Goal: Task Accomplishment & Management: Use online tool/utility

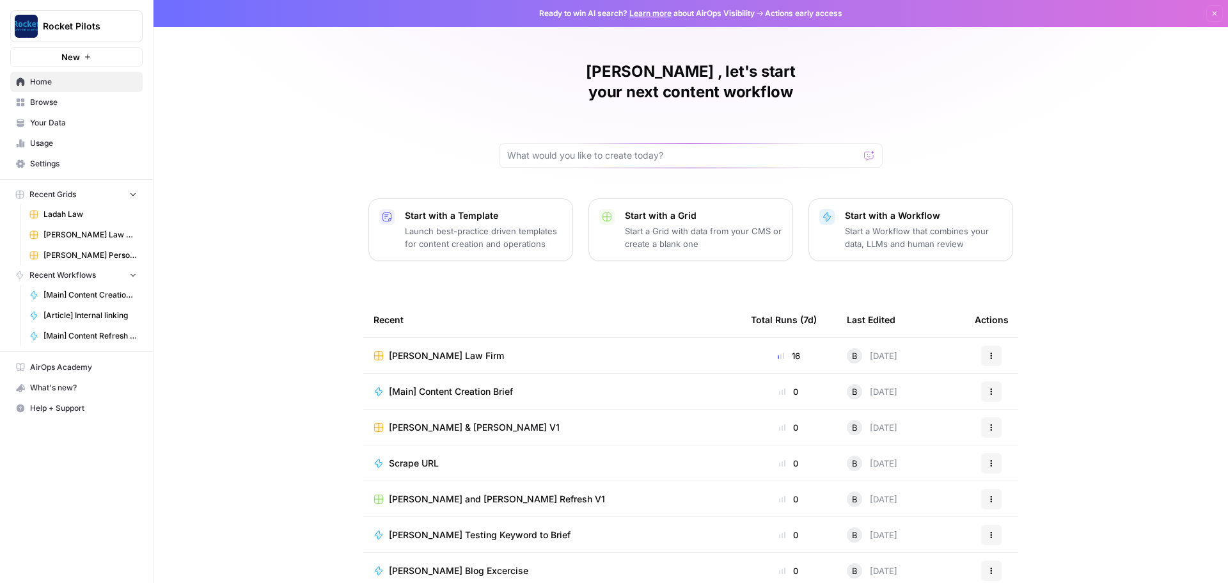
click at [420, 349] on span "[PERSON_NAME] Law Firm" at bounding box center [446, 355] width 115 height 13
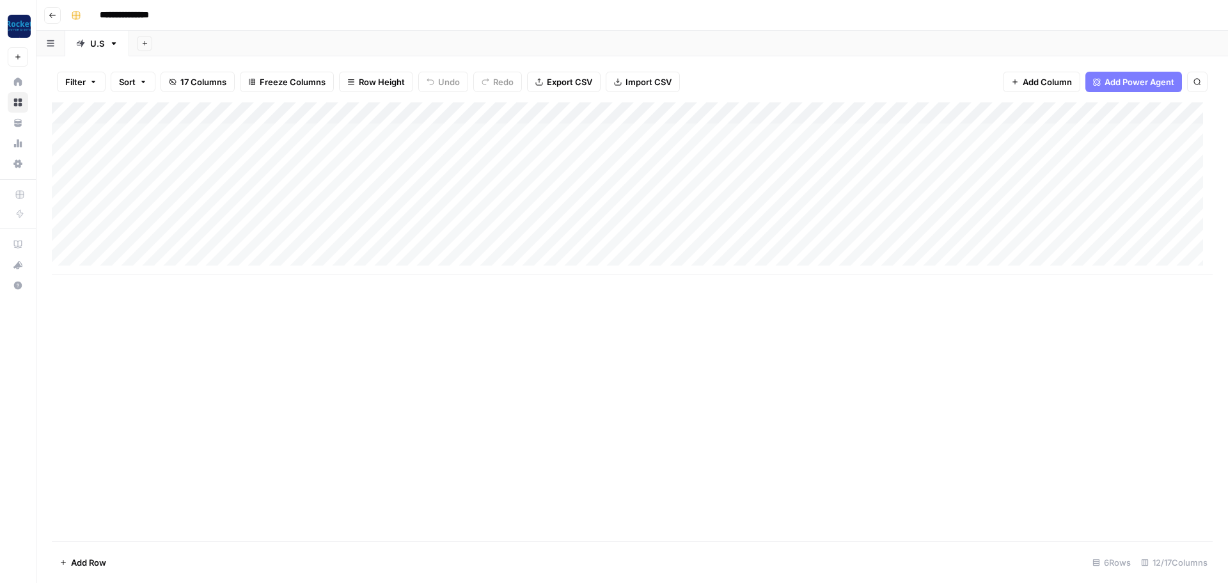
scroll to position [0, 236]
click at [56, 201] on div "Add Column" at bounding box center [632, 188] width 1161 height 173
click at [59, 201] on div "Add Column" at bounding box center [632, 188] width 1161 height 173
click at [63, 222] on div "Add Column" at bounding box center [632, 188] width 1161 height 173
click at [65, 245] on div "Add Column" at bounding box center [632, 188] width 1161 height 173
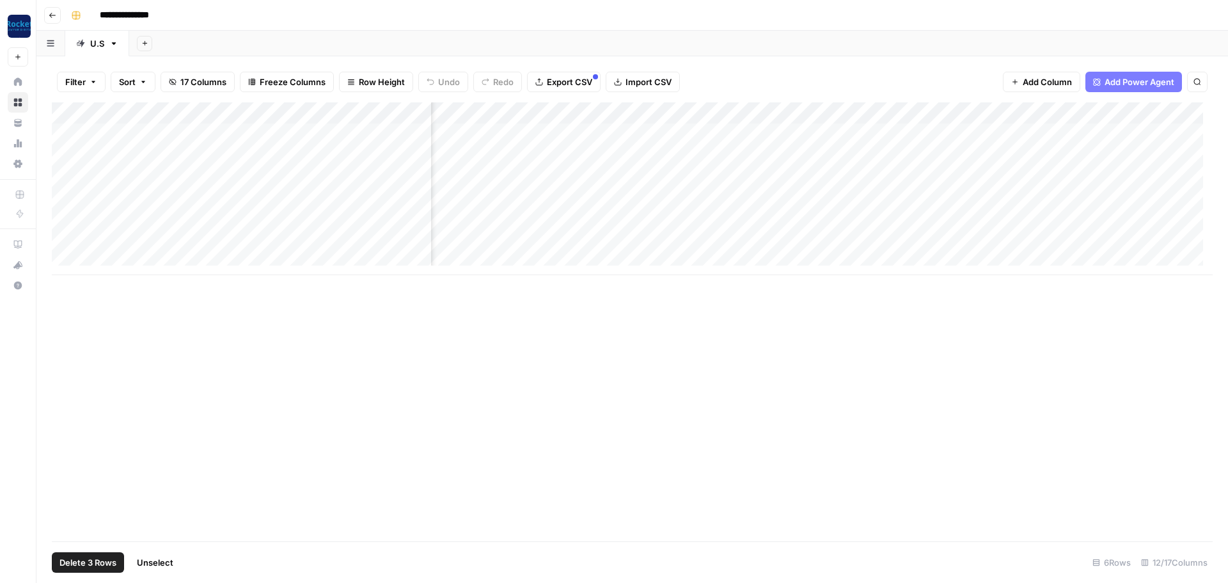
click at [87, 558] on span "Delete 3 Rows" at bounding box center [87, 562] width 57 height 13
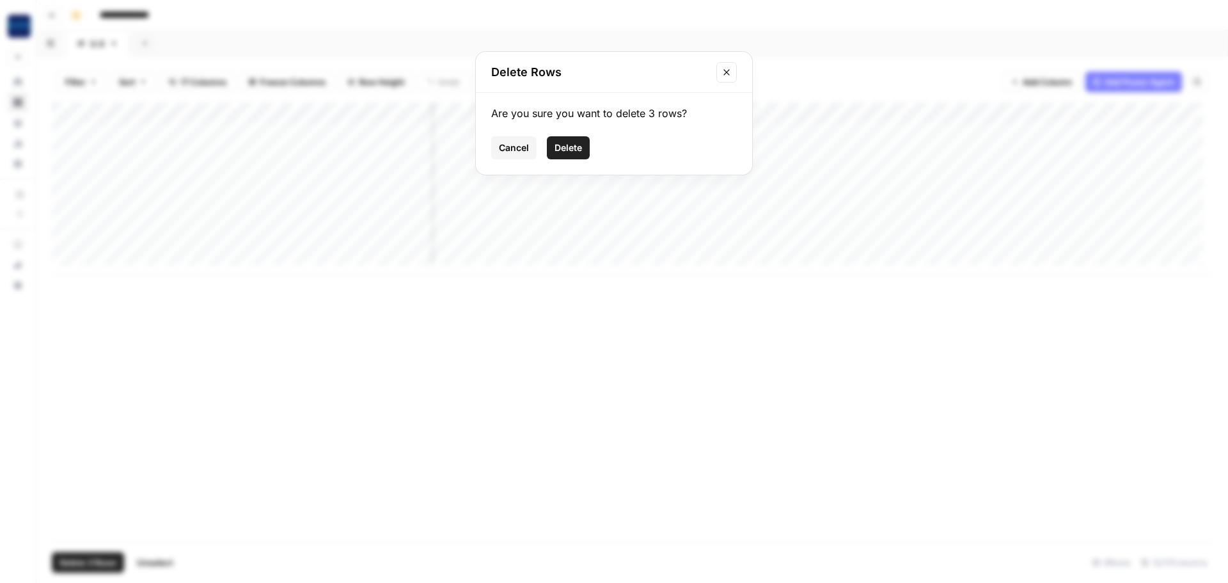
click at [568, 142] on span "Delete" at bounding box center [567, 147] width 27 height 13
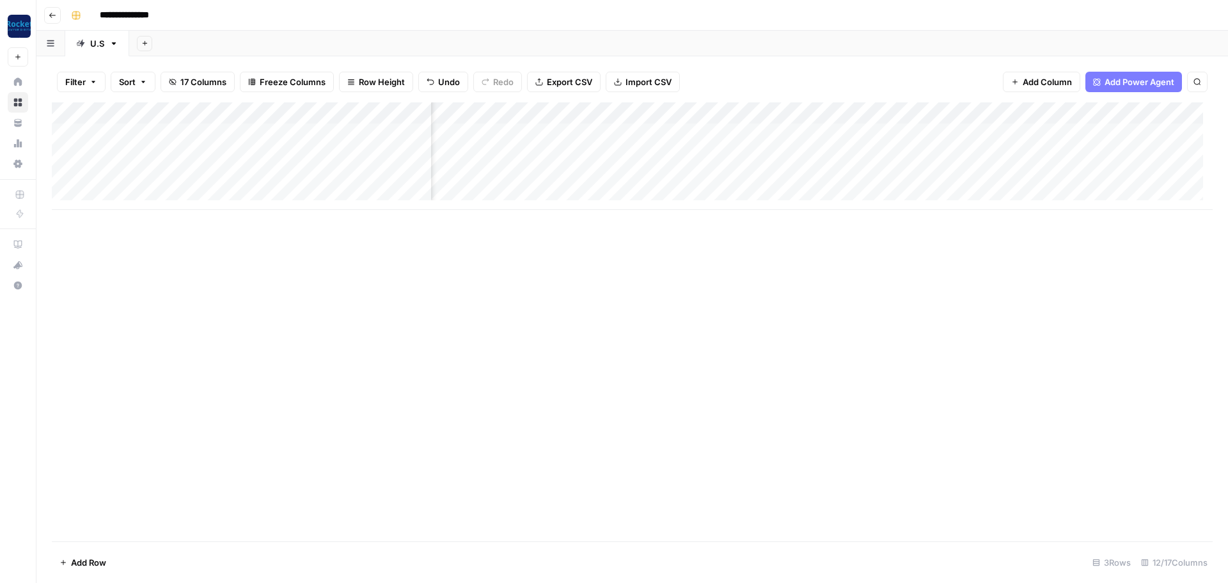
click at [90, 194] on div "Add Column" at bounding box center [632, 155] width 1161 height 107
click at [83, 217] on div "Add Column" at bounding box center [632, 166] width 1161 height 129
click at [870, 136] on div "Add Column" at bounding box center [632, 177] width 1161 height 151
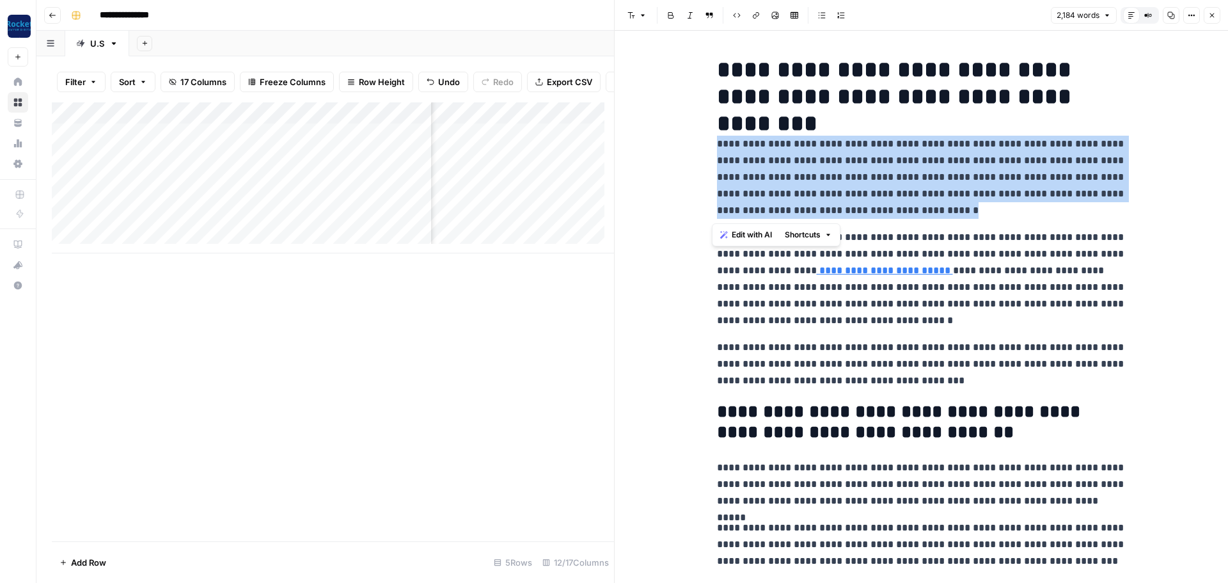
drag, startPoint x: 714, startPoint y: 147, endPoint x: 868, endPoint y: 209, distance: 166.7
click at [868, 209] on p "**********" at bounding box center [921, 177] width 409 height 83
click at [866, 180] on p "**********" at bounding box center [921, 177] width 409 height 83
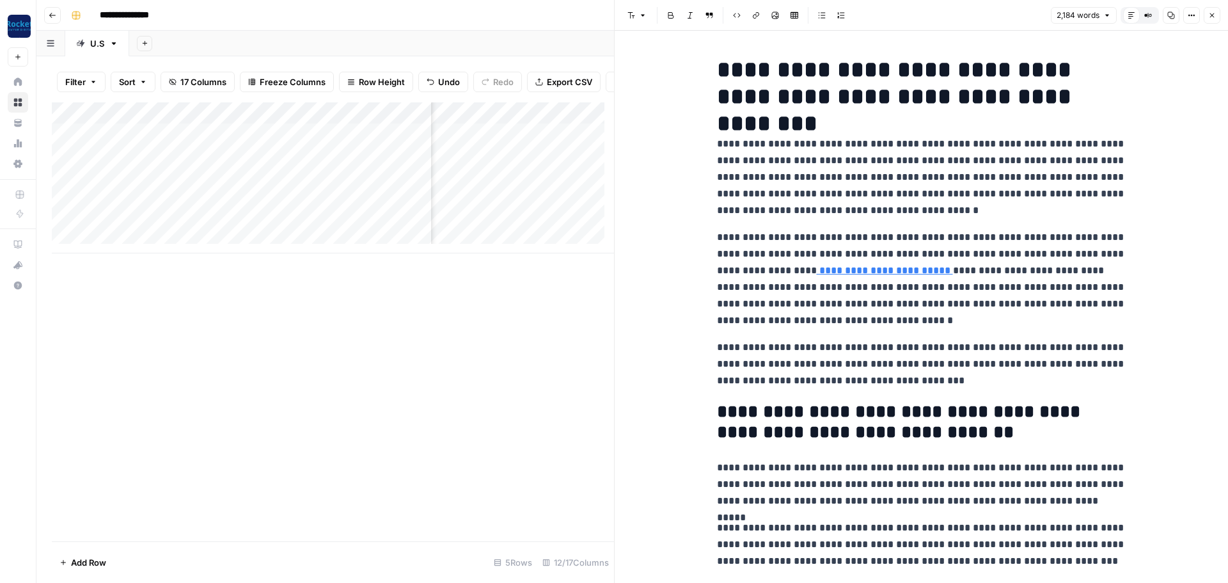
click at [1214, 19] on icon "button" at bounding box center [1212, 16] width 8 height 8
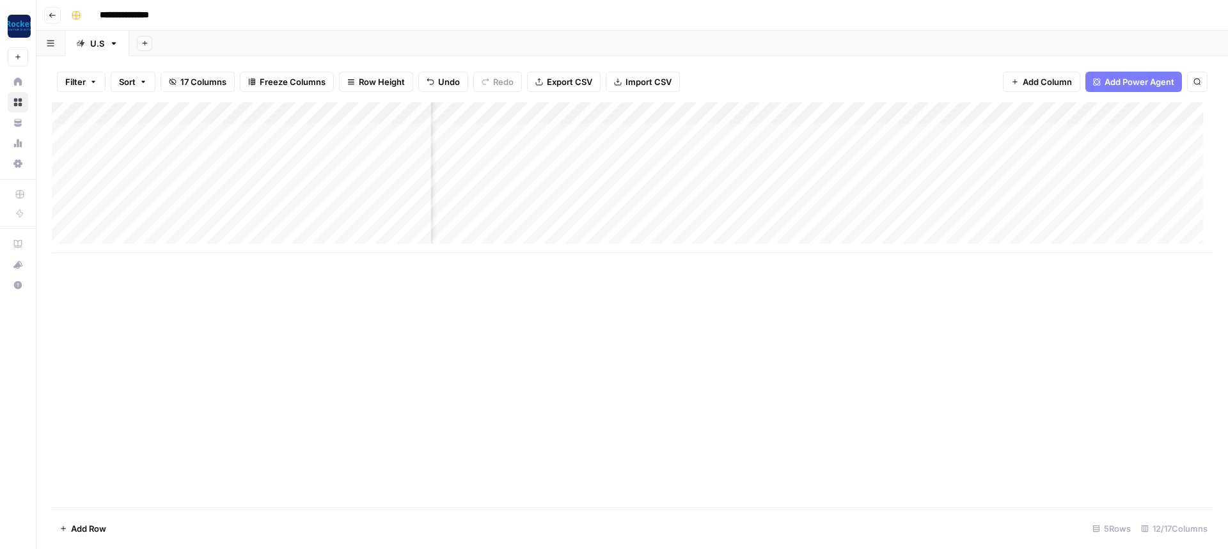
scroll to position [0, 135]
click at [687, 113] on div "Add Column" at bounding box center [632, 177] width 1161 height 151
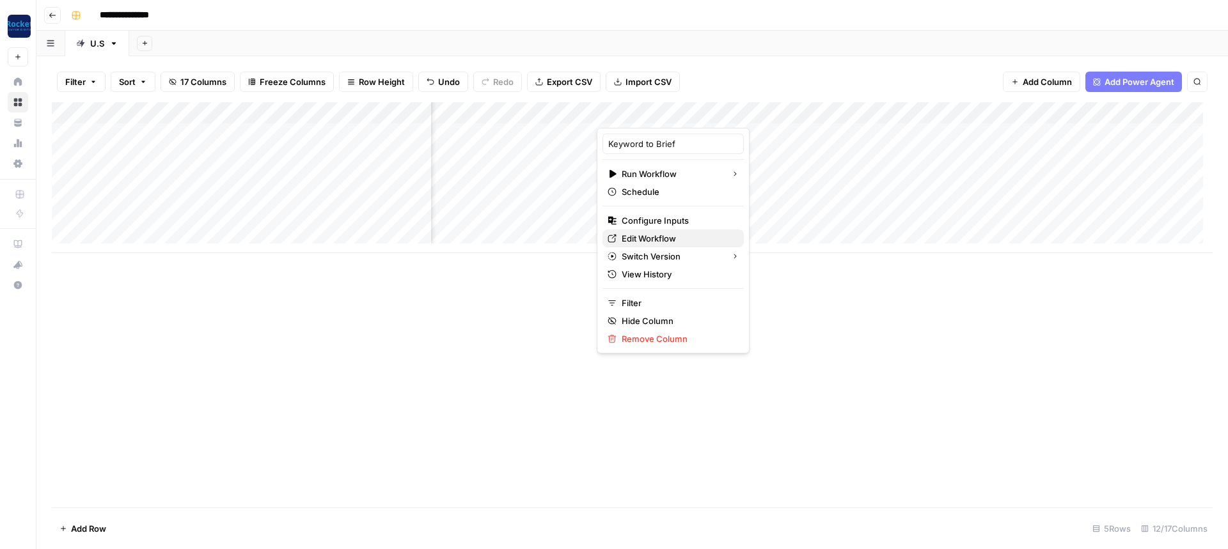
click at [648, 235] on span "Edit Workflow" at bounding box center [678, 238] width 112 height 13
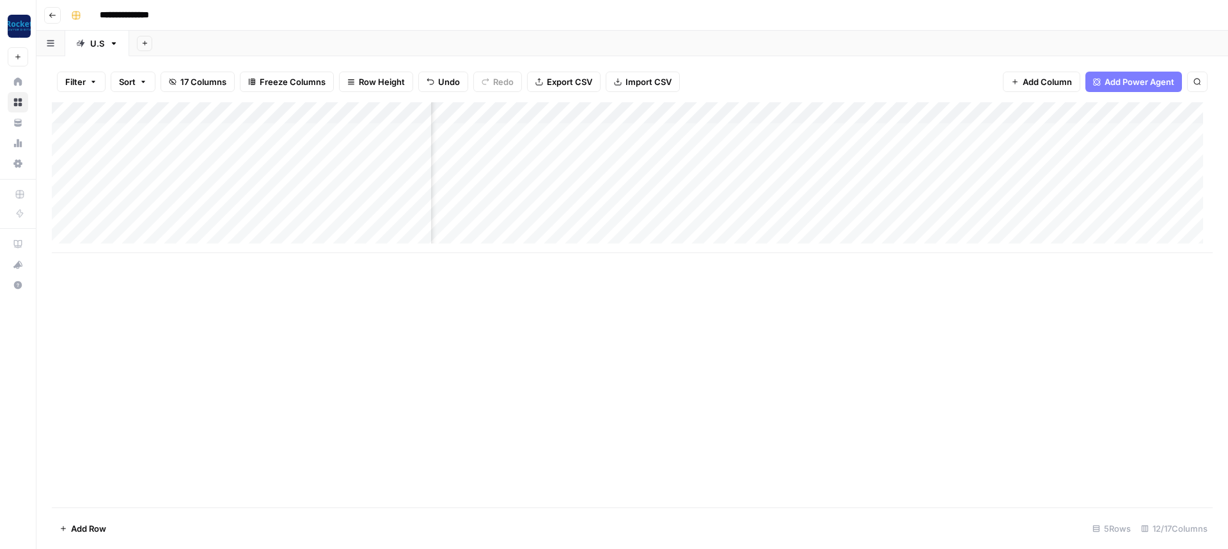
click at [689, 111] on div "Add Column" at bounding box center [632, 177] width 1161 height 151
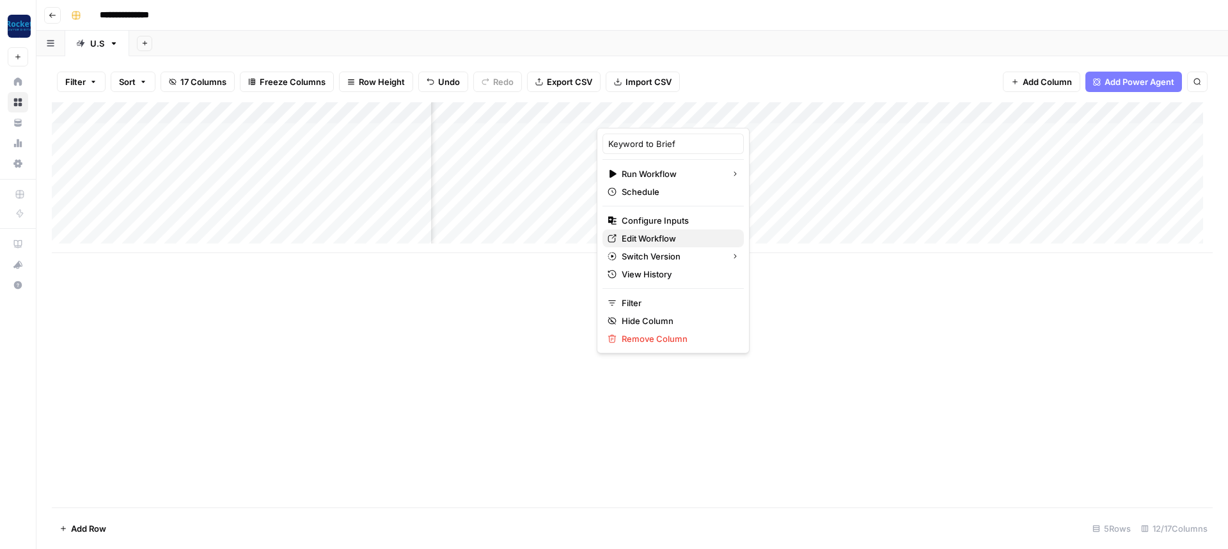
click at [647, 242] on span "Edit Workflow" at bounding box center [678, 238] width 112 height 13
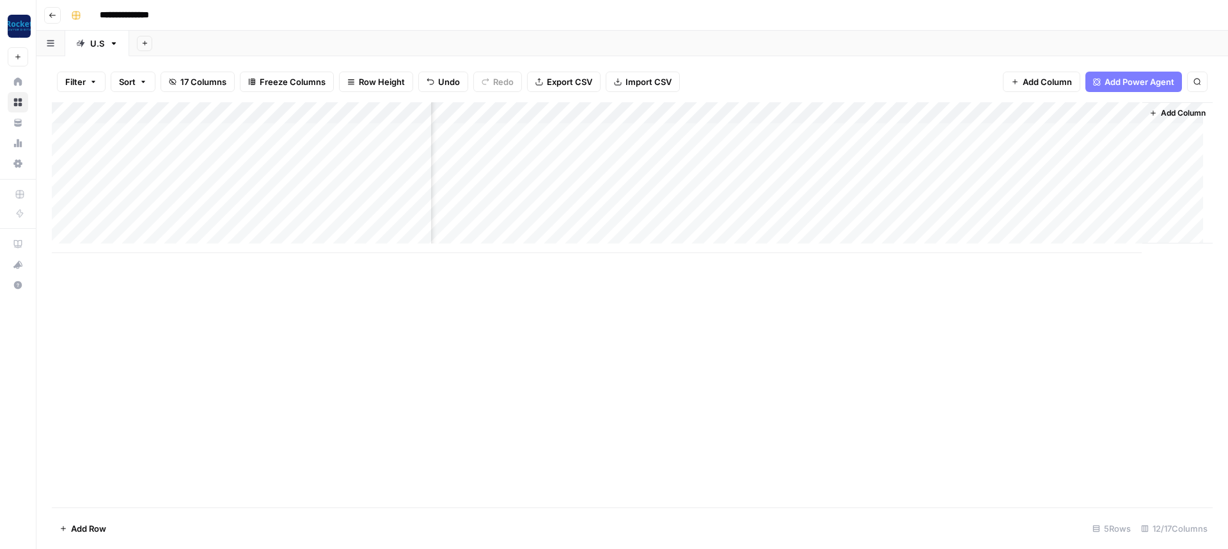
scroll to position [0, 524]
click at [762, 113] on div "Add Column" at bounding box center [632, 177] width 1161 height 151
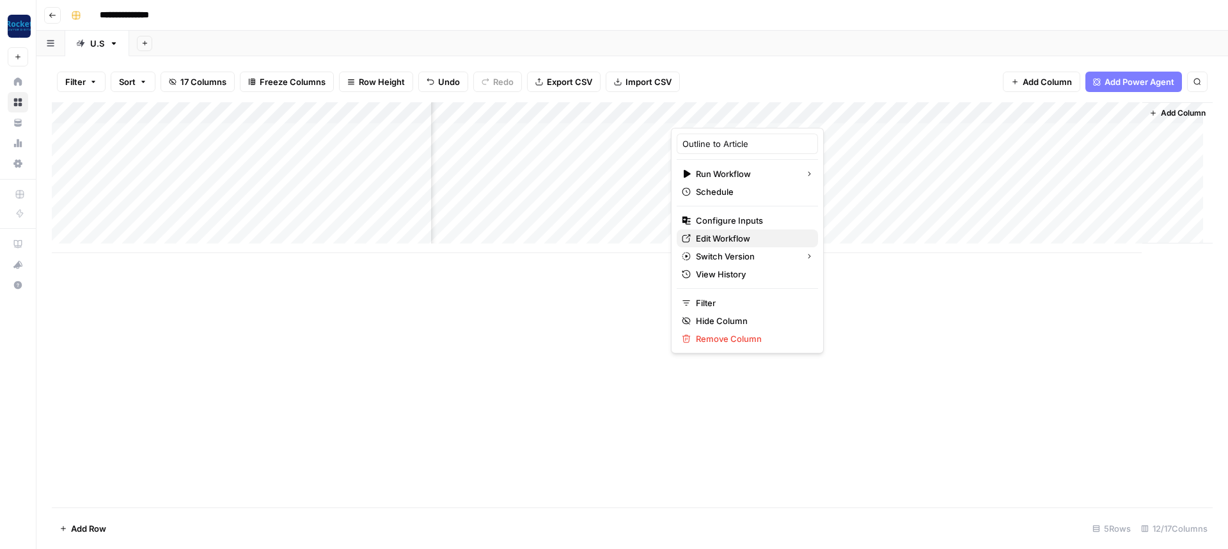
click at [725, 242] on span "Edit Workflow" at bounding box center [752, 238] width 112 height 13
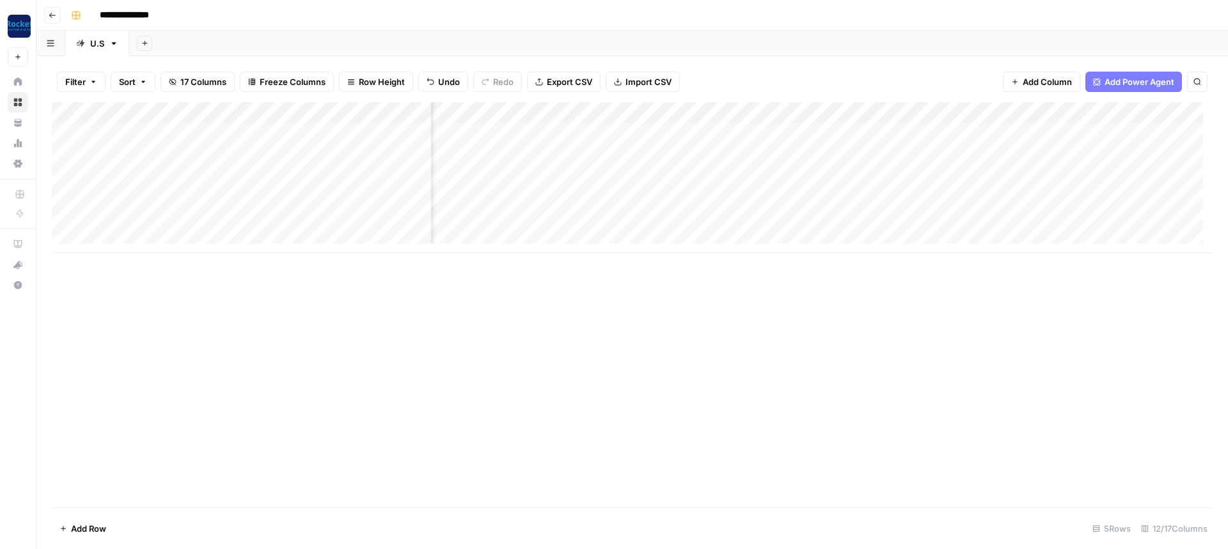
scroll to position [0, 244]
drag, startPoint x: 846, startPoint y: 109, endPoint x: 958, endPoint y: 113, distance: 112.0
click at [958, 113] on div "Add Column" at bounding box center [632, 177] width 1161 height 151
click at [945, 133] on div "Add Column" at bounding box center [632, 177] width 1161 height 151
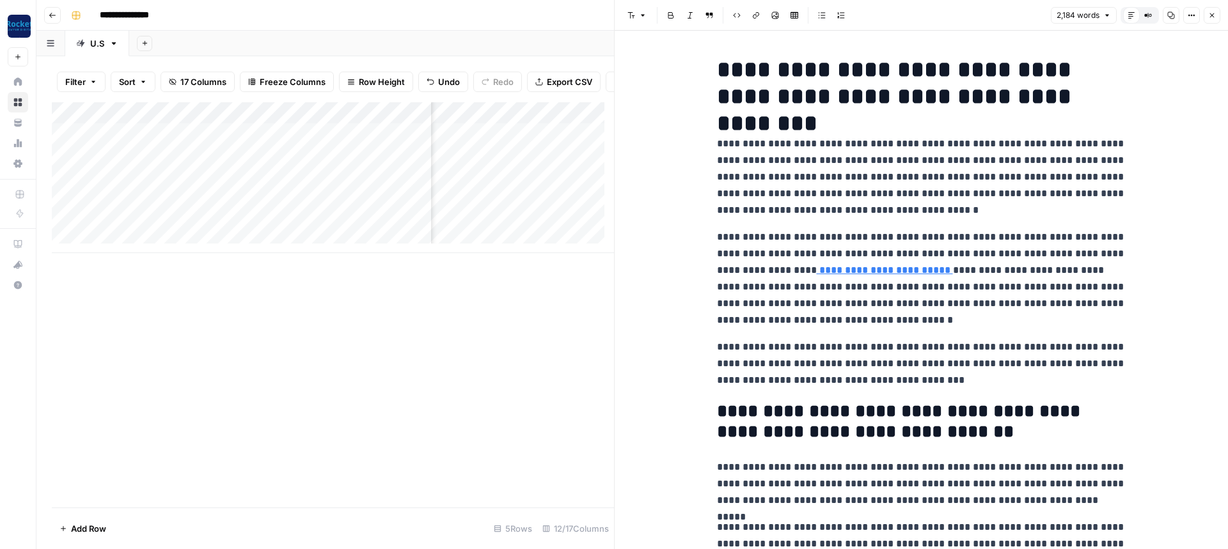
scroll to position [28, 0]
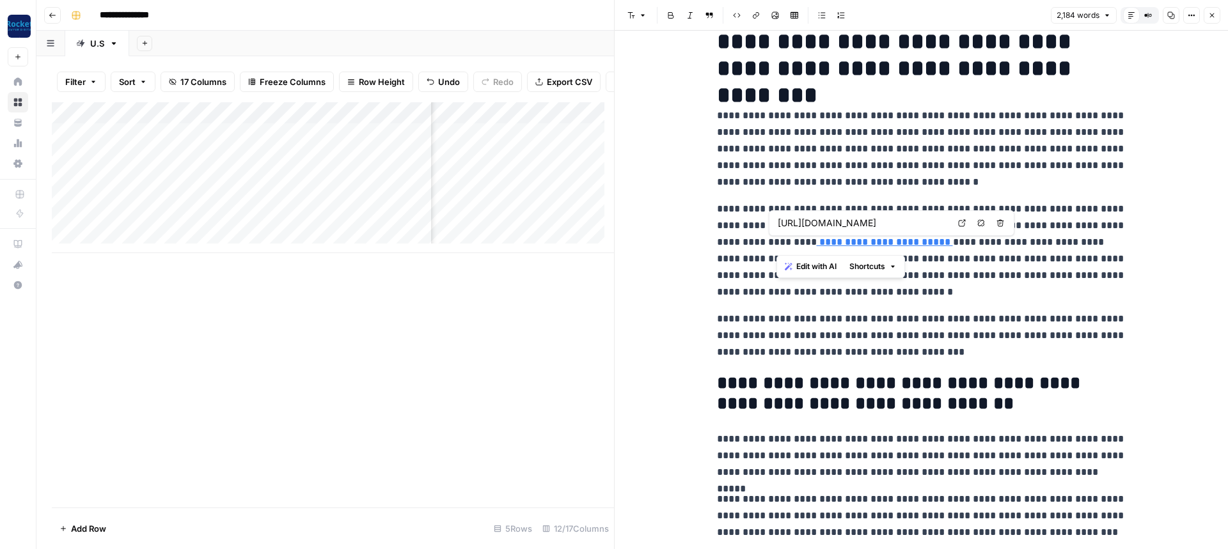
drag, startPoint x: 788, startPoint y: 242, endPoint x: 934, endPoint y: 239, distance: 145.2
click at [934, 239] on p "**********" at bounding box center [921, 251] width 409 height 100
click at [922, 289] on p "**********" at bounding box center [921, 251] width 409 height 100
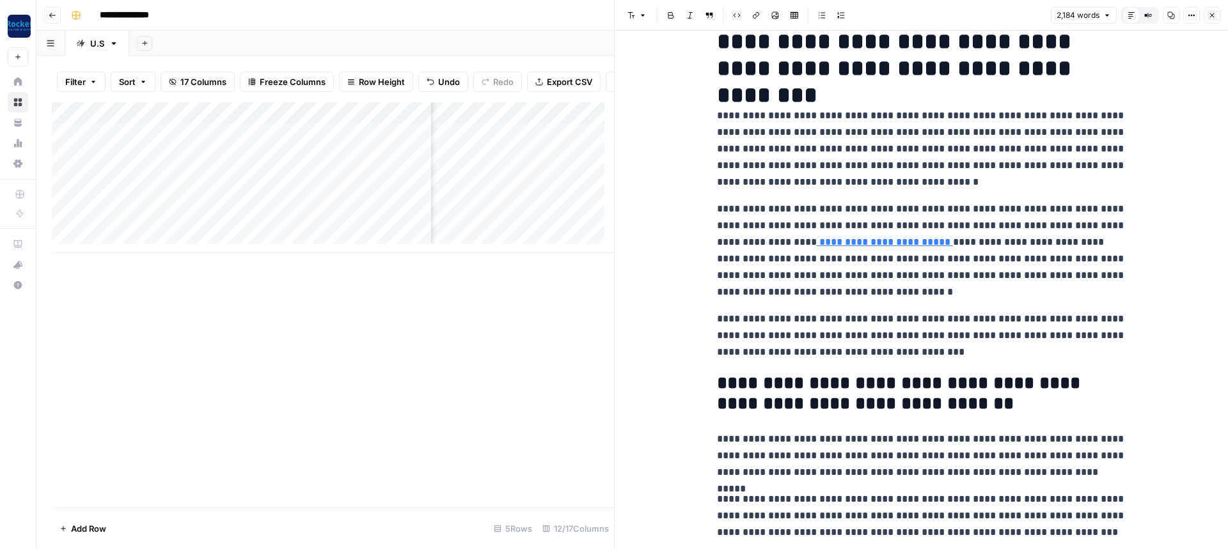
scroll to position [0, 0]
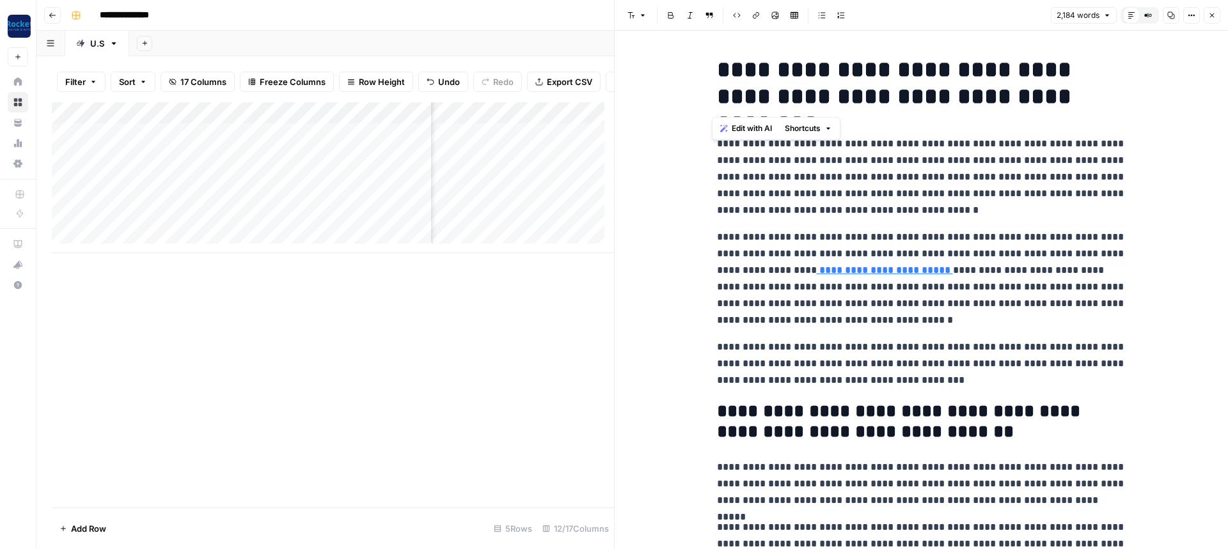
drag, startPoint x: 706, startPoint y: 74, endPoint x: 1034, endPoint y: 161, distance: 339.4
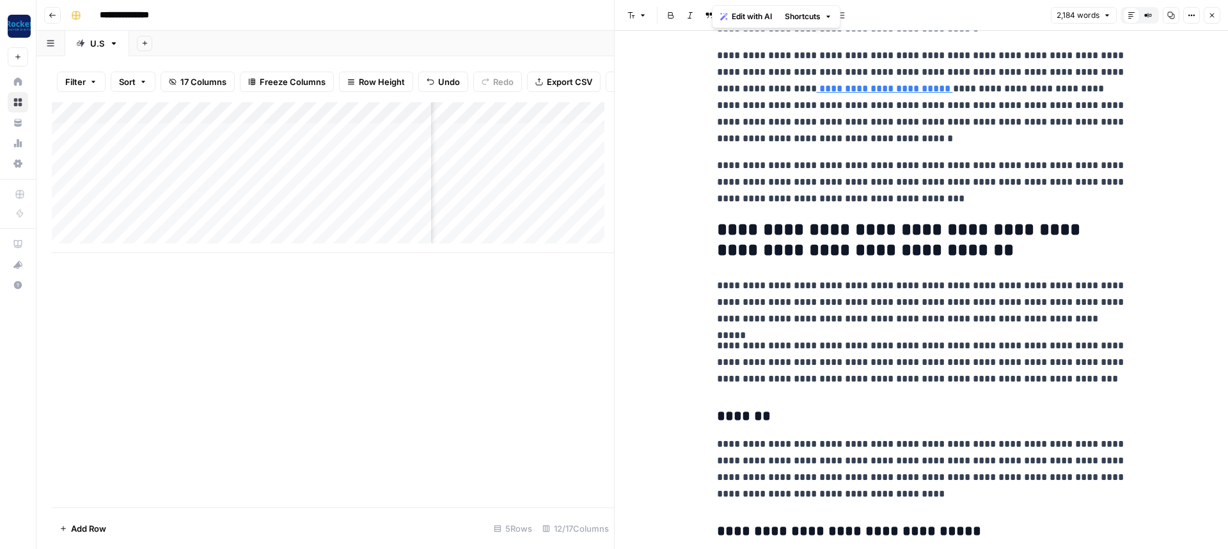
scroll to position [192, 0]
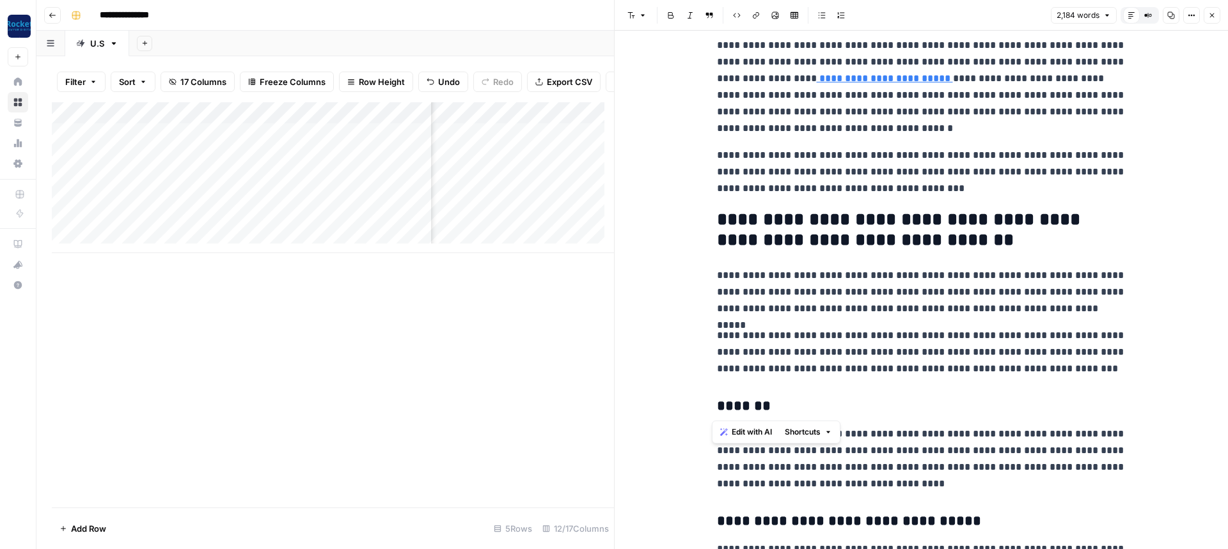
drag, startPoint x: 760, startPoint y: 237, endPoint x: 1140, endPoint y: 385, distance: 408.4
click at [966, 246] on h2 "**********" at bounding box center [921, 230] width 409 height 41
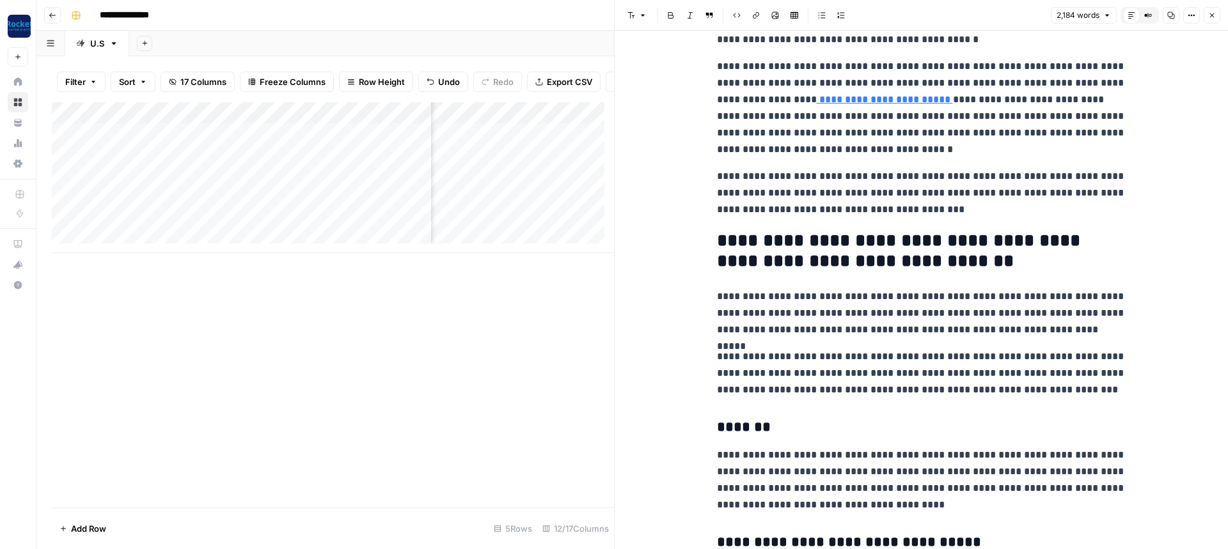
scroll to position [262, 0]
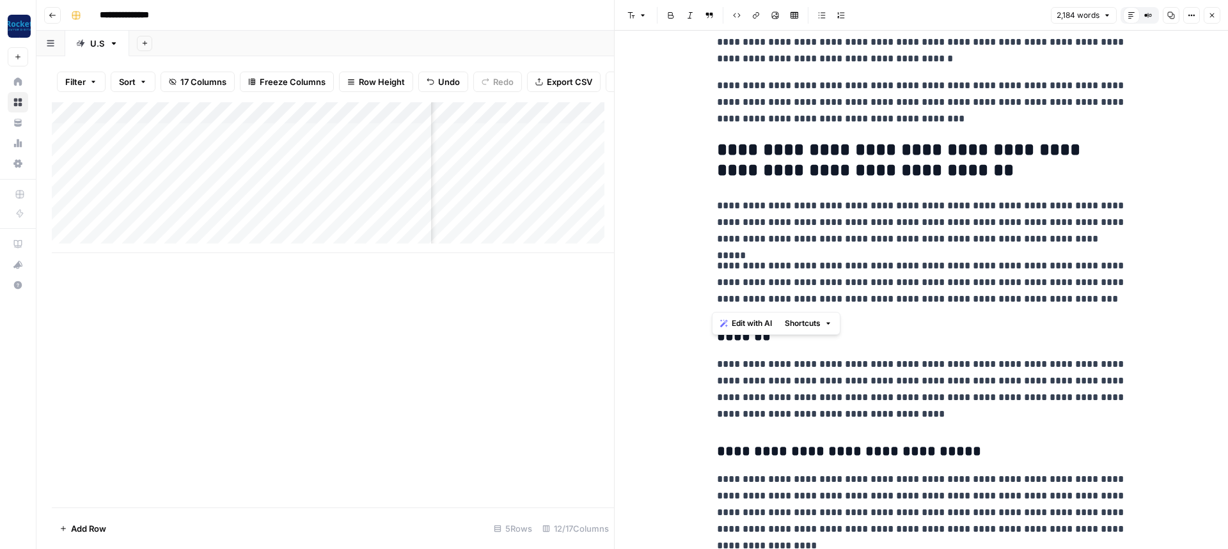
drag, startPoint x: 713, startPoint y: 208, endPoint x: 1106, endPoint y: 298, distance: 402.8
click at [1189, 16] on icon "button" at bounding box center [1191, 16] width 8 height 8
click at [952, 204] on p "**********" at bounding box center [921, 223] width 409 height 50
drag, startPoint x: 712, startPoint y: 206, endPoint x: 1106, endPoint y: 299, distance: 405.3
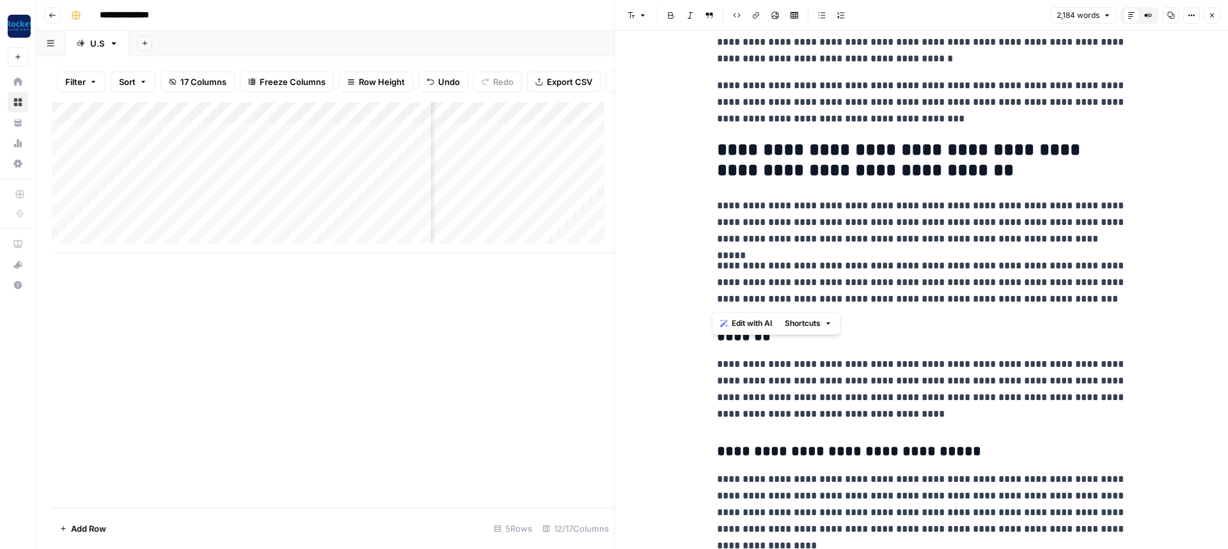
drag, startPoint x: 973, startPoint y: 229, endPoint x: 1047, endPoint y: 225, distance: 73.6
click at [1047, 225] on p "**********" at bounding box center [921, 223] width 409 height 50
click at [1210, 15] on icon "button" at bounding box center [1212, 16] width 8 height 8
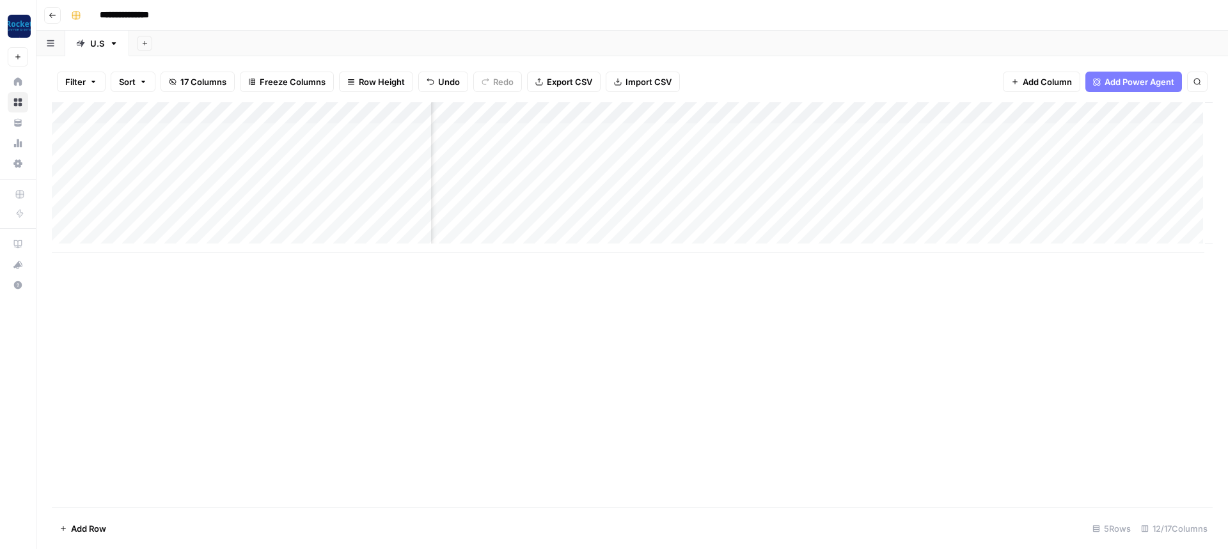
scroll to position [0, 646]
click at [1161, 113] on span "Add Column" at bounding box center [1183, 113] width 45 height 12
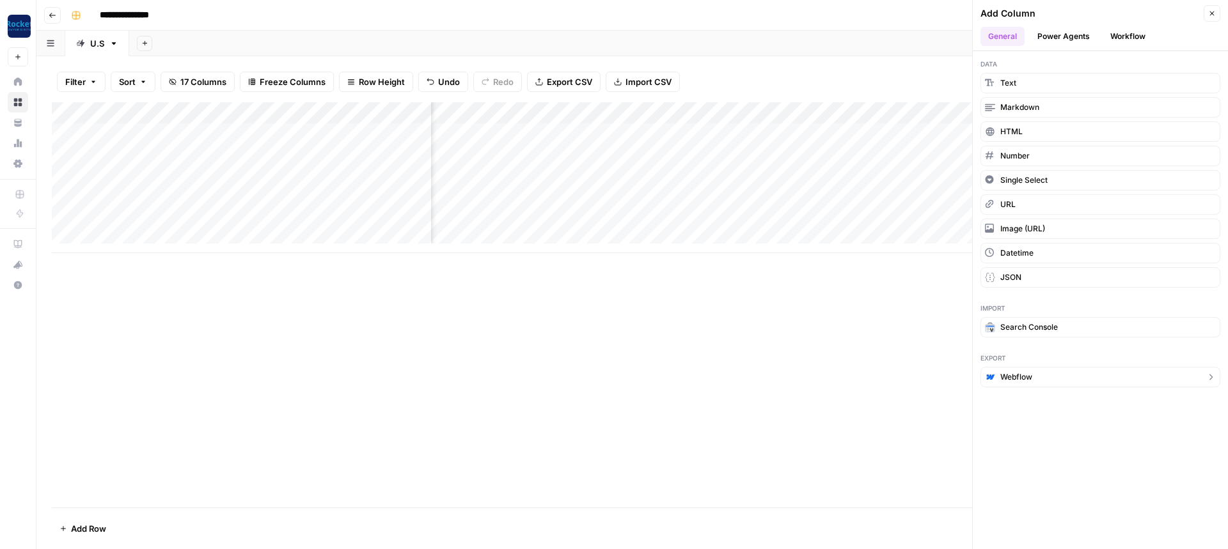
click at [1209, 380] on icon "button" at bounding box center [1210, 377] width 10 height 10
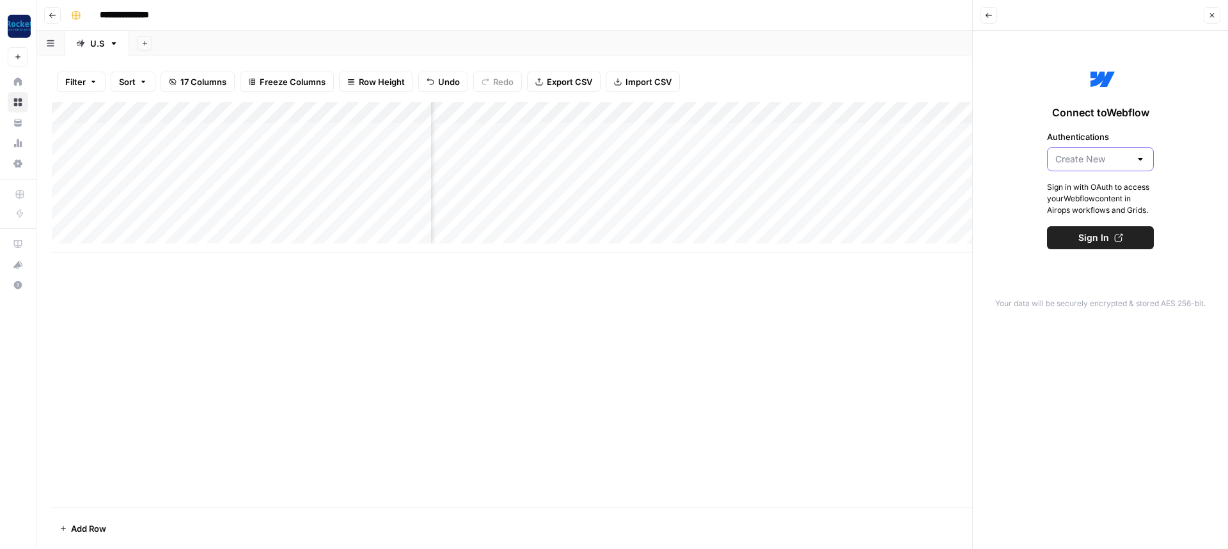
click at [1082, 162] on input "Authentications" at bounding box center [1092, 159] width 75 height 13
type input "Create New"
click at [1014, 200] on div "Connect to Webflow Authentications Create New Sign in with OAuth to access your…" at bounding box center [1100, 156] width 240 height 237
click at [1208, 18] on icon "button" at bounding box center [1212, 16] width 8 height 8
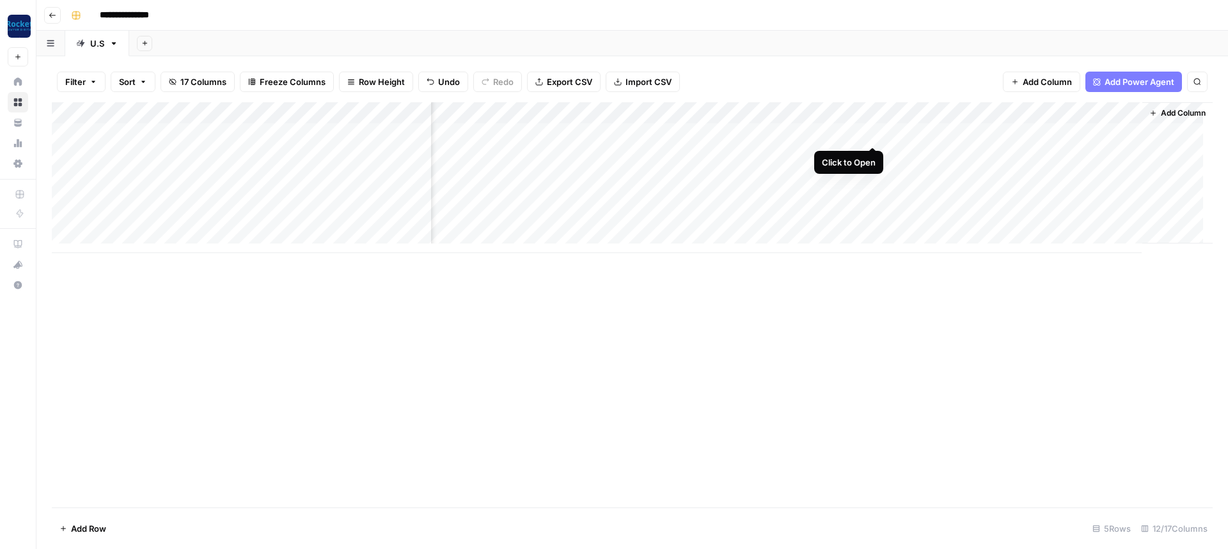
click at [870, 133] on div "Add Column" at bounding box center [632, 177] width 1161 height 151
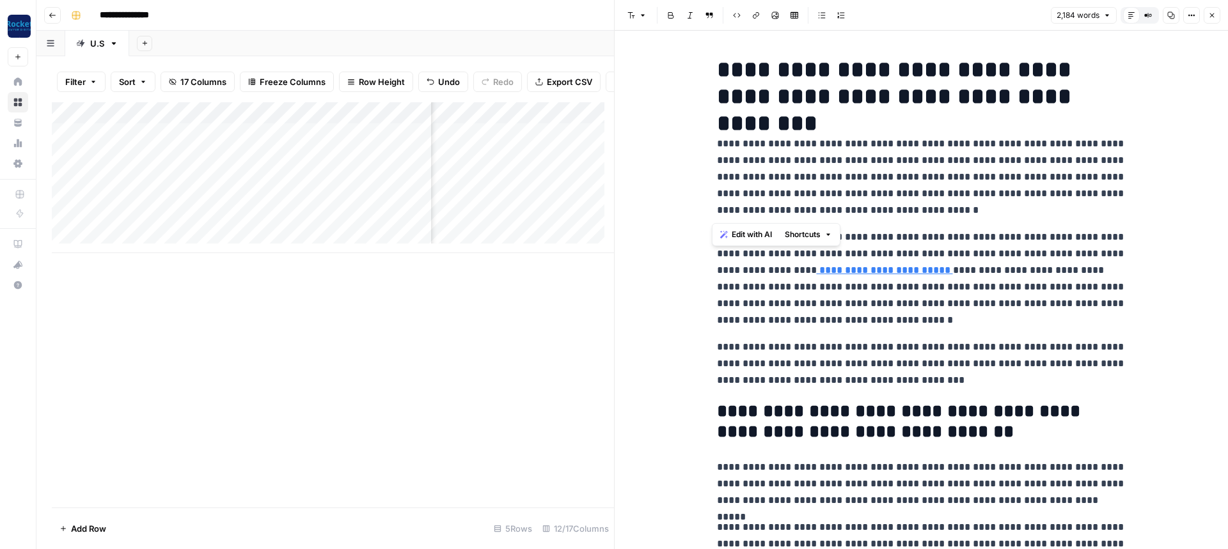
drag, startPoint x: 712, startPoint y: 140, endPoint x: 877, endPoint y: 213, distance: 179.8
click at [877, 213] on p "**********" at bounding box center [921, 177] width 409 height 83
click at [959, 215] on p "**********" at bounding box center [921, 177] width 409 height 83
drag, startPoint x: 712, startPoint y: 234, endPoint x: 827, endPoint y: 318, distance: 142.7
click at [879, 322] on p "**********" at bounding box center [921, 279] width 409 height 100
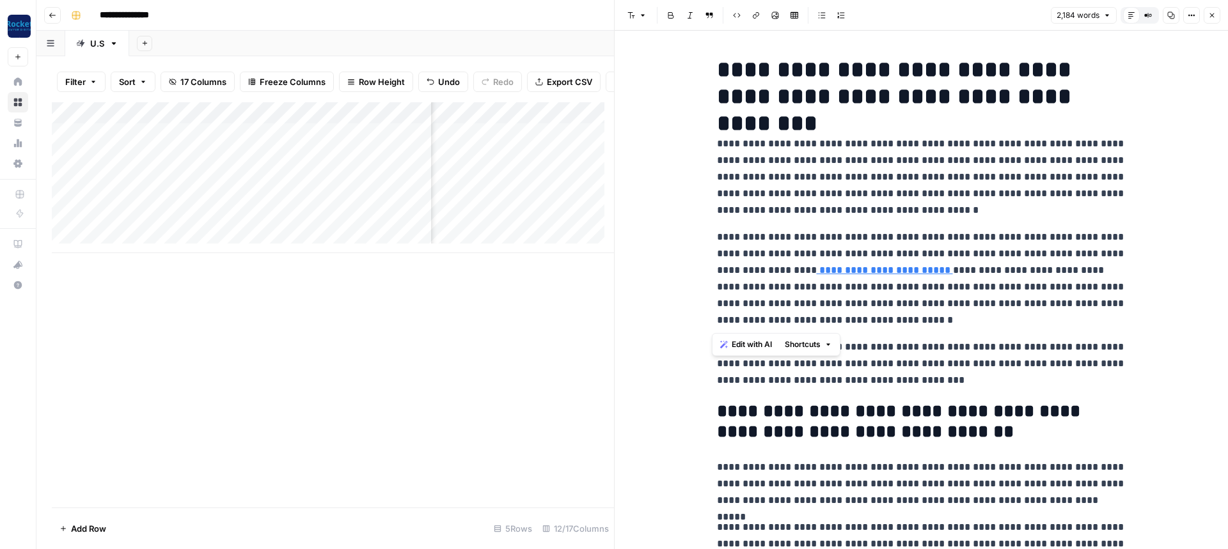
click at [907, 340] on p "**********" at bounding box center [921, 364] width 409 height 50
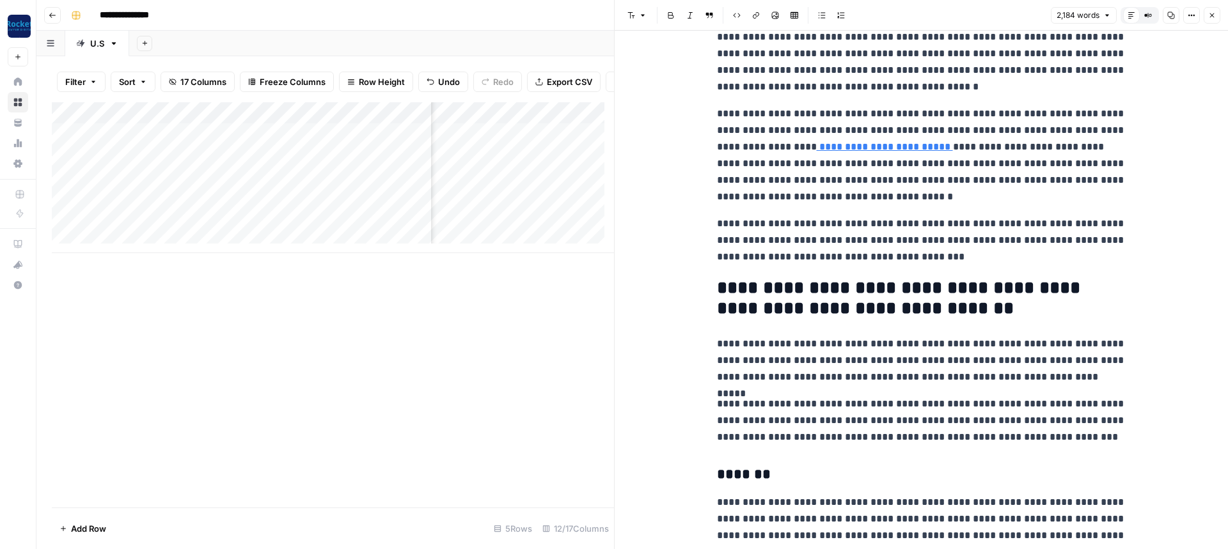
scroll to position [128, 0]
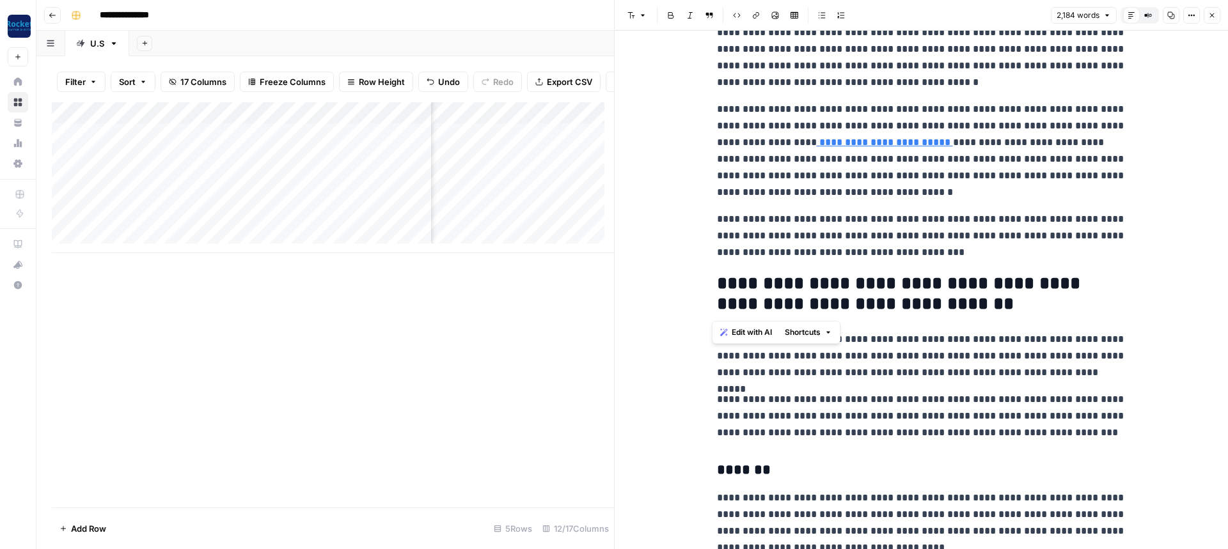
drag, startPoint x: 712, startPoint y: 283, endPoint x: 952, endPoint y: 306, distance: 241.5
click at [952, 306] on h2 "**********" at bounding box center [921, 294] width 409 height 41
click at [760, 329] on span "Edit with AI" at bounding box center [752, 333] width 40 height 12
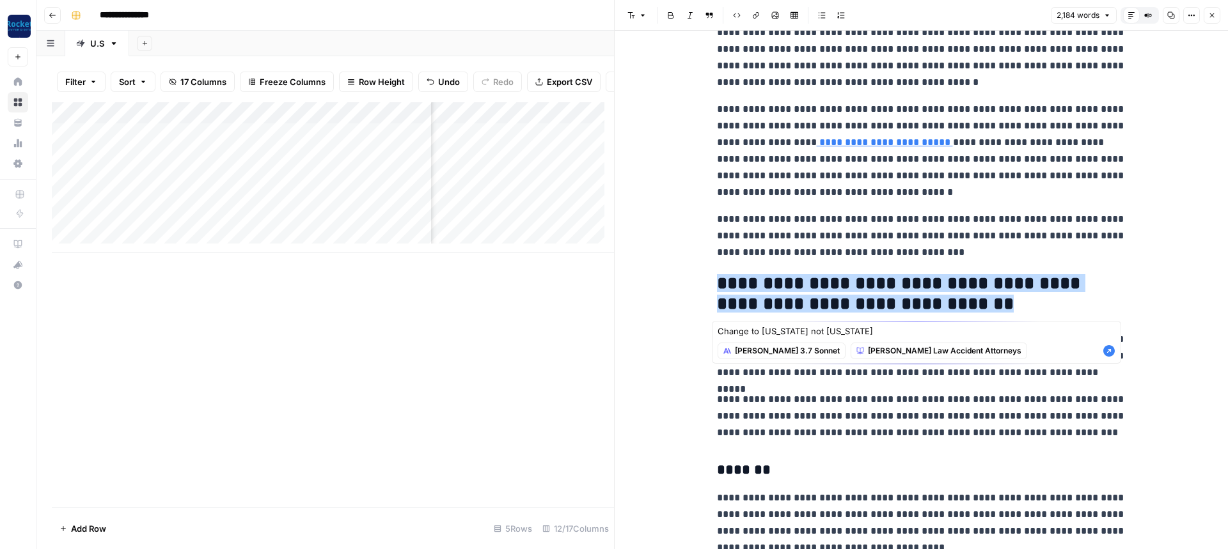
type textarea "Change to California not Missouri"
click at [1107, 354] on icon "button" at bounding box center [1109, 351] width 12 height 12
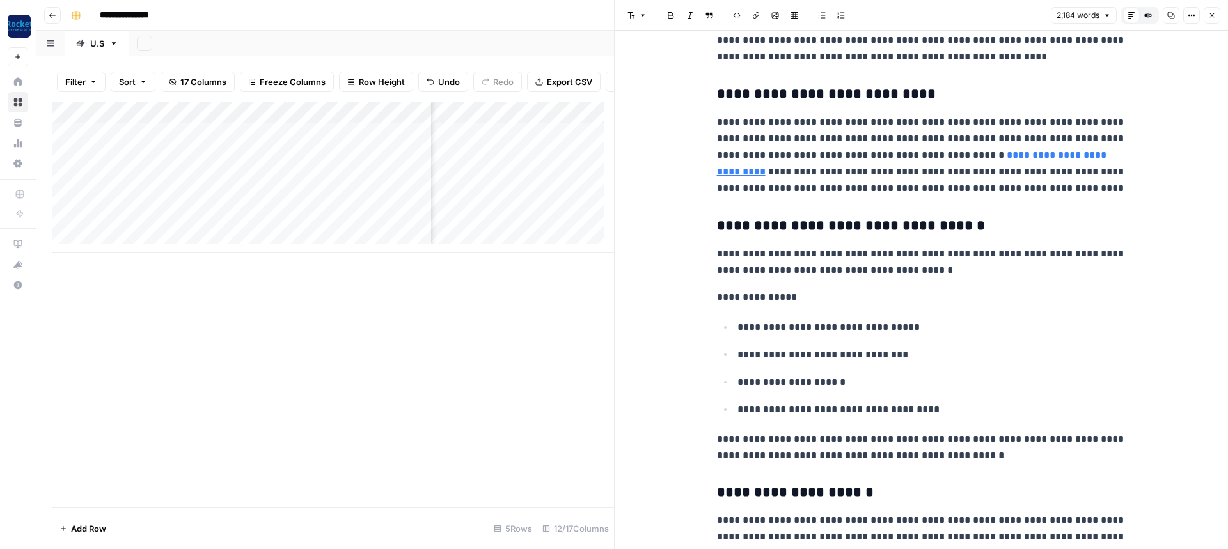
scroll to position [1834, 0]
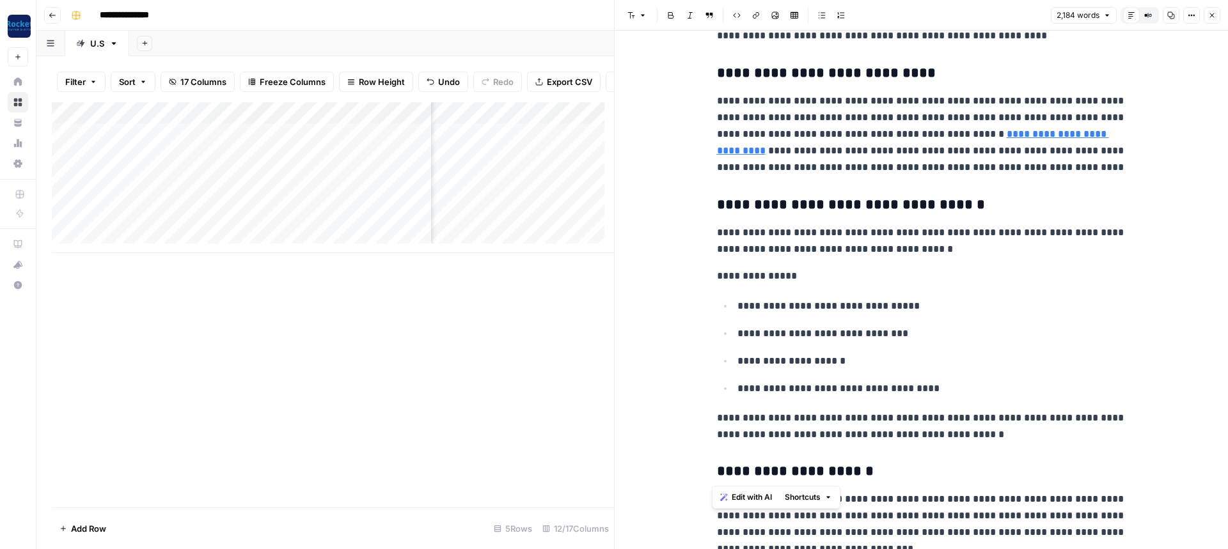
drag, startPoint x: 710, startPoint y: 233, endPoint x: 1017, endPoint y: 448, distance: 375.6
click at [905, 395] on p "**********" at bounding box center [931, 388] width 389 height 17
drag, startPoint x: 712, startPoint y: 233, endPoint x: 964, endPoint y: 440, distance: 326.3
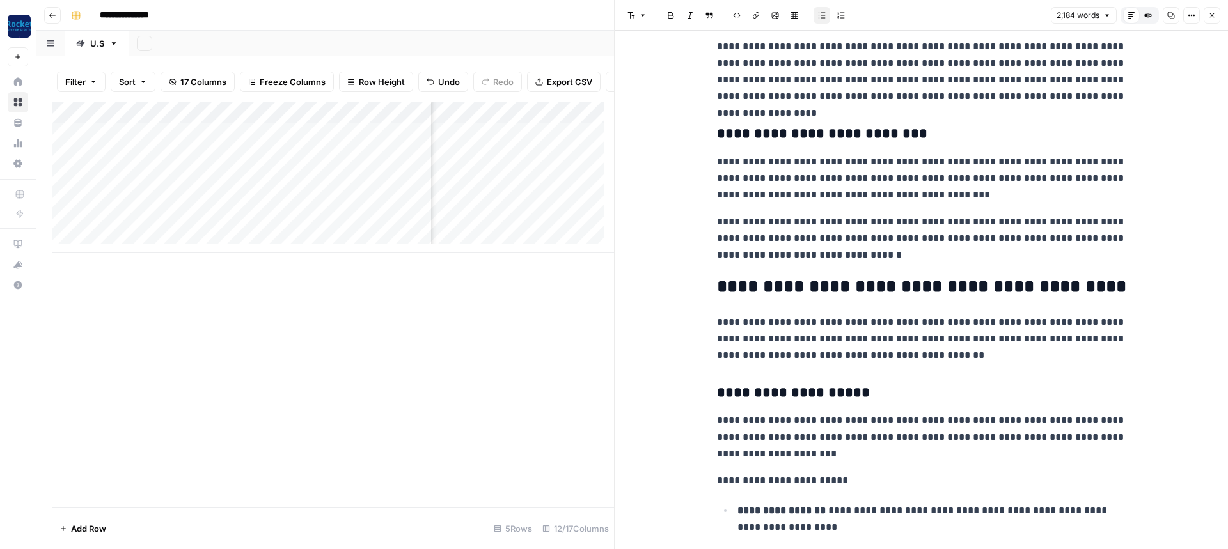
scroll to position [0, 0]
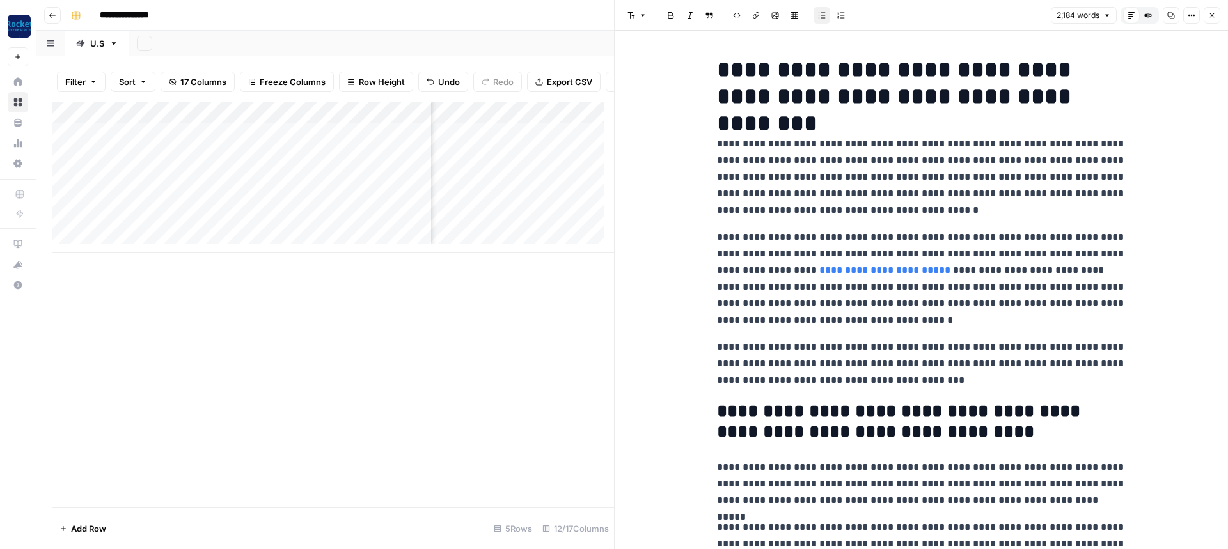
click at [1215, 11] on button "Close" at bounding box center [1211, 15] width 17 height 17
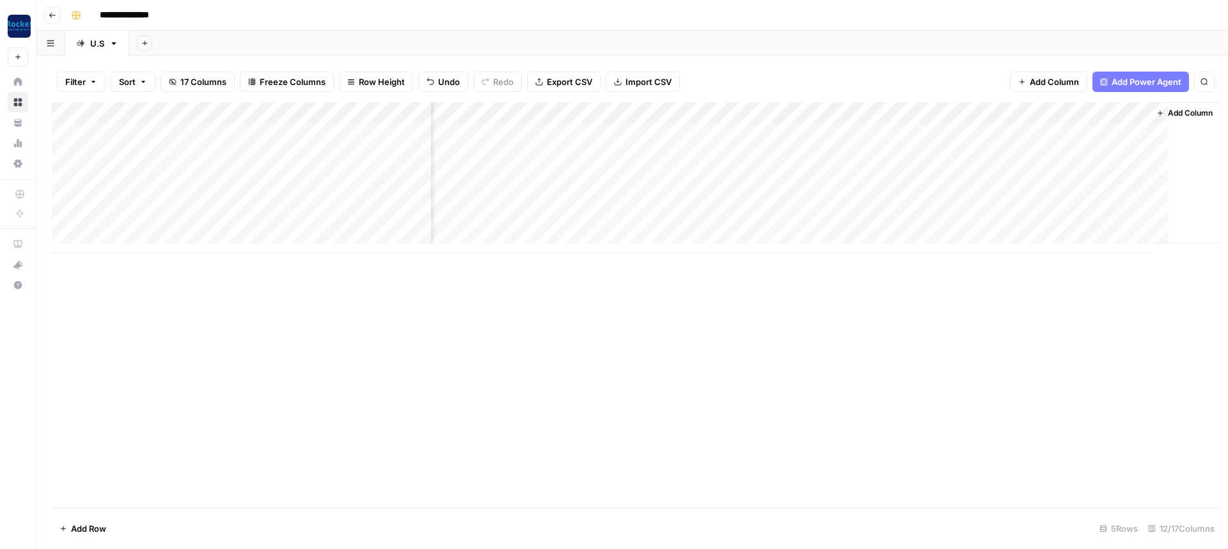
scroll to position [0, 631]
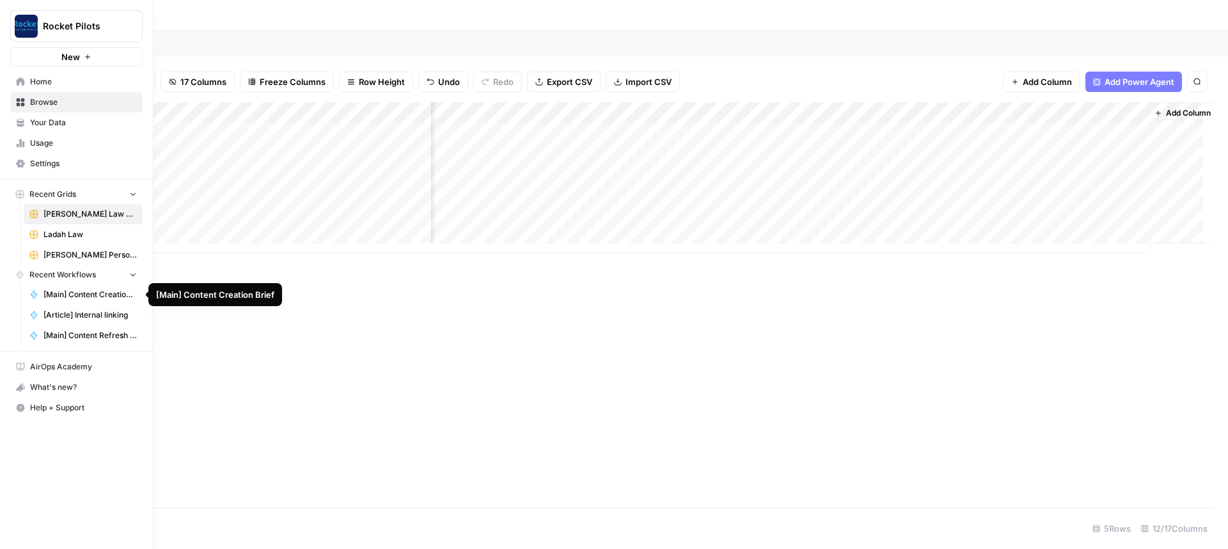
click at [108, 334] on span "[Main] Content Refresh Article" at bounding box center [89, 336] width 93 height 12
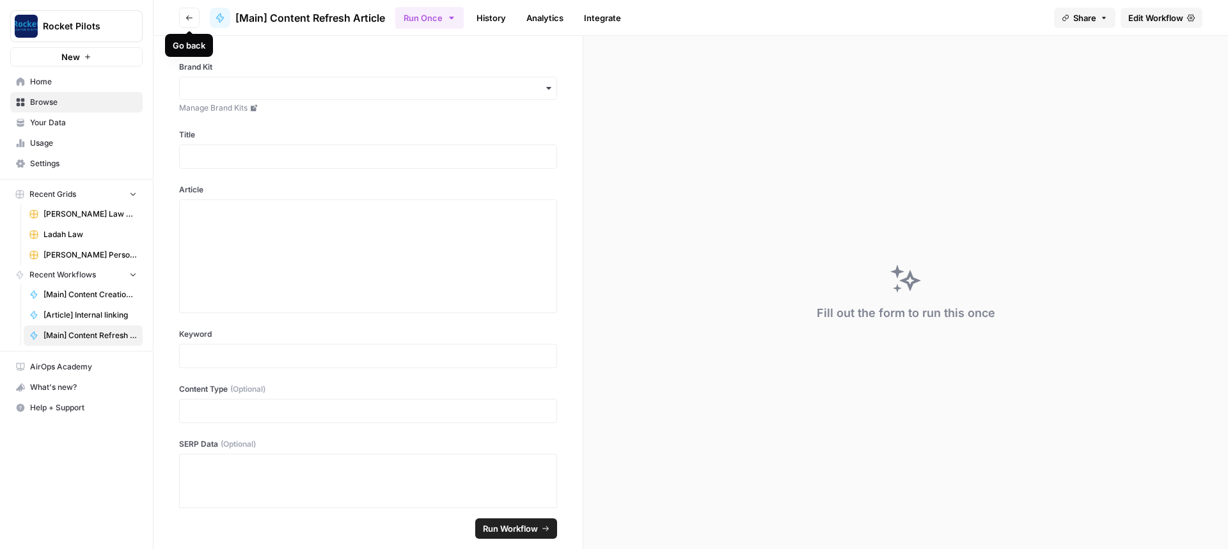
click at [184, 20] on button "Go back" at bounding box center [189, 18] width 20 height 20
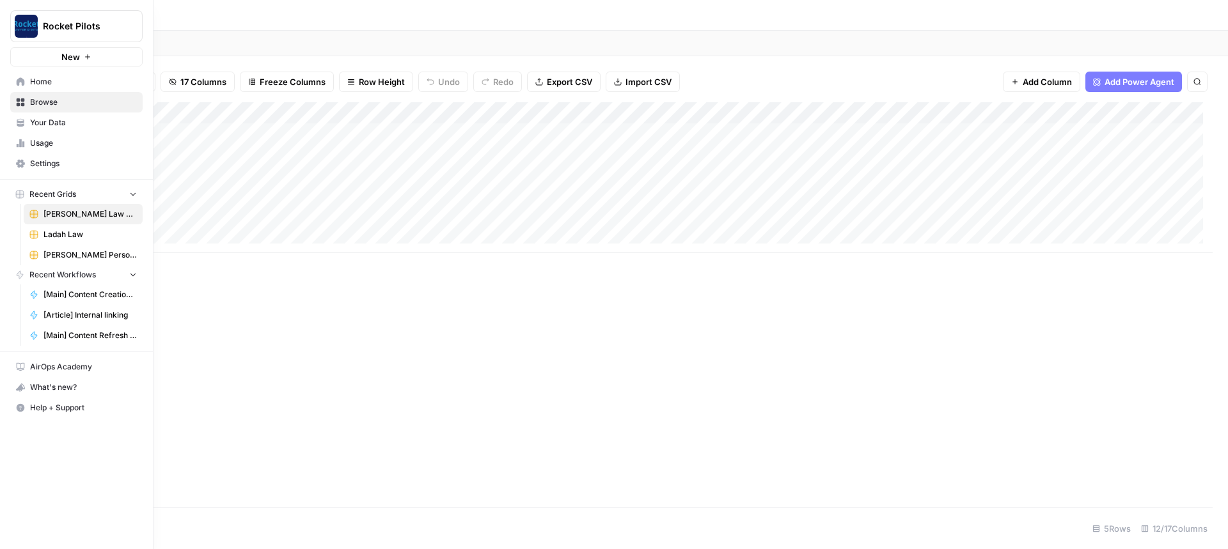
click at [37, 98] on span "Browse" at bounding box center [83, 103] width 107 height 12
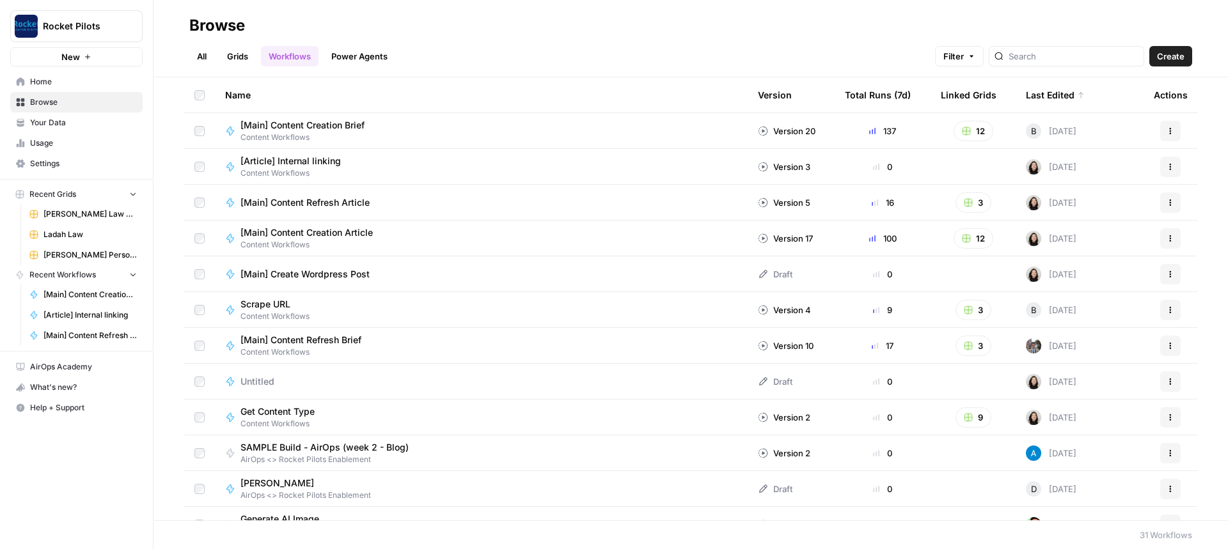
click at [282, 206] on span "[Main] Content Refresh Article" at bounding box center [304, 202] width 129 height 13
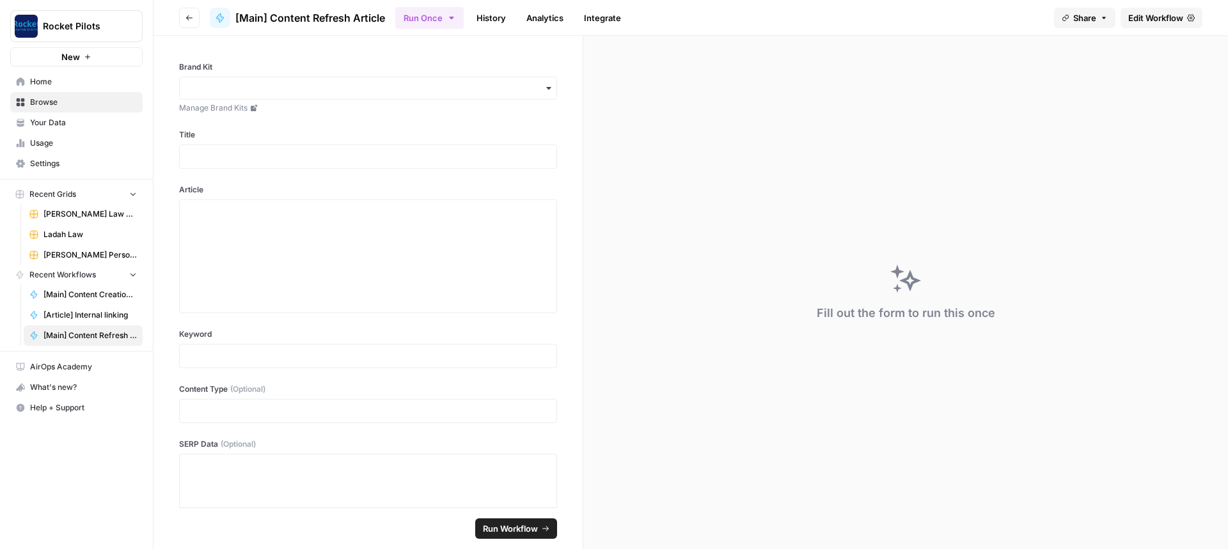
click at [40, 76] on span "Home" at bounding box center [83, 82] width 107 height 12
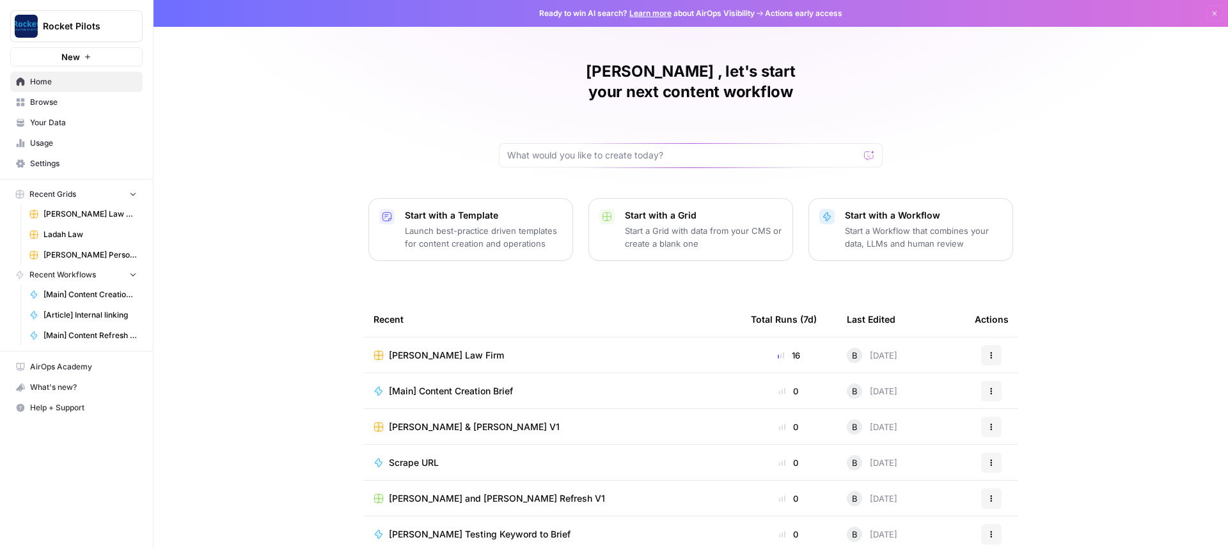
click at [405, 349] on span "[PERSON_NAME] Law Firm" at bounding box center [446, 355] width 115 height 13
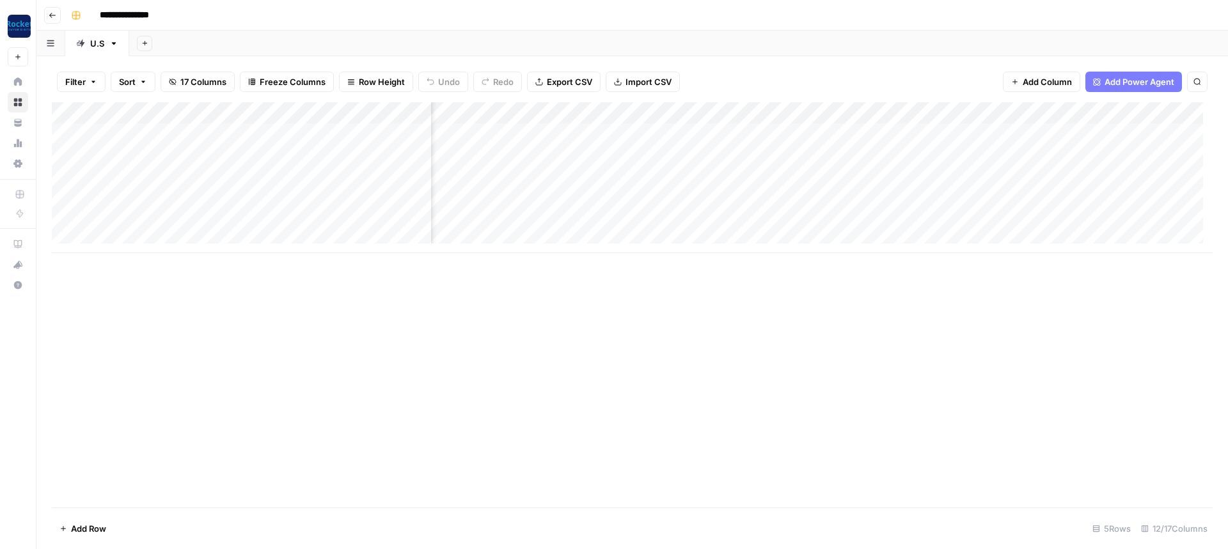
scroll to position [0, 138]
click at [517, 134] on div "Add Column" at bounding box center [632, 177] width 1161 height 151
click at [519, 134] on div "Add Column" at bounding box center [632, 177] width 1161 height 151
click at [541, 327] on div "Add Column" at bounding box center [632, 304] width 1161 height 405
click at [577, 328] on div "Add Column" at bounding box center [632, 304] width 1161 height 405
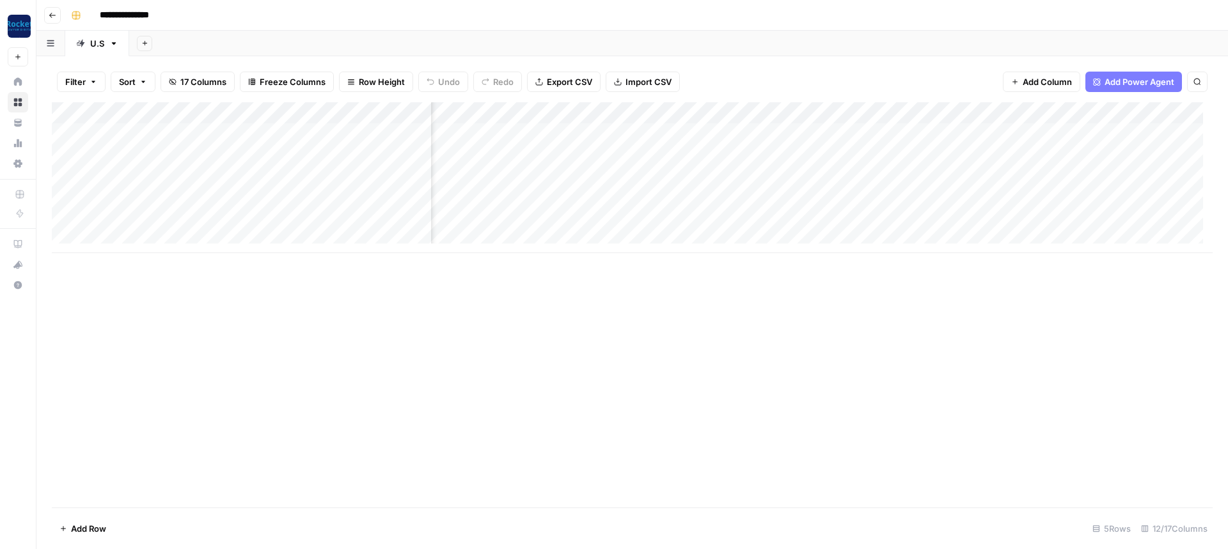
click at [577, 329] on div "Add Column" at bounding box center [632, 304] width 1161 height 405
click at [1207, 478] on icon "close" at bounding box center [1209, 477] width 9 height 10
click at [50, 19] on icon "button" at bounding box center [53, 16] width 8 height 8
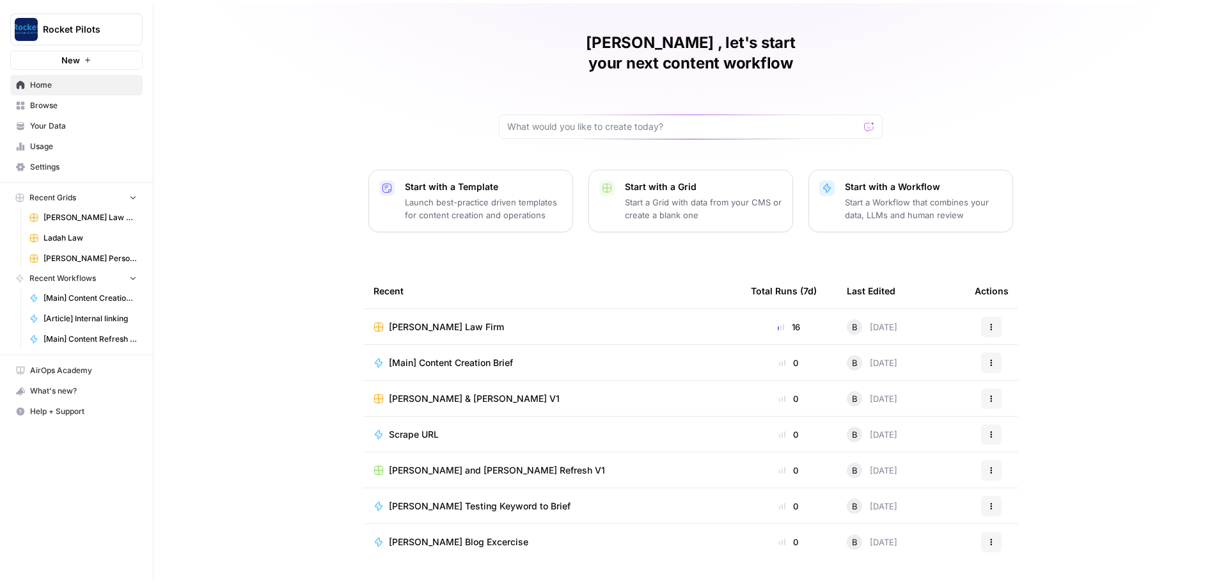
scroll to position [6, 0]
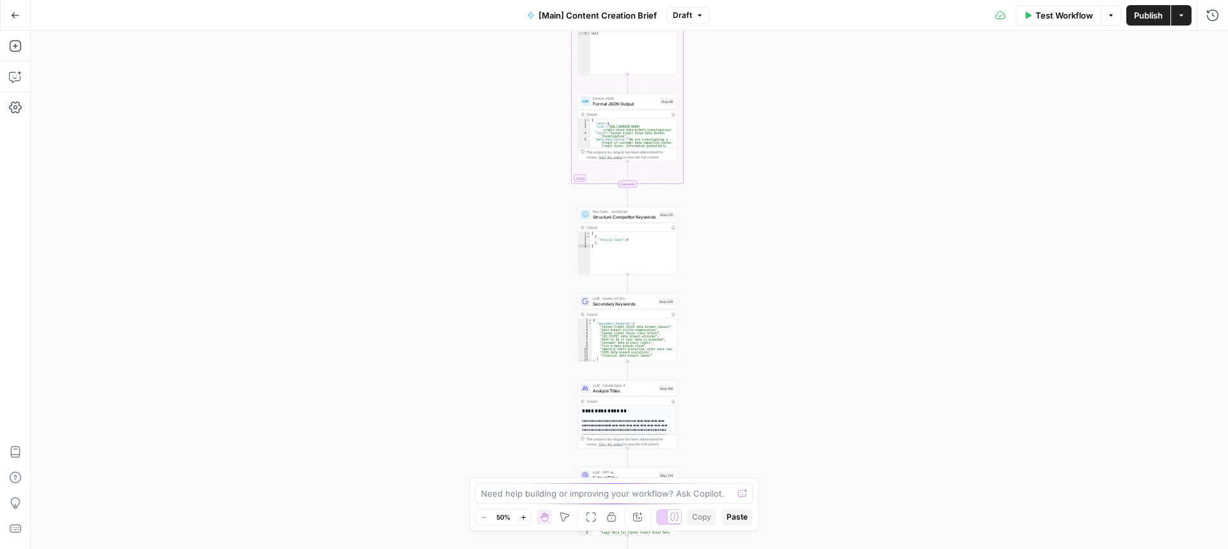
drag, startPoint x: 515, startPoint y: 148, endPoint x: 490, endPoint y: 281, distance: 135.2
click at [485, 347] on div "true false true false Workflow Set Inputs Inputs Condition If city is provided …" at bounding box center [629, 290] width 1197 height 519
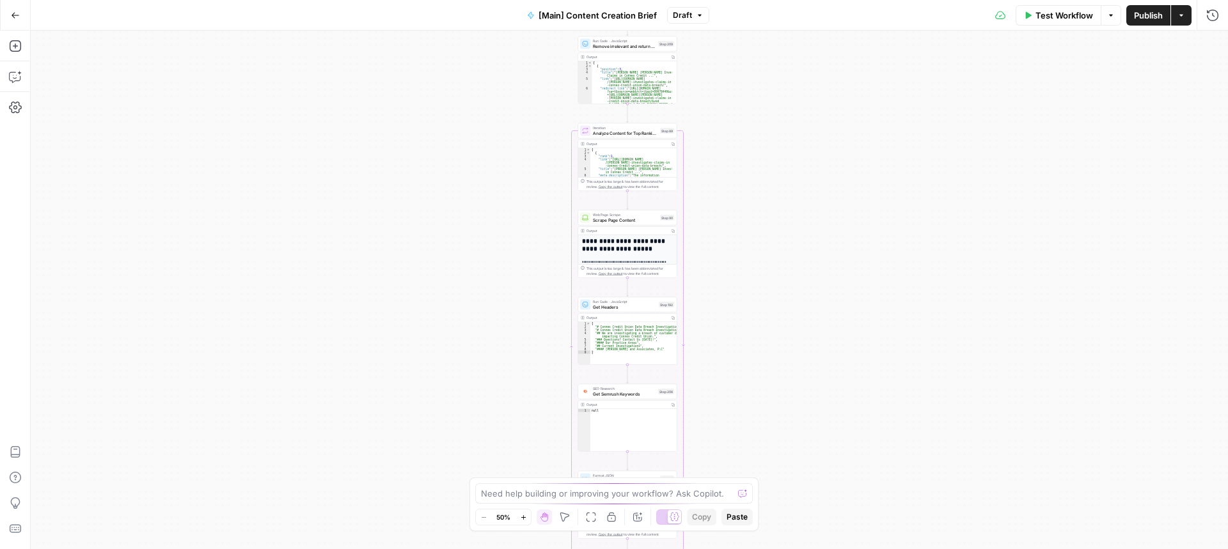
drag, startPoint x: 501, startPoint y: 150, endPoint x: 503, endPoint y: 425, distance: 275.0
click at [510, 478] on body "Rocket Pilots New Home Browse Your Data Usage Settings Recent Grids Arnold Law …" at bounding box center [614, 274] width 1228 height 549
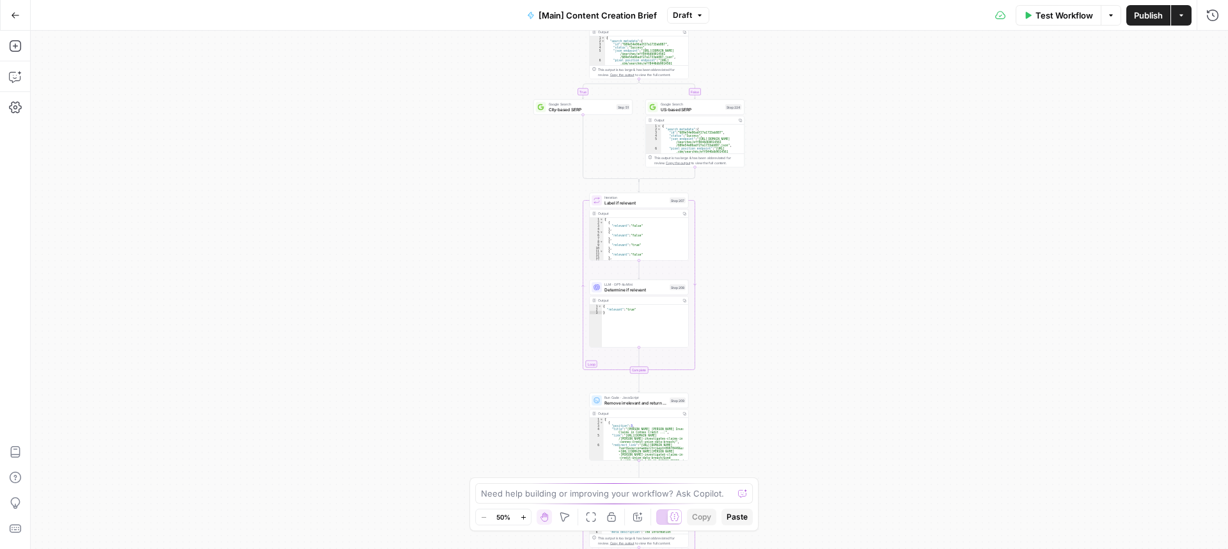
drag, startPoint x: 506, startPoint y: 98, endPoint x: 517, endPoint y: 292, distance: 194.1
click at [520, 396] on div "true false true false Workflow Set Inputs Inputs Condition If city is provided …" at bounding box center [629, 290] width 1197 height 519
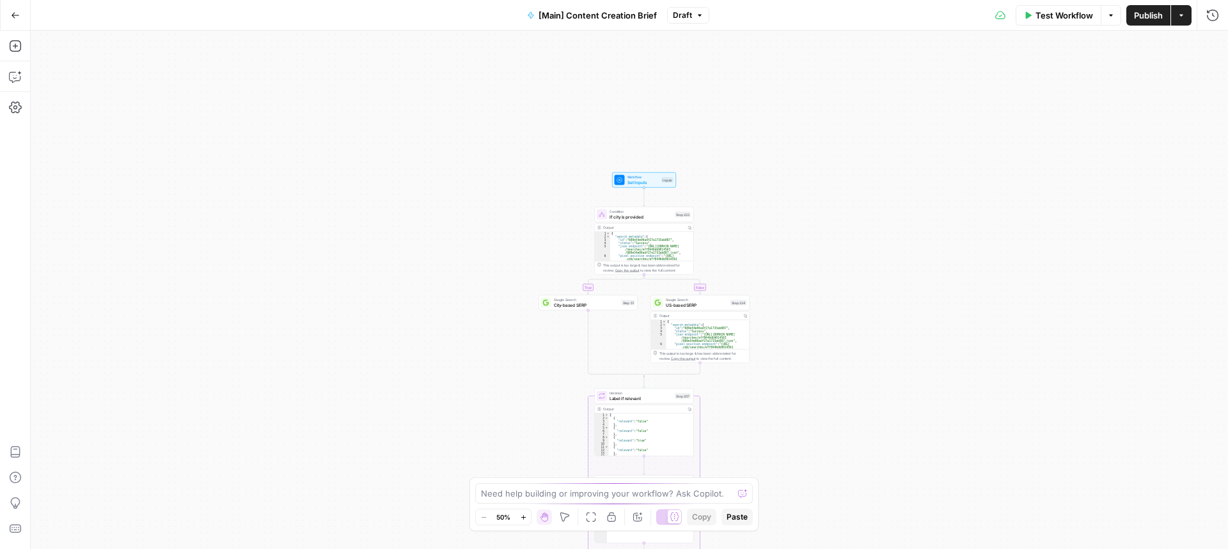
drag, startPoint x: 534, startPoint y: 158, endPoint x: 529, endPoint y: 381, distance: 223.2
click at [534, 419] on div "true false true false Workflow Set Inputs Inputs Condition If city is provided …" at bounding box center [629, 290] width 1197 height 519
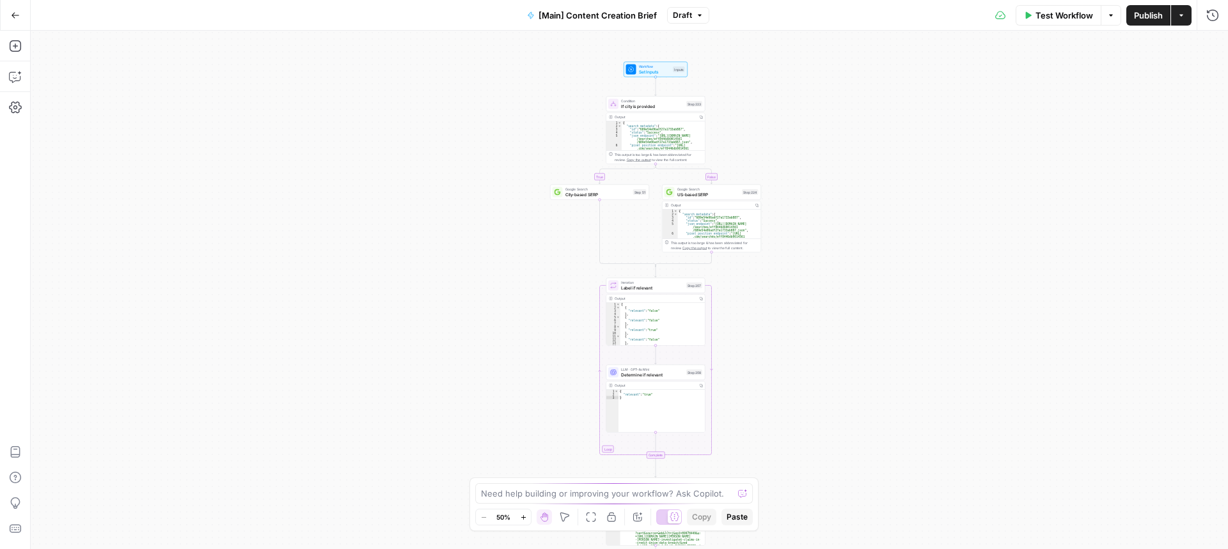
drag, startPoint x: 523, startPoint y: 280, endPoint x: 538, endPoint y: 84, distance: 196.2
click at [538, 84] on div "true false true false Workflow Set Inputs Inputs Condition If city is provided …" at bounding box center [629, 290] width 1197 height 519
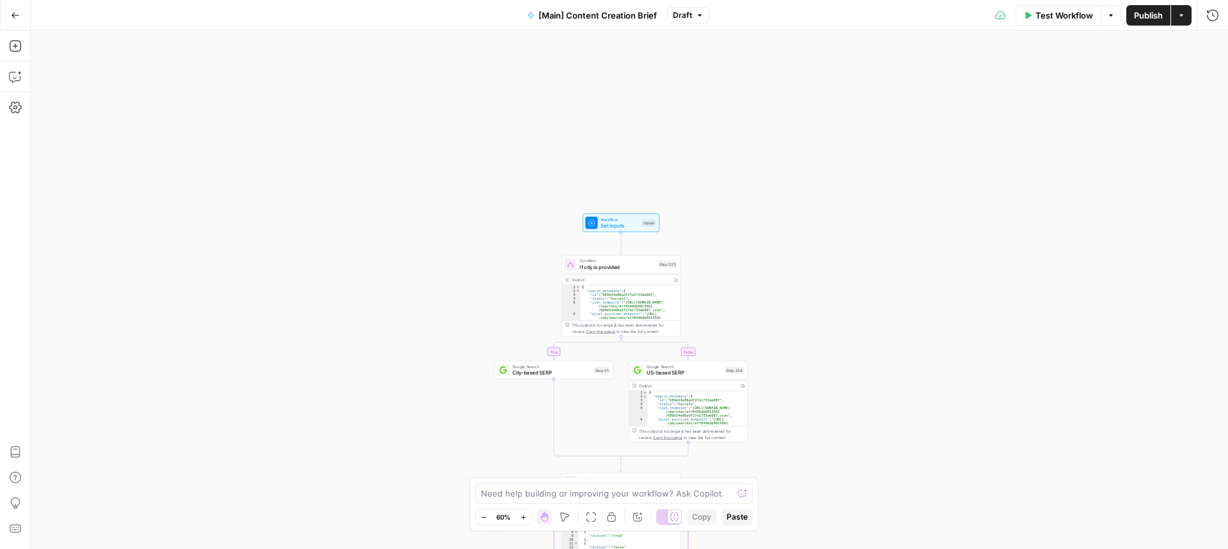
drag, startPoint x: 511, startPoint y: 116, endPoint x: 483, endPoint y: 252, distance: 138.3
click at [469, 311] on div "true false true false Workflow Set Inputs Inputs Condition If city is provided …" at bounding box center [629, 290] width 1197 height 519
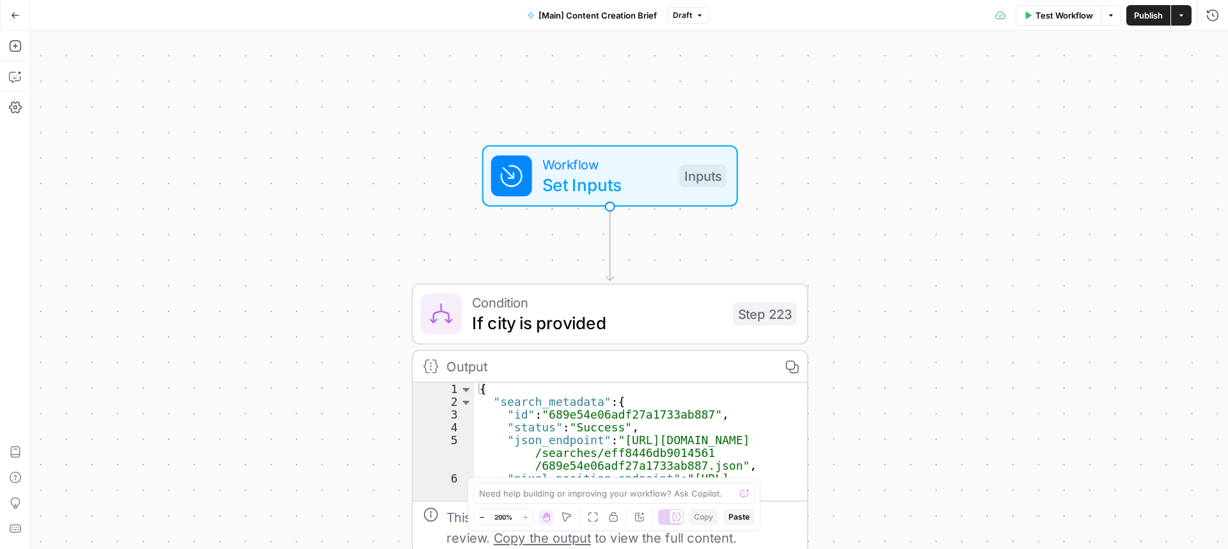
drag, startPoint x: 304, startPoint y: 152, endPoint x: 311, endPoint y: 278, distance: 125.5
click at [311, 278] on div "true false true false Workflow Set Inputs Inputs Condition If city is provided …" at bounding box center [629, 290] width 1197 height 519
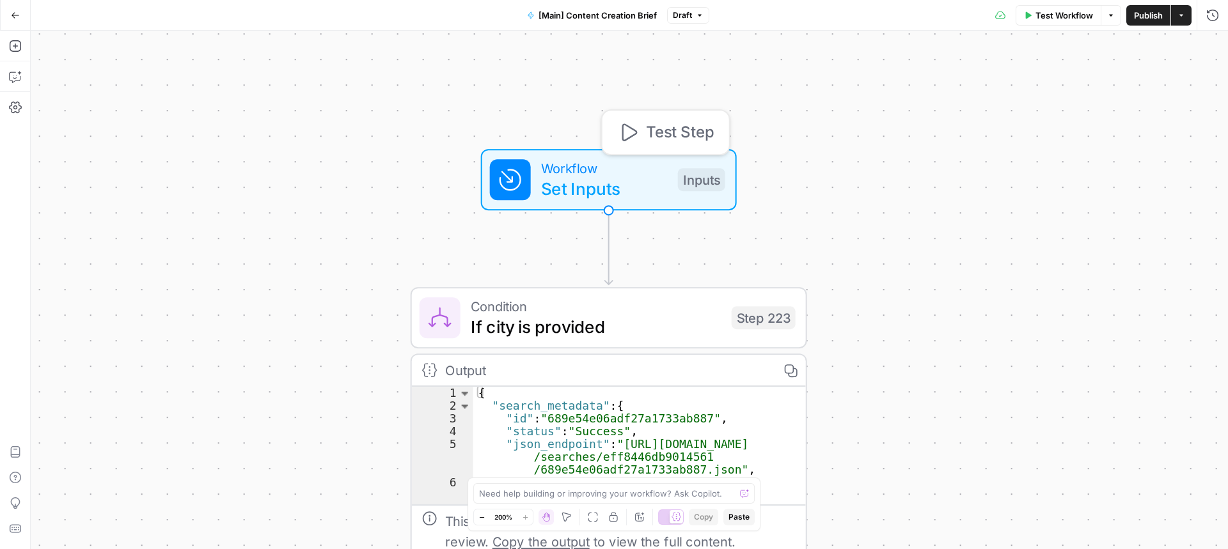
click at [593, 188] on span "Set Inputs" at bounding box center [604, 189] width 127 height 26
click at [593, 188] on span "Set Inputs" at bounding box center [605, 189] width 127 height 26
click at [1208, 44] on icon "button" at bounding box center [1212, 46] width 8 height 8
click at [11, 17] on icon "button" at bounding box center [15, 15] width 9 height 9
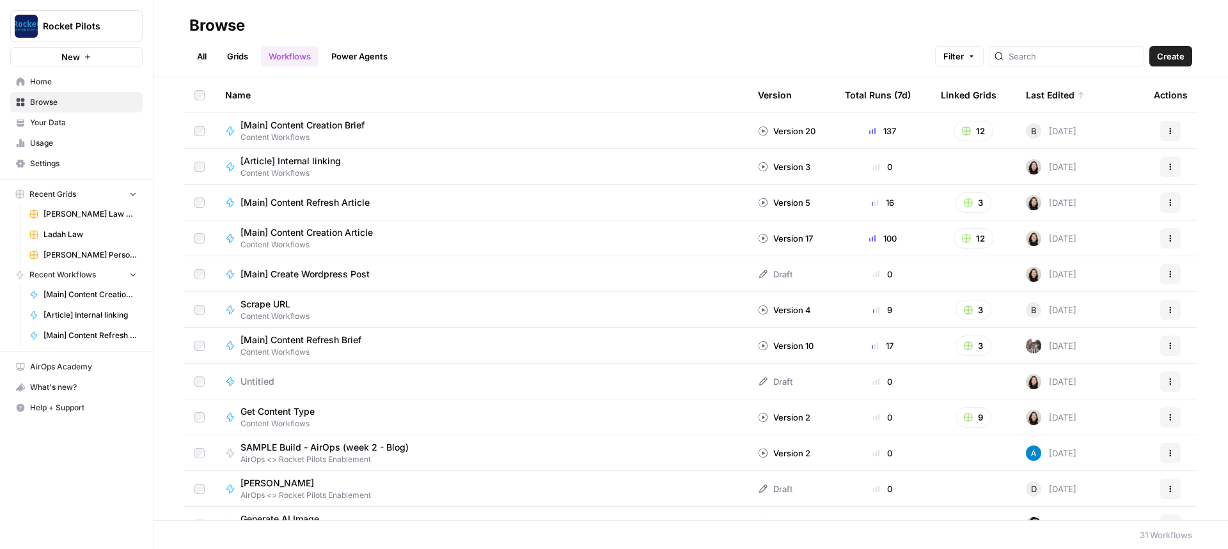
click at [33, 126] on span "Your Data" at bounding box center [83, 123] width 107 height 12
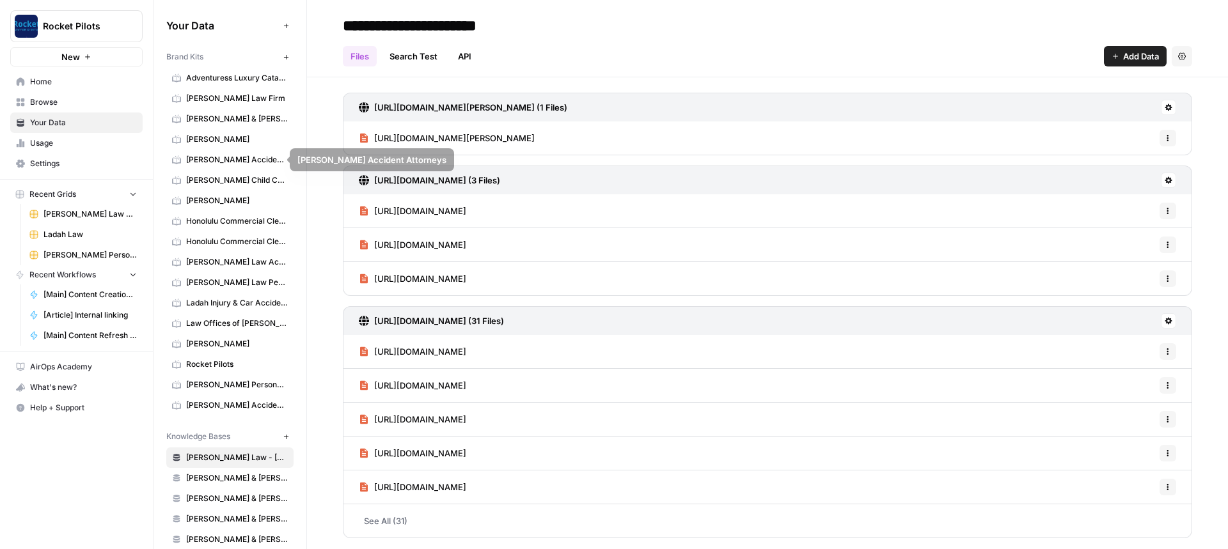
click at [203, 97] on span "[PERSON_NAME] Law Firm" at bounding box center [237, 99] width 102 height 12
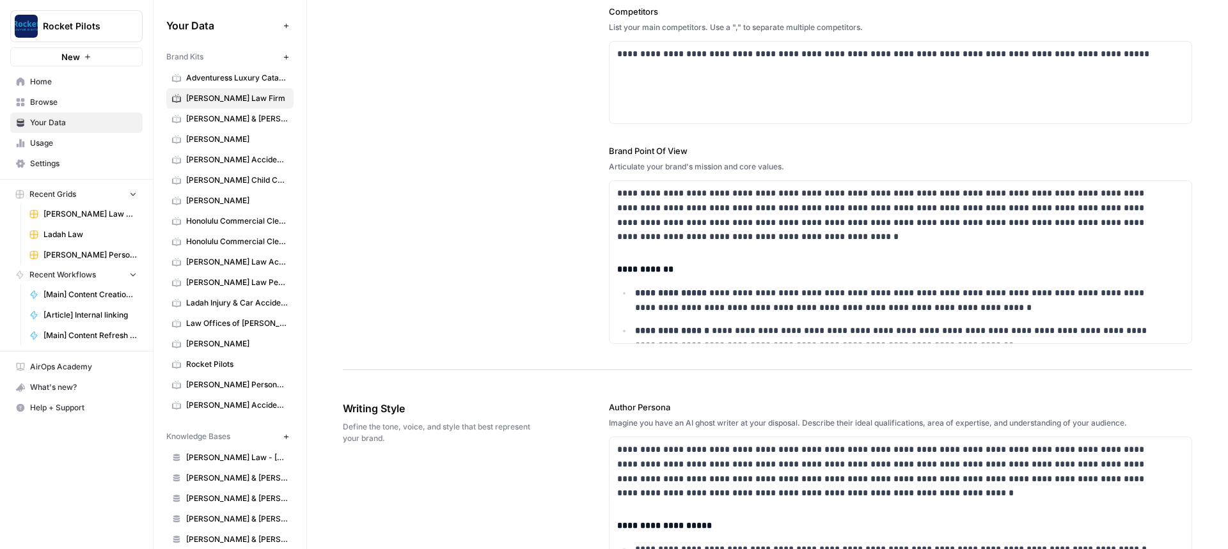
scroll to position [606, 0]
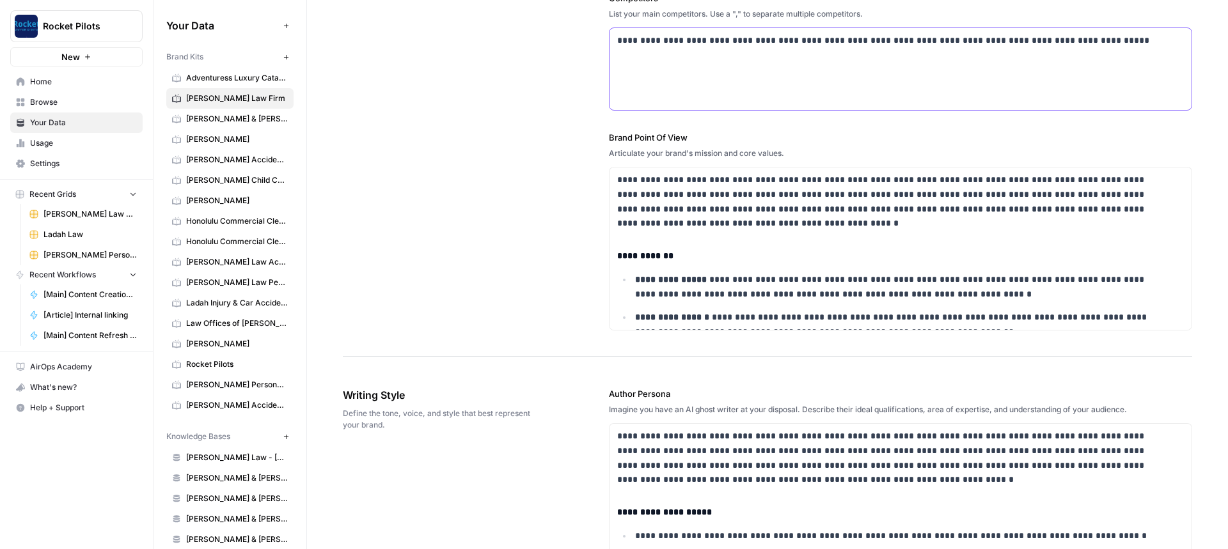
drag, startPoint x: 616, startPoint y: 40, endPoint x: 1153, endPoint y: 75, distance: 537.7
click at [1153, 75] on div "**********" at bounding box center [900, 69] width 582 height 82
click at [1047, 100] on div "**********" at bounding box center [900, 69] width 582 height 82
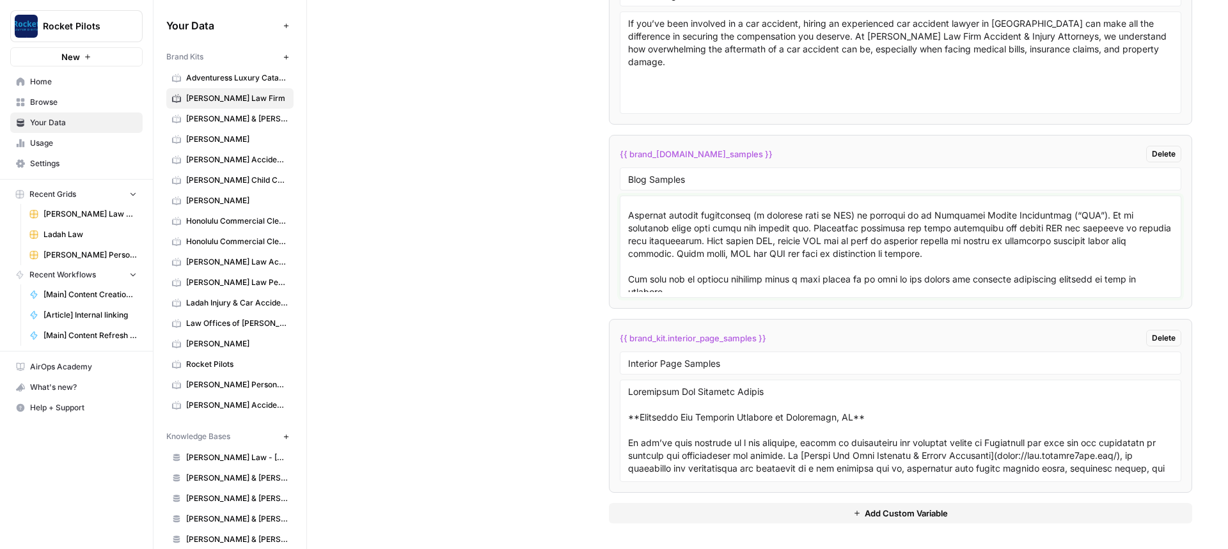
scroll to position [1776, 0]
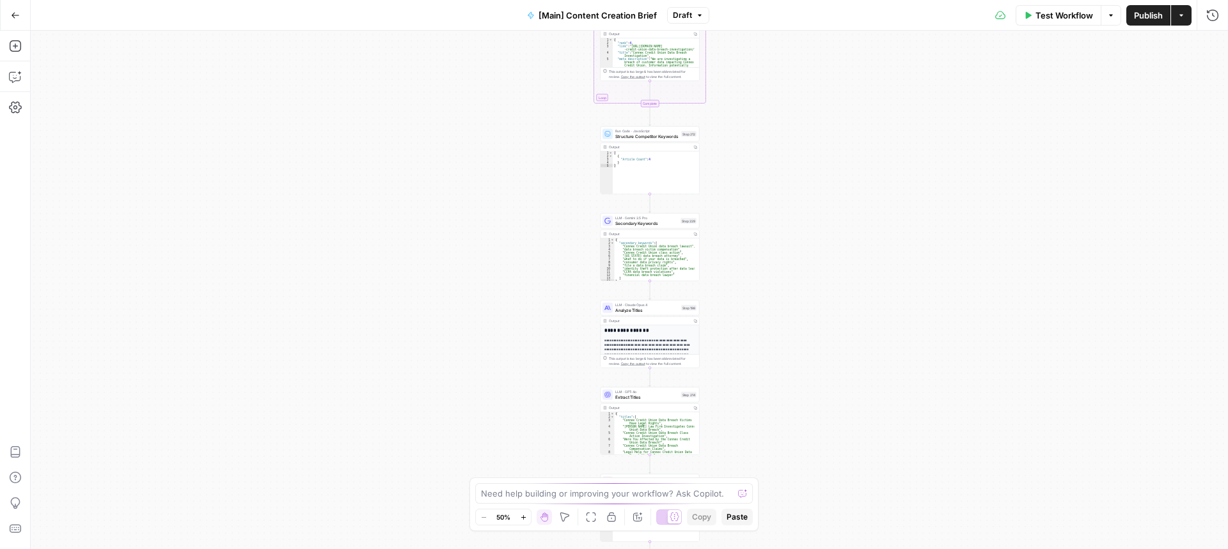
click at [519, 183] on div "true false true false Workflow Set Inputs Inputs Condition If city is provided …" at bounding box center [629, 290] width 1197 height 519
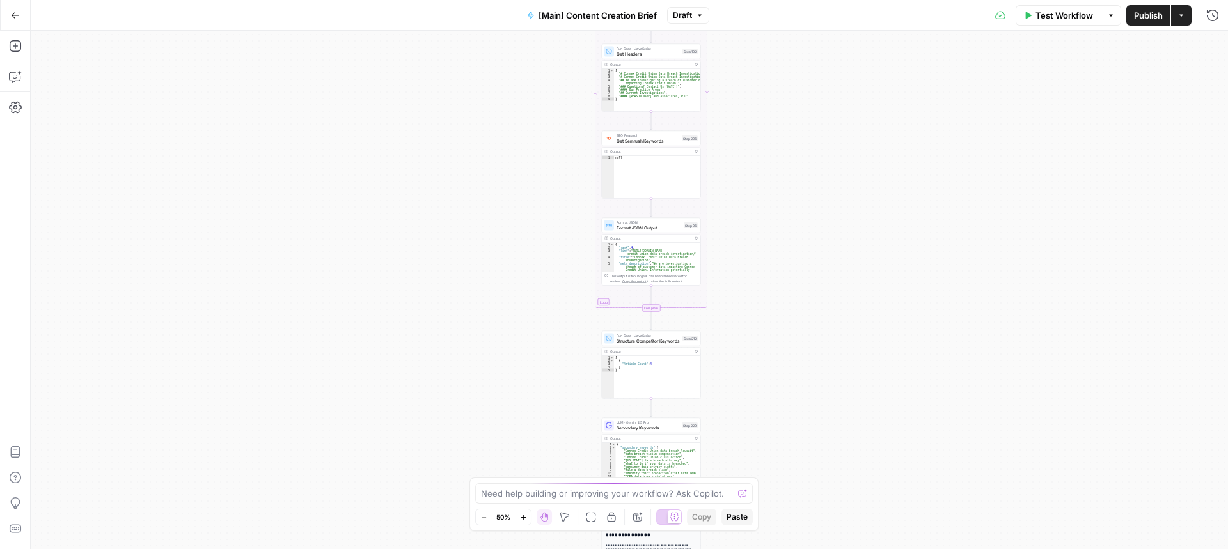
drag, startPoint x: 521, startPoint y: 123, endPoint x: 515, endPoint y: 347, distance: 223.2
click at [515, 345] on div "true false true false Workflow Set Inputs Inputs Condition If city is provided …" at bounding box center [629, 290] width 1197 height 519
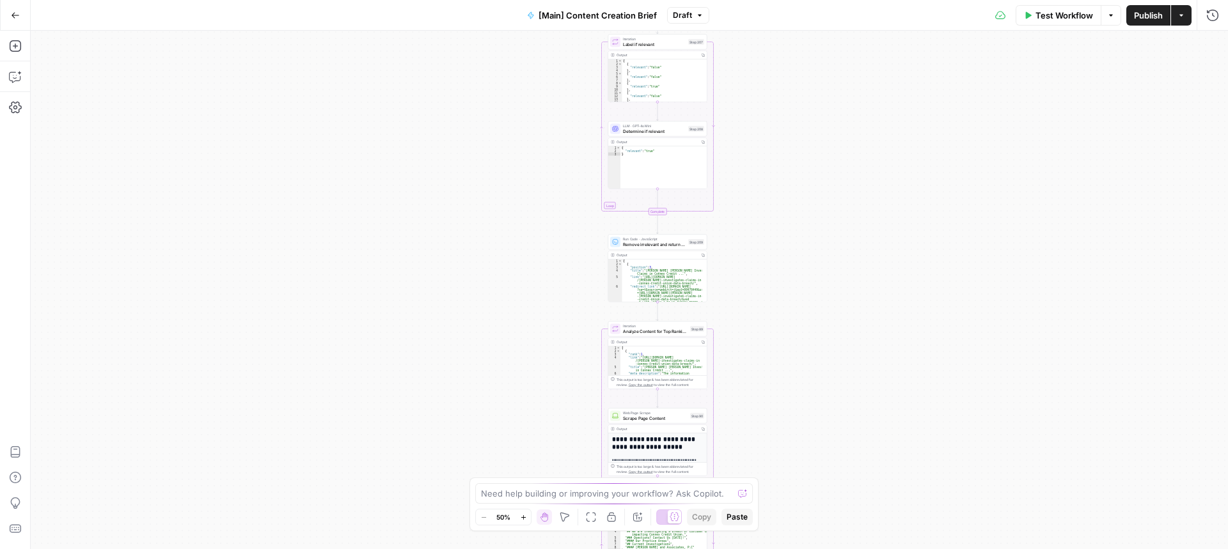
drag, startPoint x: 535, startPoint y: 453, endPoint x: 535, endPoint y: 476, distance: 23.7
click at [535, 485] on body "Rocket Pilots New Home Browse Your Data Usage Settings Recent Grids Arnold Law …" at bounding box center [614, 274] width 1228 height 549
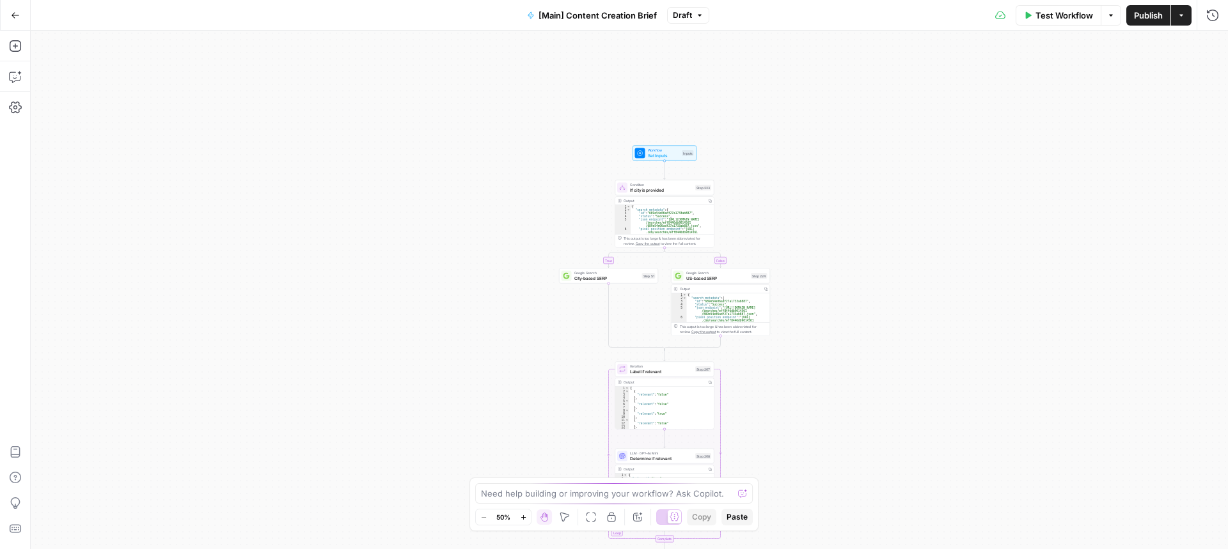
drag, startPoint x: 547, startPoint y: 490, endPoint x: 544, endPoint y: 457, distance: 33.3
click at [547, 485] on body "Rocket Pilots New Home Browse Your Data Usage Settings Recent Grids Arnold Law …" at bounding box center [614, 274] width 1228 height 549
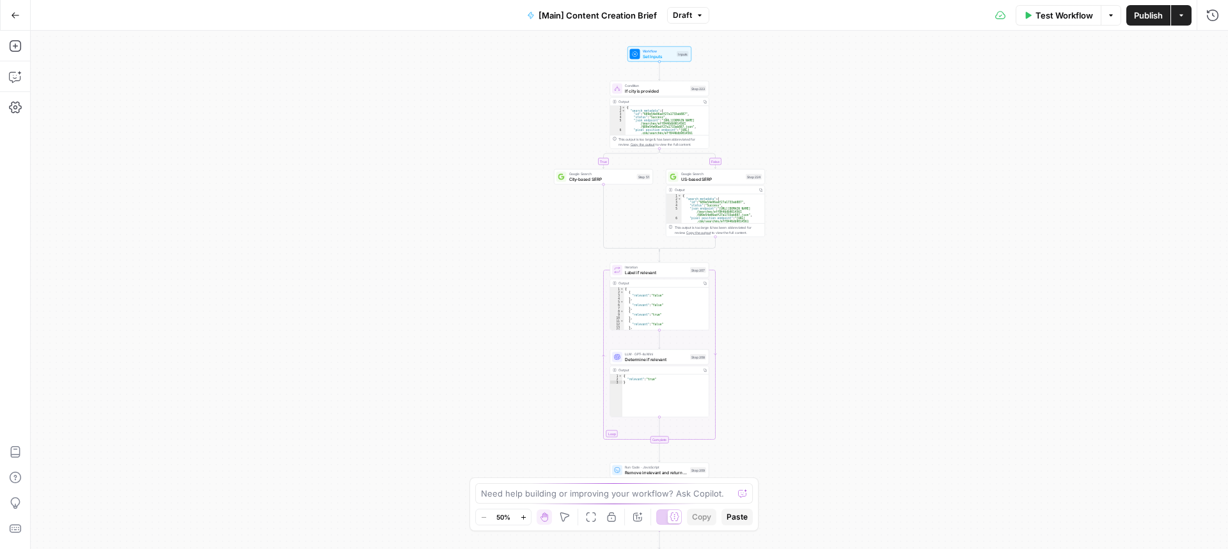
drag, startPoint x: 528, startPoint y: 219, endPoint x: 522, endPoint y: 134, distance: 85.3
click at [522, 134] on div "true false true false Workflow Set Inputs Inputs Condition If city is provided …" at bounding box center [629, 290] width 1197 height 519
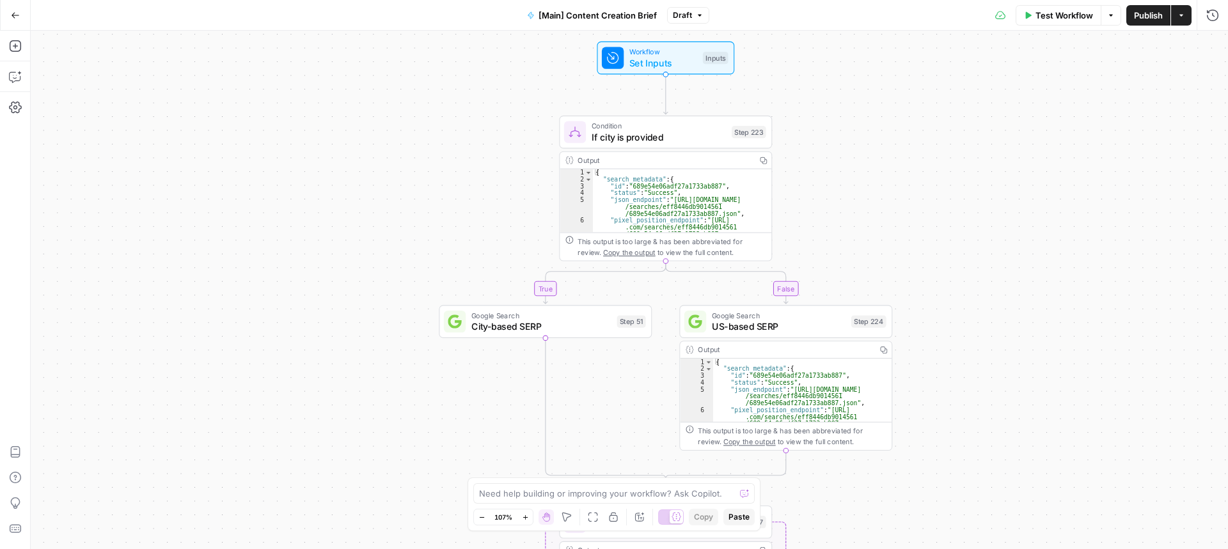
drag, startPoint x: 362, startPoint y: 157, endPoint x: 335, endPoint y: 433, distance: 277.5
click at [335, 433] on div "true false true false Workflow Set Inputs Inputs Condition If city is provided …" at bounding box center [629, 290] width 1197 height 519
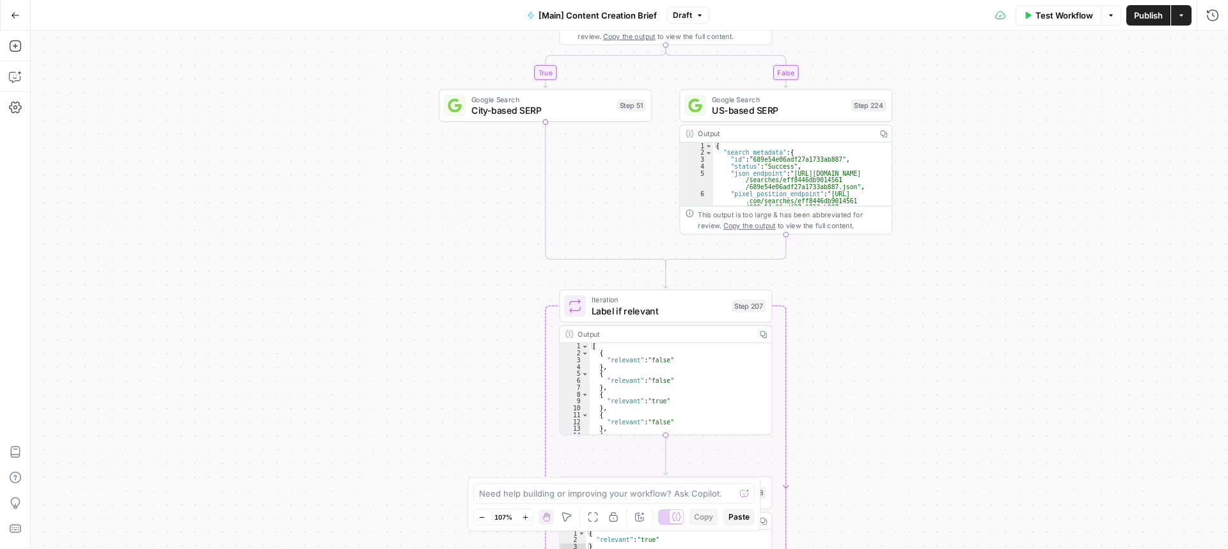
drag, startPoint x: 388, startPoint y: 269, endPoint x: 388, endPoint y: 55, distance: 214.2
click at [388, 52] on div "true false true false Workflow Set Inputs Inputs Condition If city is provided …" at bounding box center [629, 290] width 1197 height 519
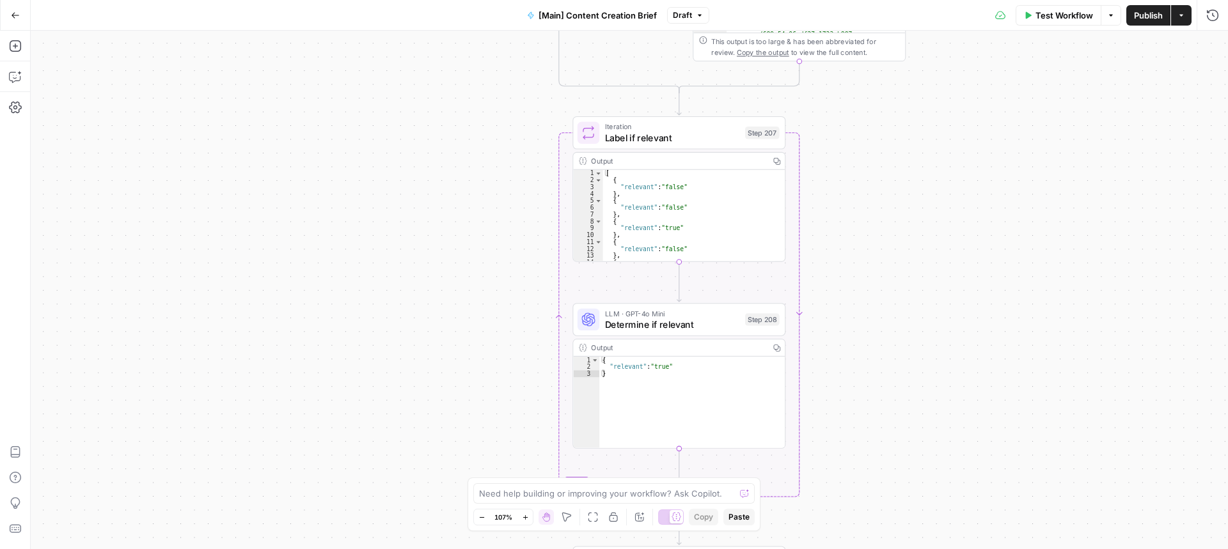
drag, startPoint x: 402, startPoint y: 304, endPoint x: 418, endPoint y: 95, distance: 209.7
click at [417, 87] on div "true false true false Workflow Set Inputs Inputs Condition If city is provided …" at bounding box center [629, 290] width 1197 height 519
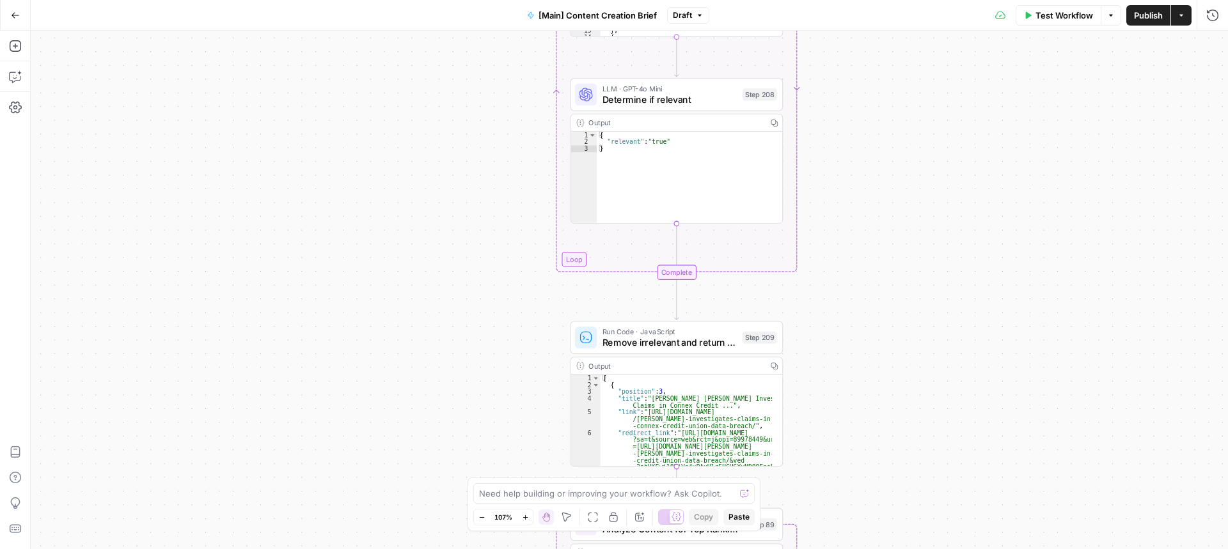
drag, startPoint x: 471, startPoint y: 279, endPoint x: 464, endPoint y: 85, distance: 193.9
click at [464, 85] on div "true false true false Workflow Set Inputs Inputs Condition If city is provided …" at bounding box center [629, 290] width 1197 height 519
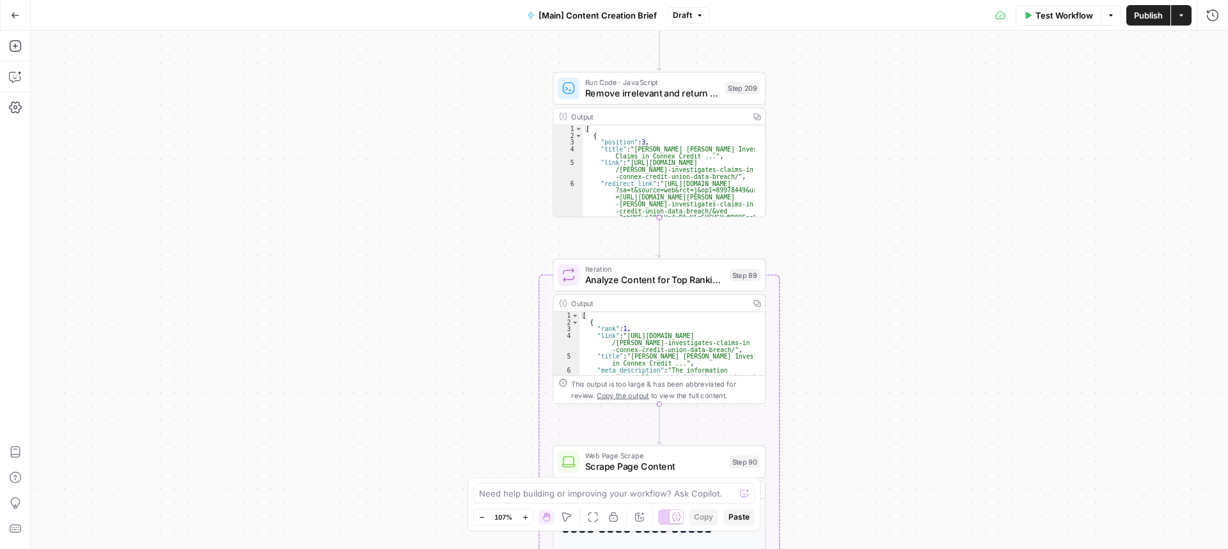
drag, startPoint x: 482, startPoint y: 284, endPoint x: 464, endPoint y: 68, distance: 216.8
click at [464, 68] on div "true false true false Workflow Set Inputs Inputs Condition If city is provided …" at bounding box center [629, 290] width 1197 height 519
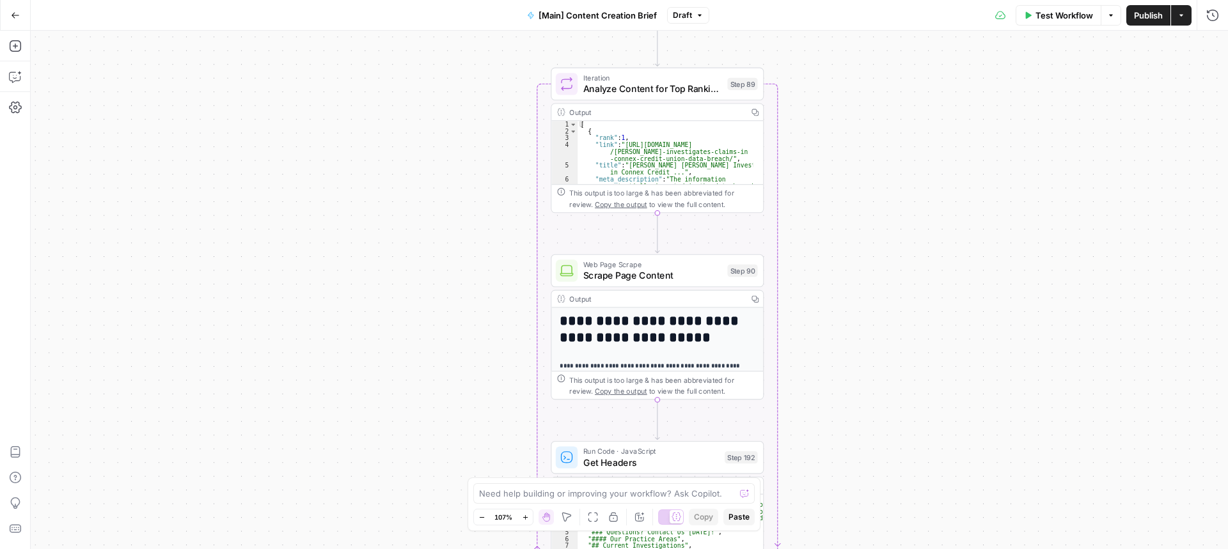
drag, startPoint x: 451, startPoint y: 324, endPoint x: 450, endPoint y: 118, distance: 205.3
click at [450, 118] on div "true false true false Workflow Set Inputs Inputs Condition If city is provided …" at bounding box center [629, 290] width 1197 height 519
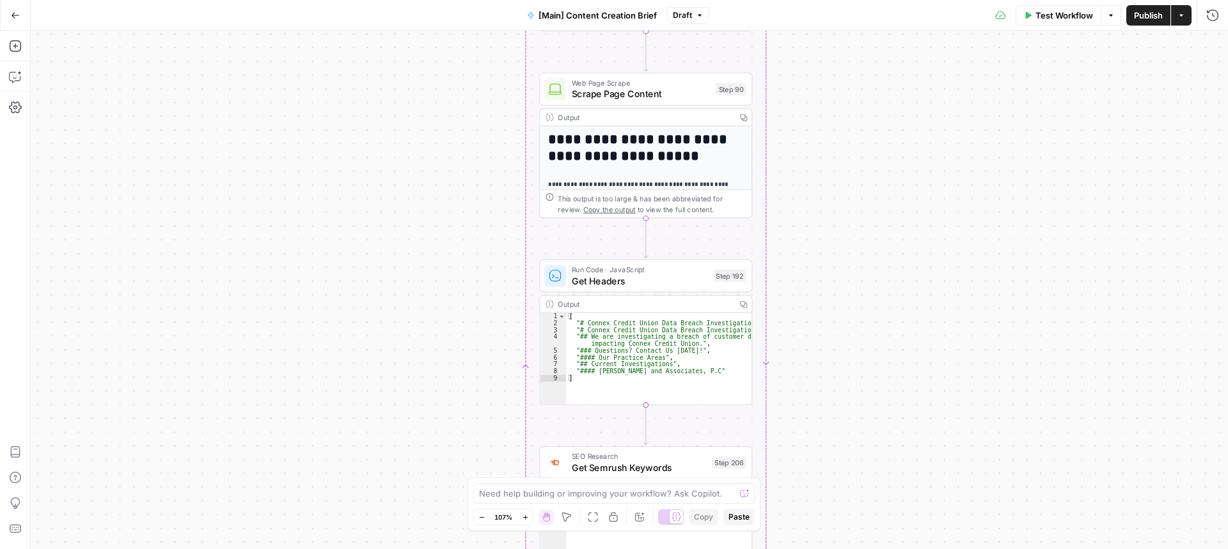
drag, startPoint x: 459, startPoint y: 322, endPoint x: 446, endPoint y: 152, distance: 170.6
click at [446, 152] on div "true false true false Workflow Set Inputs Inputs Condition If city is provided …" at bounding box center [629, 290] width 1197 height 519
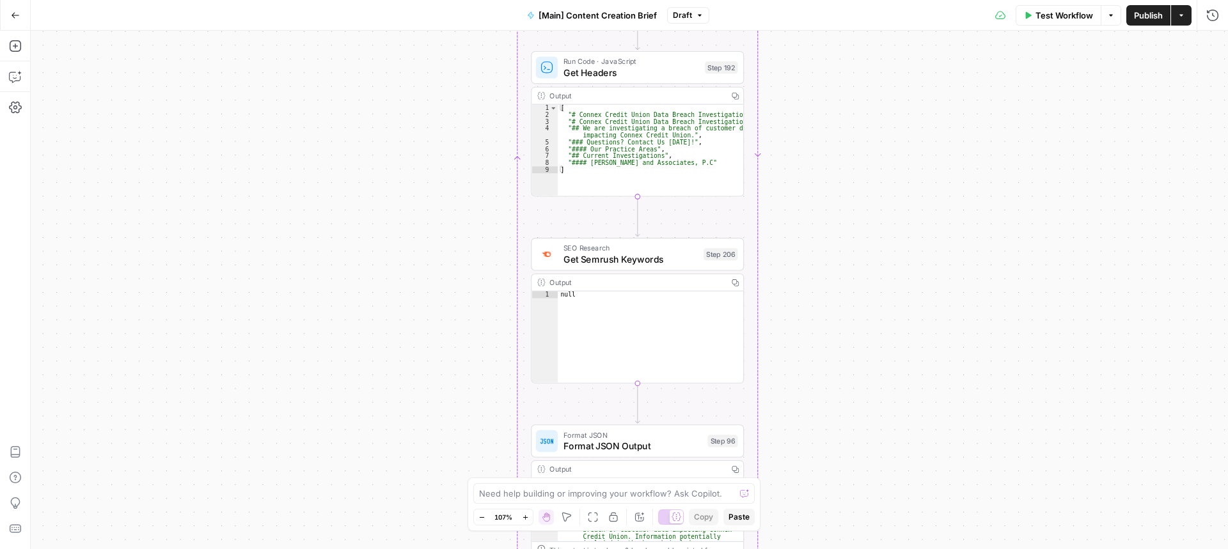
drag, startPoint x: 444, startPoint y: 287, endPoint x: 437, endPoint y: 93, distance: 194.5
click at [437, 82] on div "true false true false Workflow Set Inputs Inputs Condition If city is provided …" at bounding box center [629, 290] width 1197 height 519
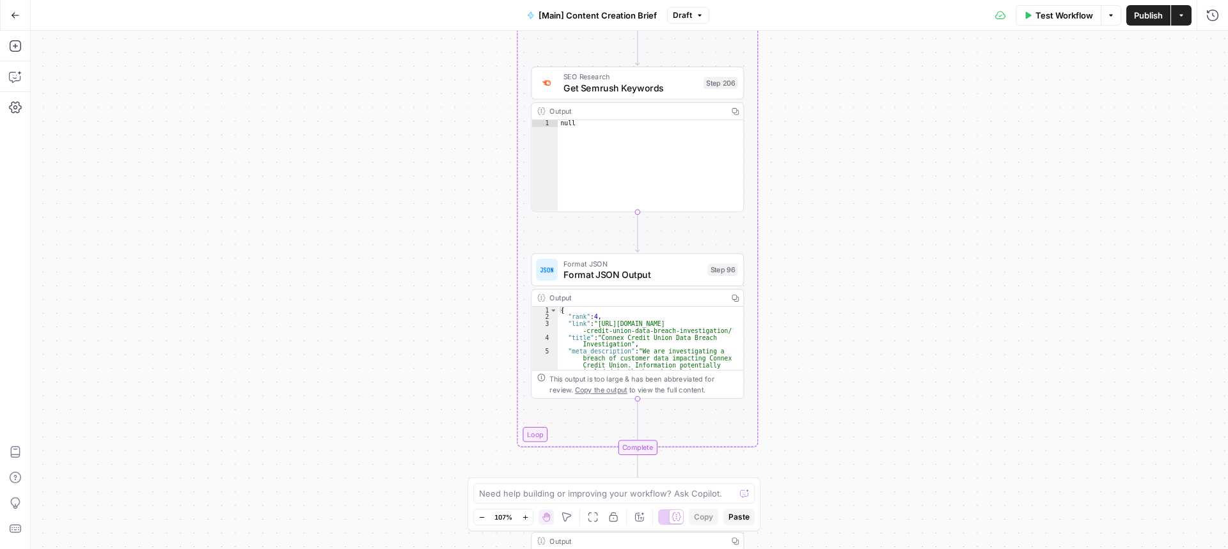
drag, startPoint x: 432, startPoint y: 205, endPoint x: 432, endPoint y: 142, distance: 63.3
click at [432, 142] on div "true false true false Workflow Set Inputs Inputs Condition If city is provided …" at bounding box center [629, 290] width 1197 height 519
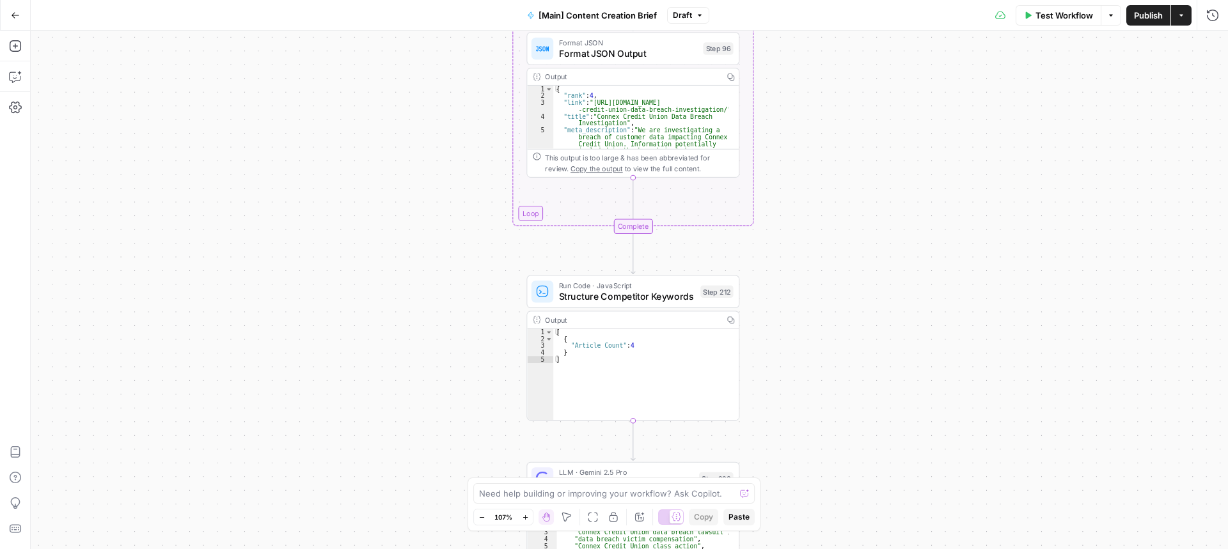
drag, startPoint x: 432, startPoint y: 267, endPoint x: 430, endPoint y: 118, distance: 149.6
click at [430, 111] on div "true false true false Workflow Set Inputs Inputs Condition If city is provided …" at bounding box center [629, 290] width 1197 height 519
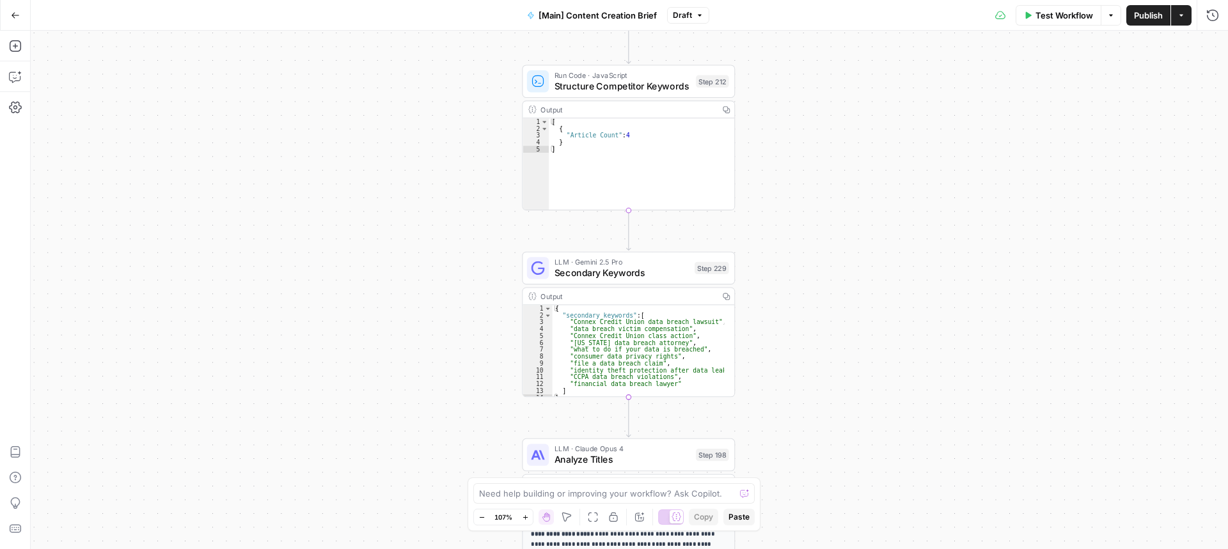
drag, startPoint x: 440, startPoint y: 299, endPoint x: 436, endPoint y: 140, distance: 159.3
click at [436, 140] on div "true false true false Workflow Set Inputs Inputs Condition If city is provided …" at bounding box center [629, 290] width 1197 height 519
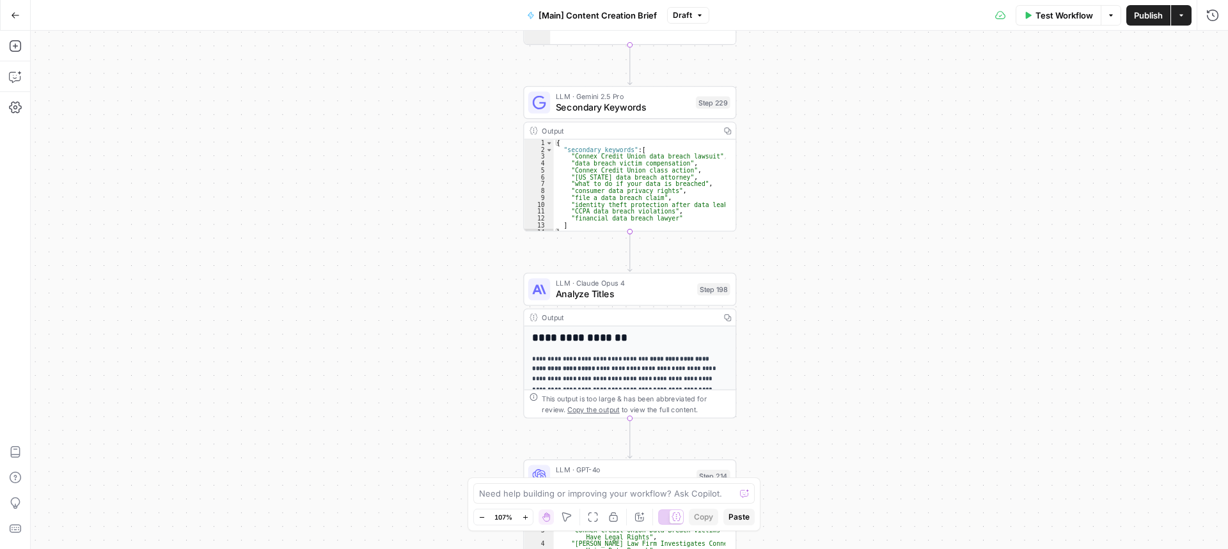
drag, startPoint x: 457, startPoint y: 262, endPoint x: 457, endPoint y: 134, distance: 127.9
click at [457, 134] on div "true false true false Workflow Set Inputs Inputs Condition If city is provided …" at bounding box center [629, 290] width 1197 height 519
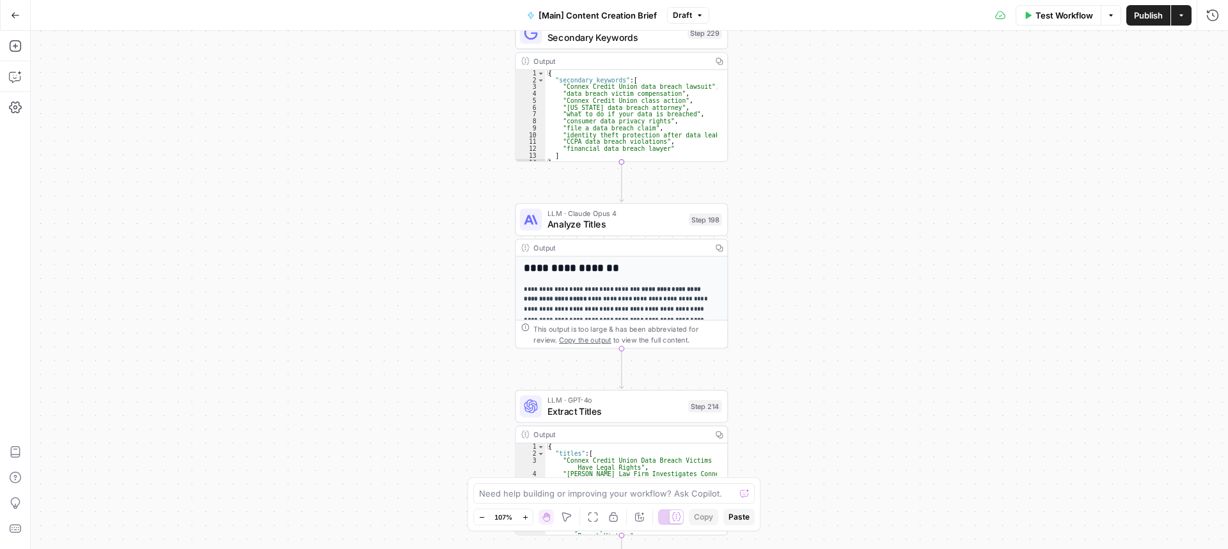
drag, startPoint x: 490, startPoint y: 185, endPoint x: 474, endPoint y: 55, distance: 131.5
click at [474, 55] on div "true false true false Workflow Set Inputs Inputs Condition If city is provided …" at bounding box center [629, 290] width 1197 height 519
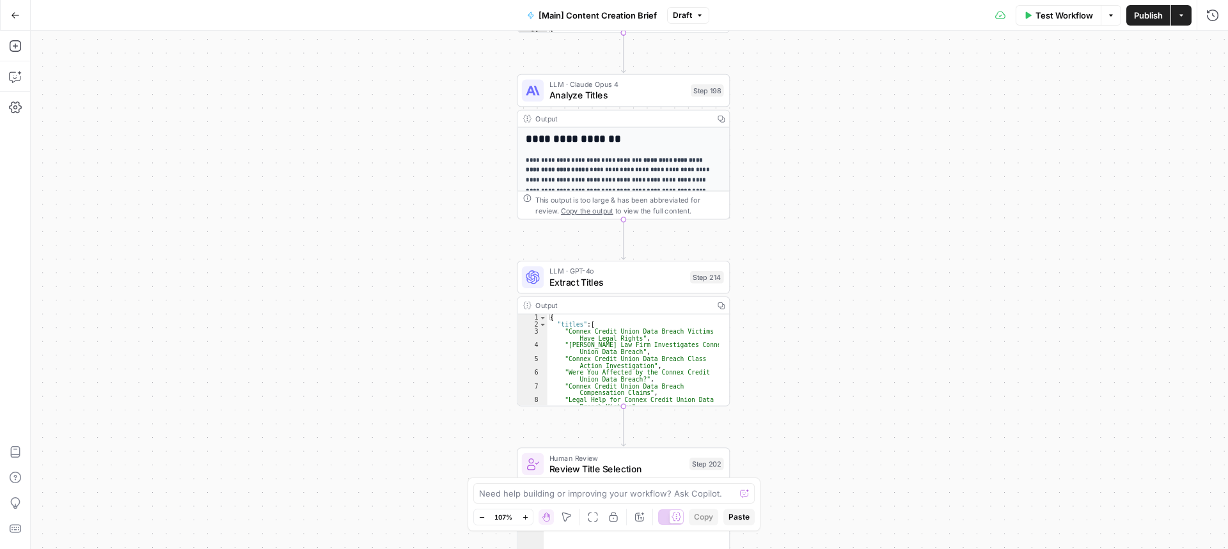
drag, startPoint x: 471, startPoint y: 201, endPoint x: 477, endPoint y: 146, distance: 55.4
click at [477, 145] on div "true false true false Workflow Set Inputs Inputs Condition If city is provided …" at bounding box center [629, 290] width 1197 height 519
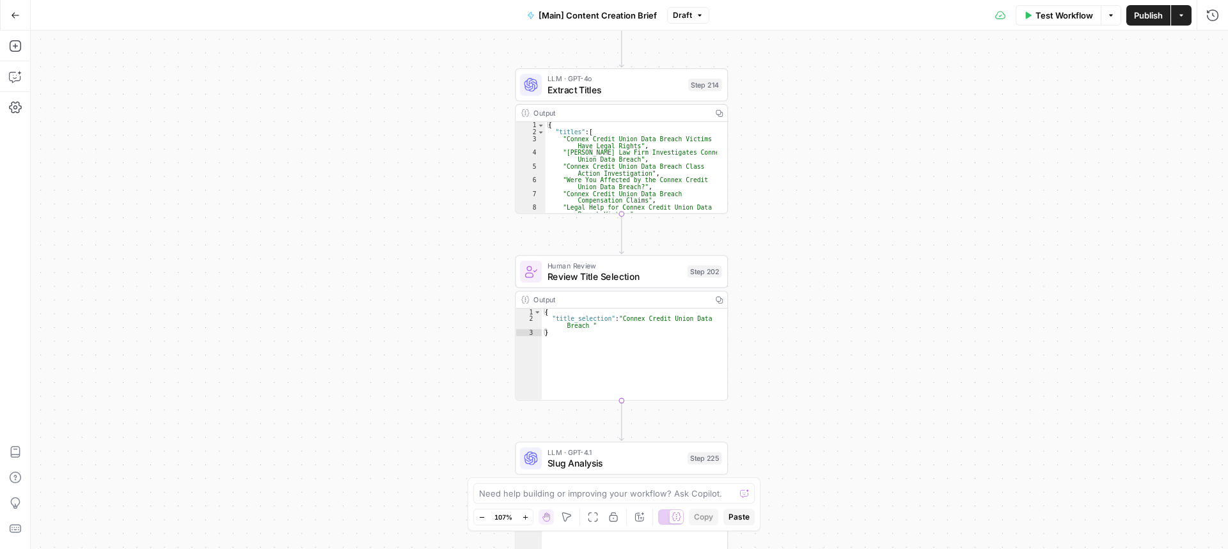
drag, startPoint x: 432, startPoint y: 297, endPoint x: 432, endPoint y: 132, distance: 164.3
click at [427, 101] on div "true false true false Workflow Set Inputs Inputs Condition If city is provided …" at bounding box center [629, 290] width 1197 height 519
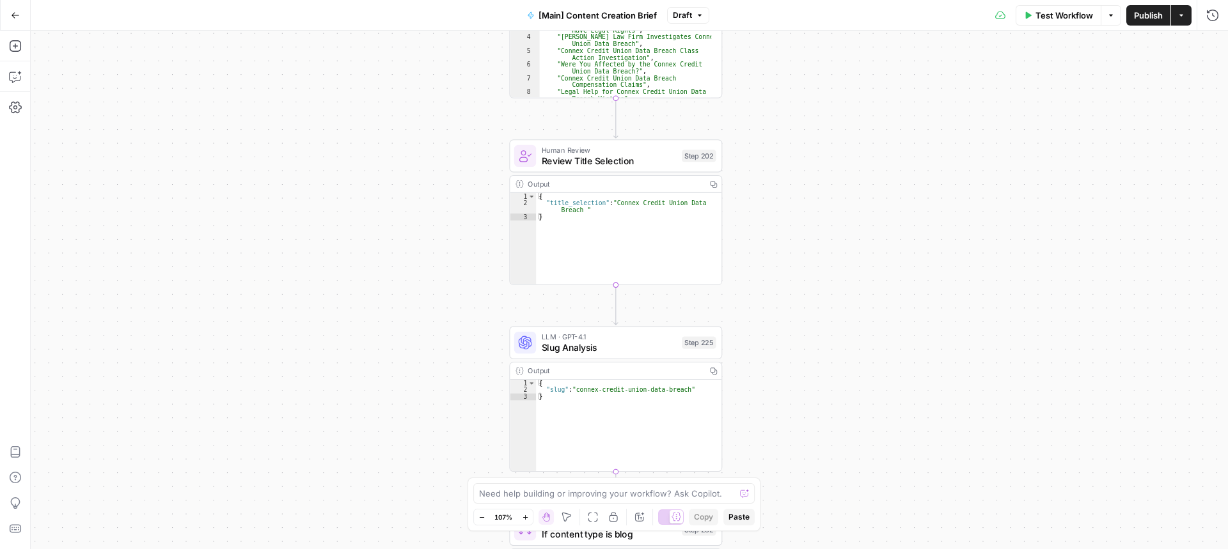
drag, startPoint x: 443, startPoint y: 298, endPoint x: 437, endPoint y: 207, distance: 91.6
click at [437, 207] on div "true false true false Workflow Set Inputs Inputs Condition If city is provided …" at bounding box center [629, 290] width 1197 height 519
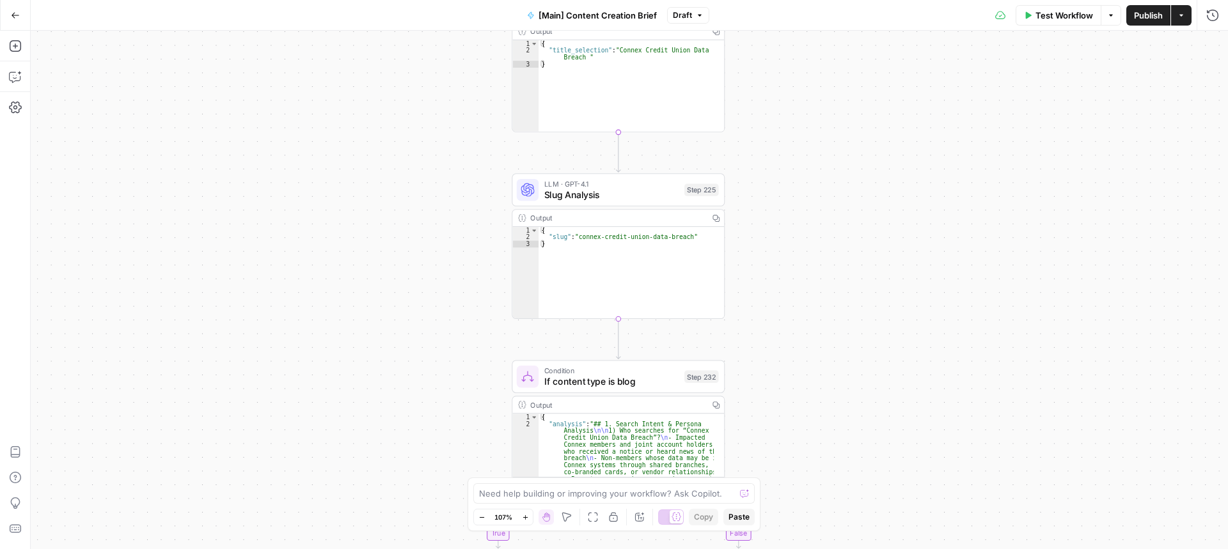
drag, startPoint x: 439, startPoint y: 300, endPoint x: 440, endPoint y: 172, distance: 127.9
click at [440, 172] on div "true false true false Workflow Set Inputs Inputs Condition If city is provided …" at bounding box center [629, 290] width 1197 height 519
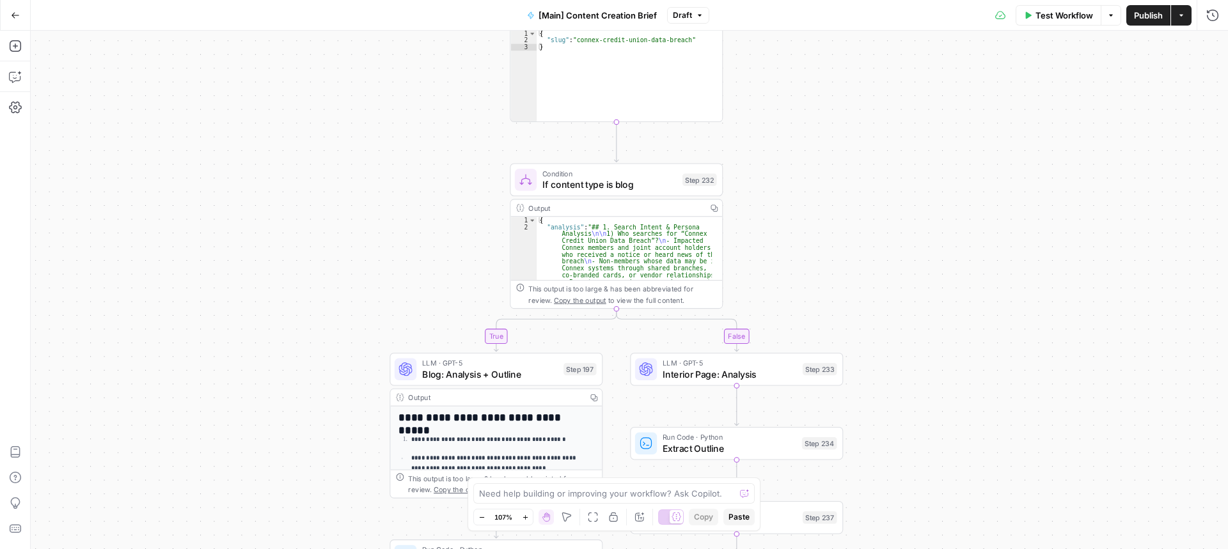
drag, startPoint x: 444, startPoint y: 324, endPoint x: 442, endPoint y: 147, distance: 176.5
click at [442, 147] on div "true false true false Workflow Set Inputs Inputs Condition If city is provided …" at bounding box center [629, 290] width 1197 height 519
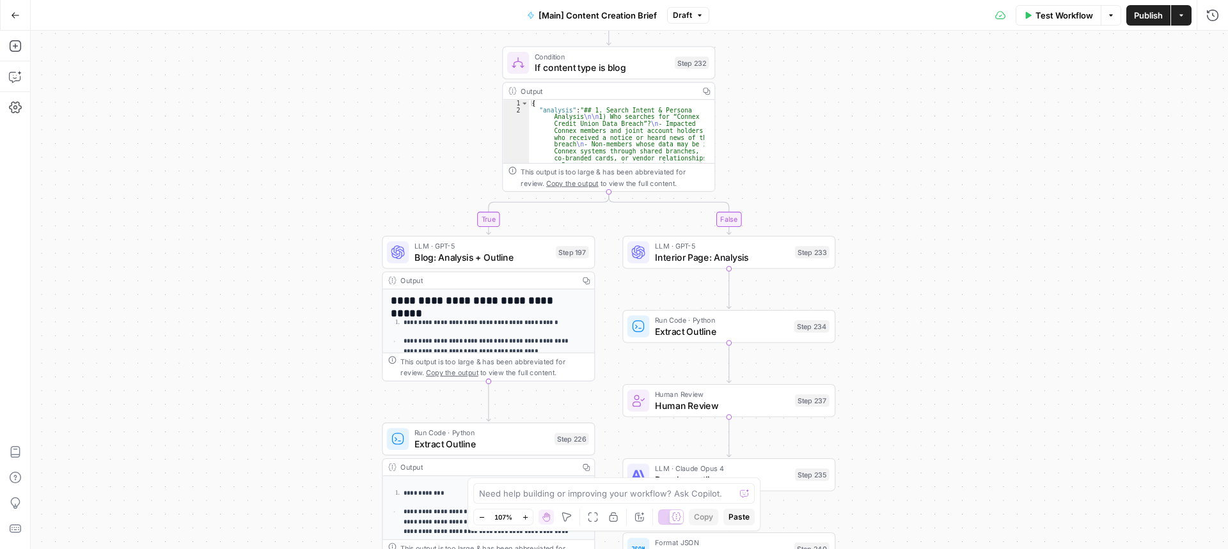
drag, startPoint x: 452, startPoint y: 278, endPoint x: 444, endPoint y: 176, distance: 102.6
click at [444, 176] on div "true false true false Workflow Set Inputs Inputs Condition If city is provided …" at bounding box center [629, 290] width 1197 height 519
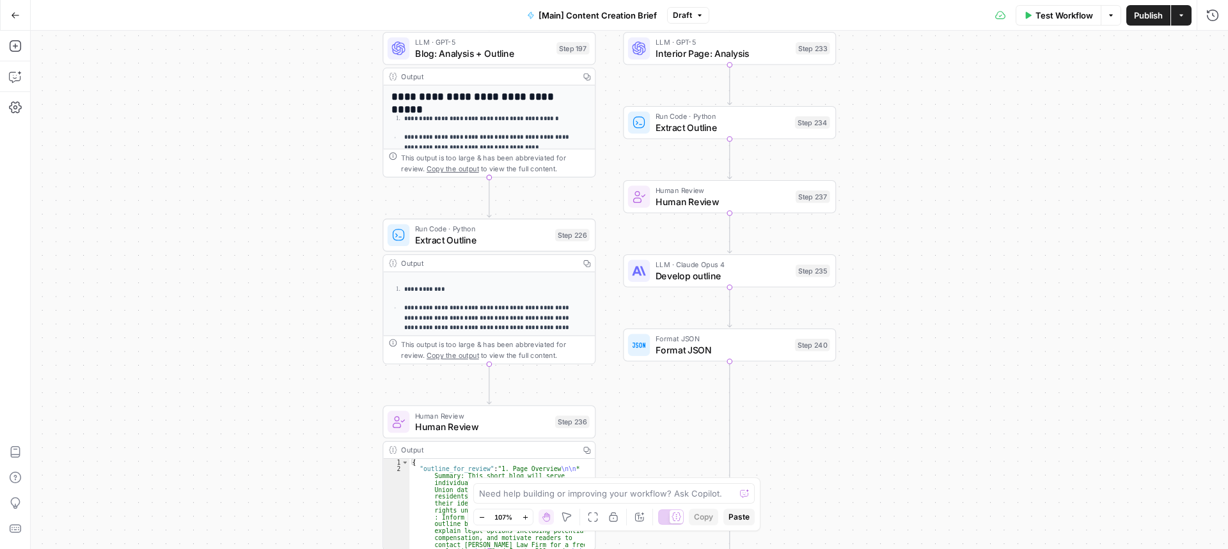
drag, startPoint x: 320, startPoint y: 397, endPoint x: 324, endPoint y: 208, distance: 189.3
click at [321, 203] on div "true false true false Workflow Set Inputs Inputs Condition If city is provided …" at bounding box center [629, 290] width 1197 height 519
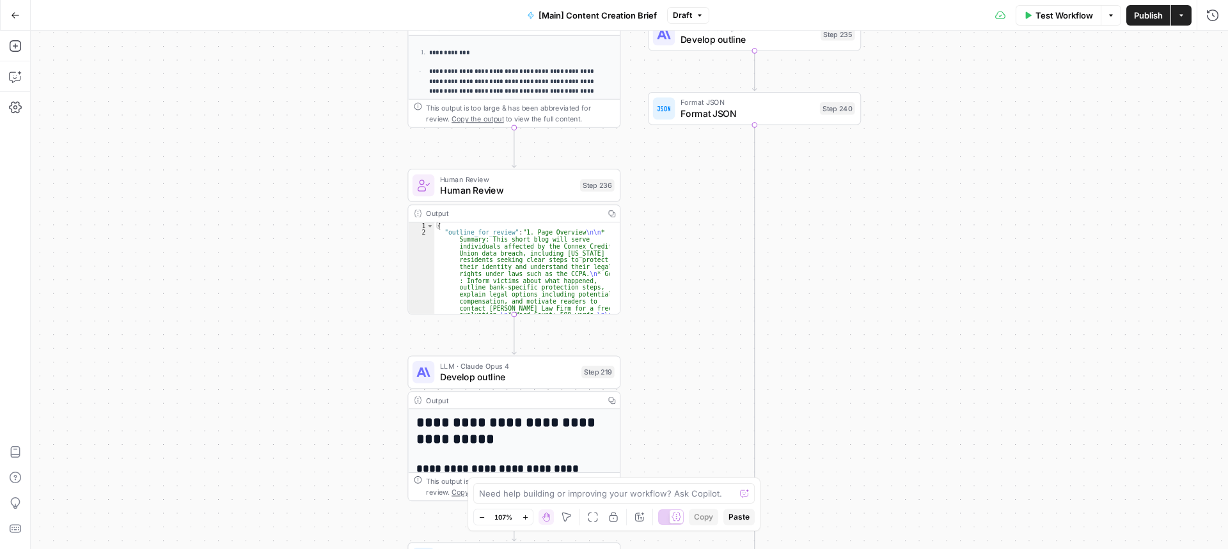
drag, startPoint x: 301, startPoint y: 327, endPoint x: 321, endPoint y: 201, distance: 128.3
click at [325, 128] on div "true false true false Workflow Set Inputs Inputs Condition If city is provided …" at bounding box center [629, 290] width 1197 height 519
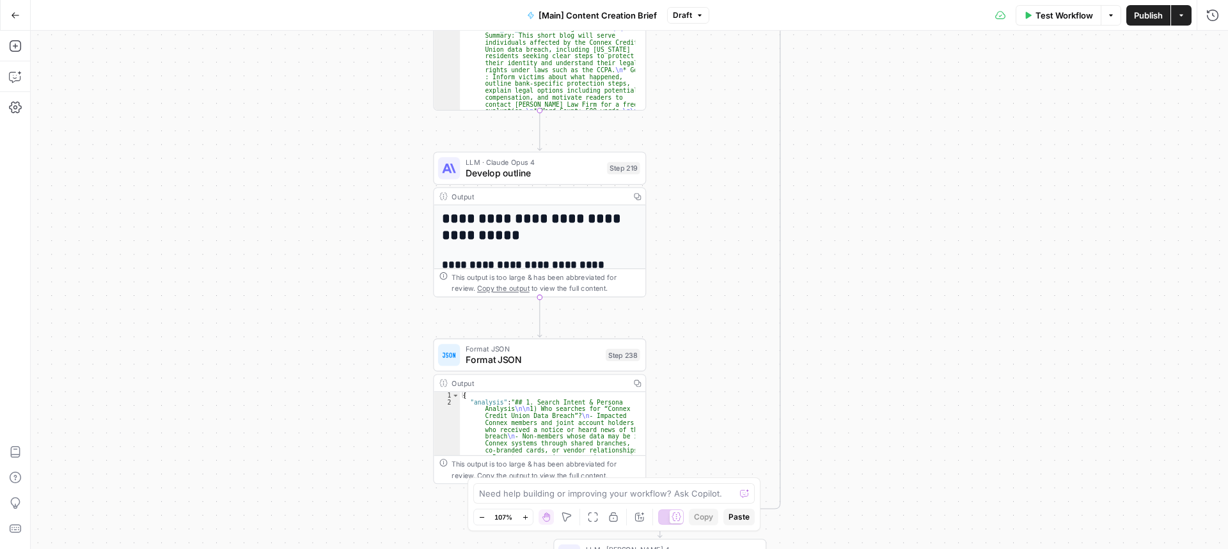
drag, startPoint x: 318, startPoint y: 312, endPoint x: 341, endPoint y: 116, distance: 197.0
click at [341, 113] on div "true false true false Workflow Set Inputs Inputs Condition If city is provided …" at bounding box center [629, 290] width 1197 height 519
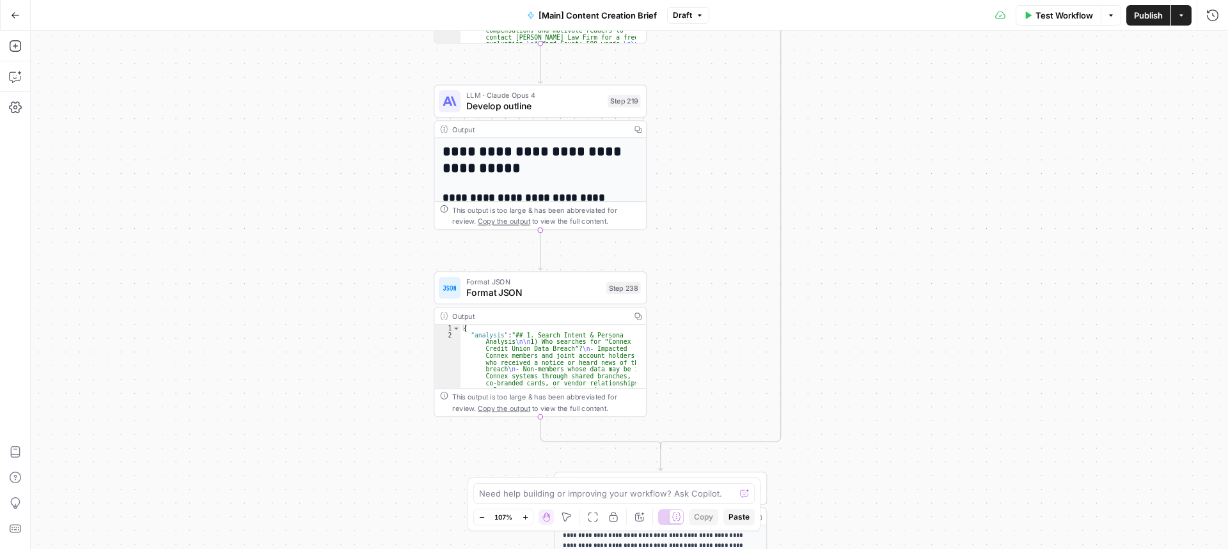
drag, startPoint x: 349, startPoint y: 315, endPoint x: 349, endPoint y: 254, distance: 60.7
click at [349, 254] on div "true false true false Workflow Set Inputs Inputs Condition If city is provided …" at bounding box center [629, 290] width 1197 height 519
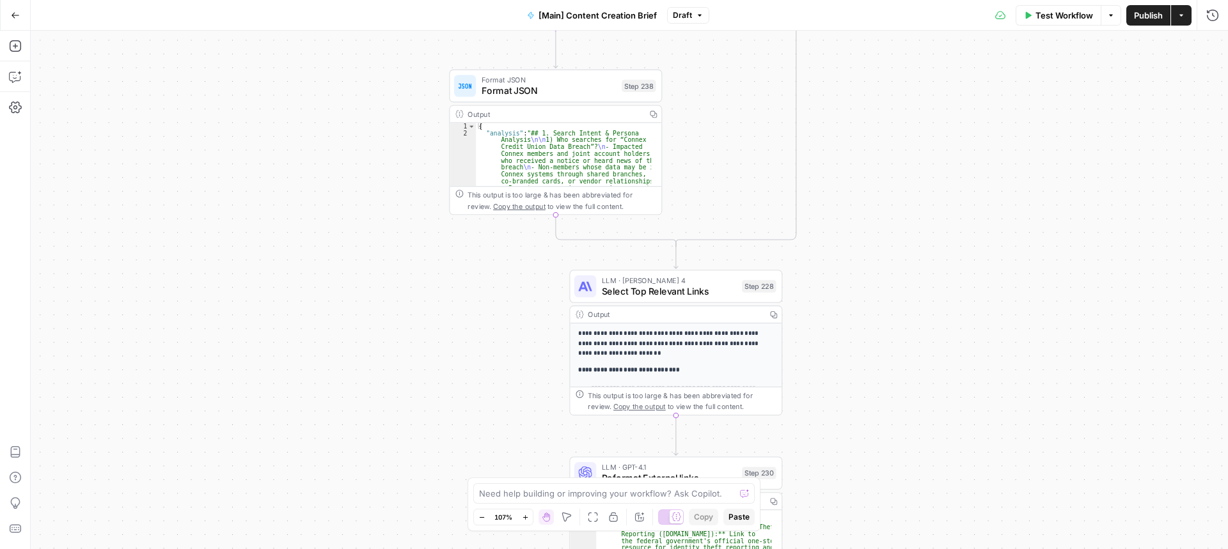
drag, startPoint x: 369, startPoint y: 327, endPoint x: 384, endPoint y: 127, distance: 200.7
click at [384, 127] on div "true false true false Workflow Set Inputs Inputs Condition If city is provided …" at bounding box center [629, 290] width 1197 height 519
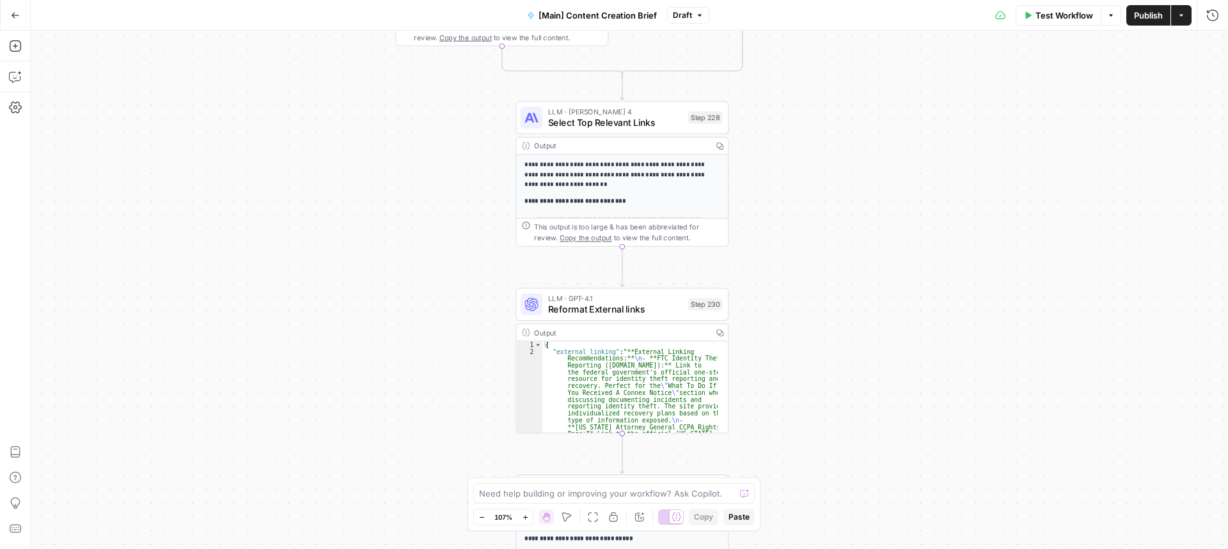
drag, startPoint x: 437, startPoint y: 375, endPoint x: 369, endPoint y: 173, distance: 212.5
click at [369, 172] on div "true false true false Workflow Set Inputs Inputs Condition If city is provided …" at bounding box center [629, 290] width 1197 height 519
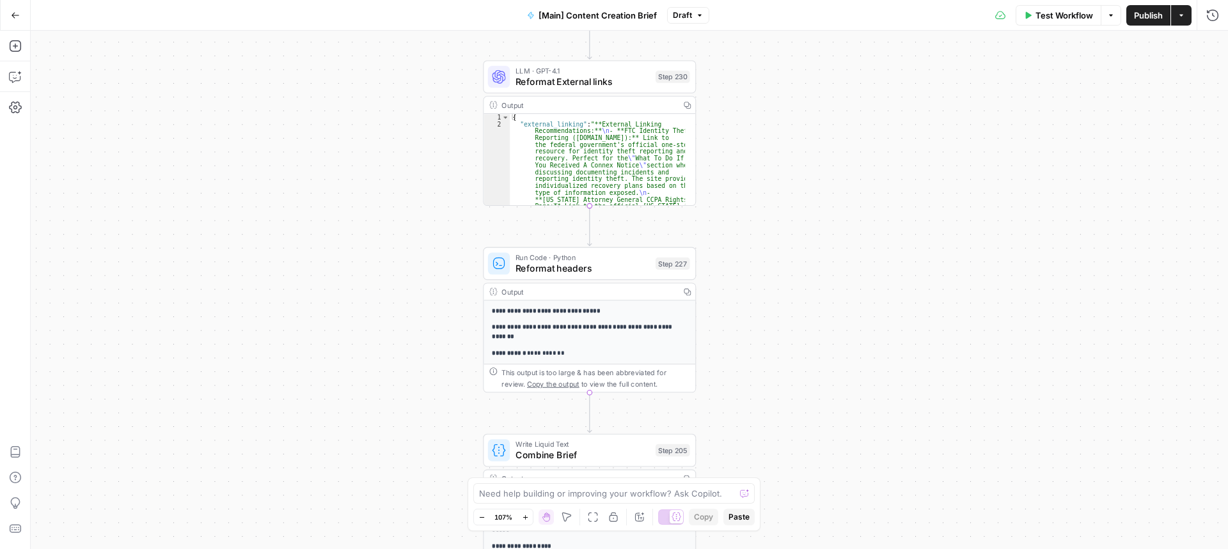
drag, startPoint x: 422, startPoint y: 340, endPoint x: 403, endPoint y: 148, distance: 192.8
click at [403, 148] on div "true false true false Workflow Set Inputs Inputs Condition If city is provided …" at bounding box center [629, 290] width 1197 height 519
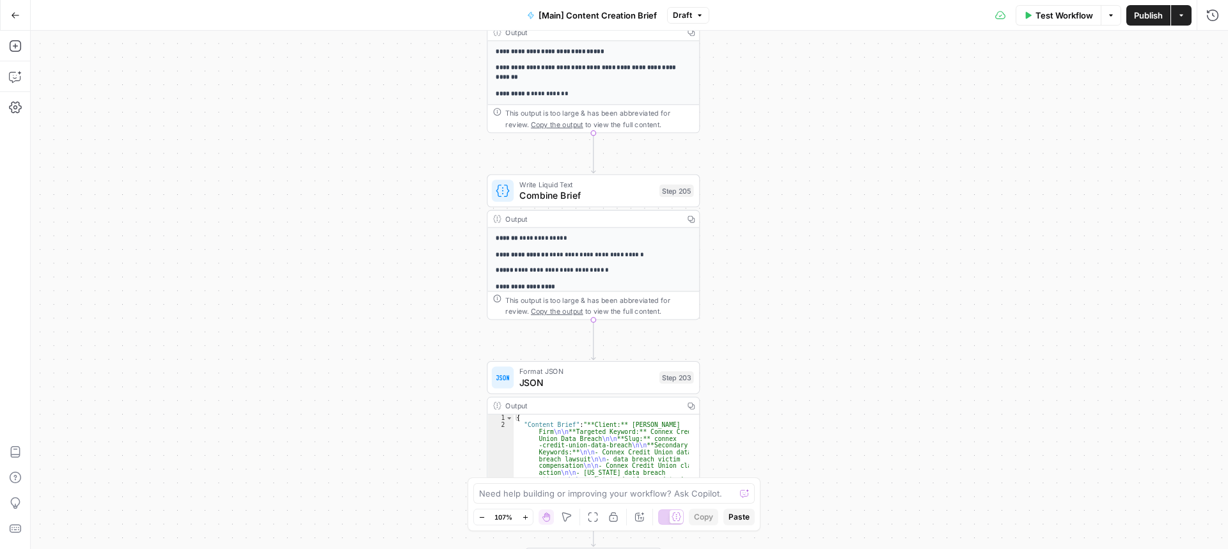
drag, startPoint x: 423, startPoint y: 403, endPoint x: 427, endPoint y: 145, distance: 258.4
click at [427, 145] on div "true false true false Workflow Set Inputs Inputs Condition If city is provided …" at bounding box center [629, 290] width 1197 height 519
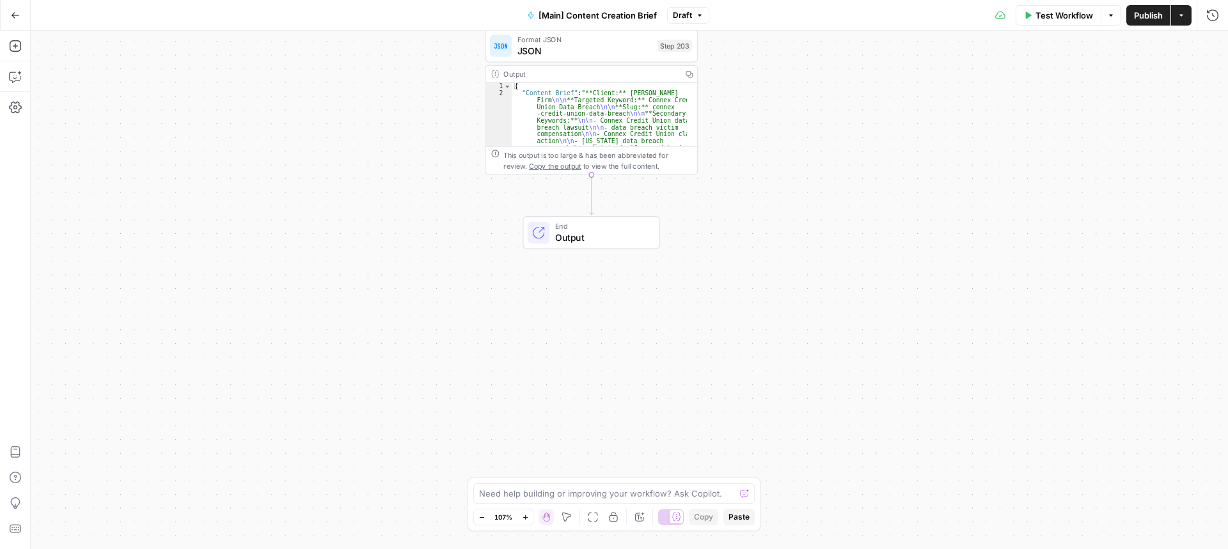
drag, startPoint x: 447, startPoint y: 425, endPoint x: 448, endPoint y: 156, distance: 268.6
click at [445, 126] on div "true false true false Workflow Set Inputs Inputs Condition If city is provided …" at bounding box center [629, 290] width 1197 height 519
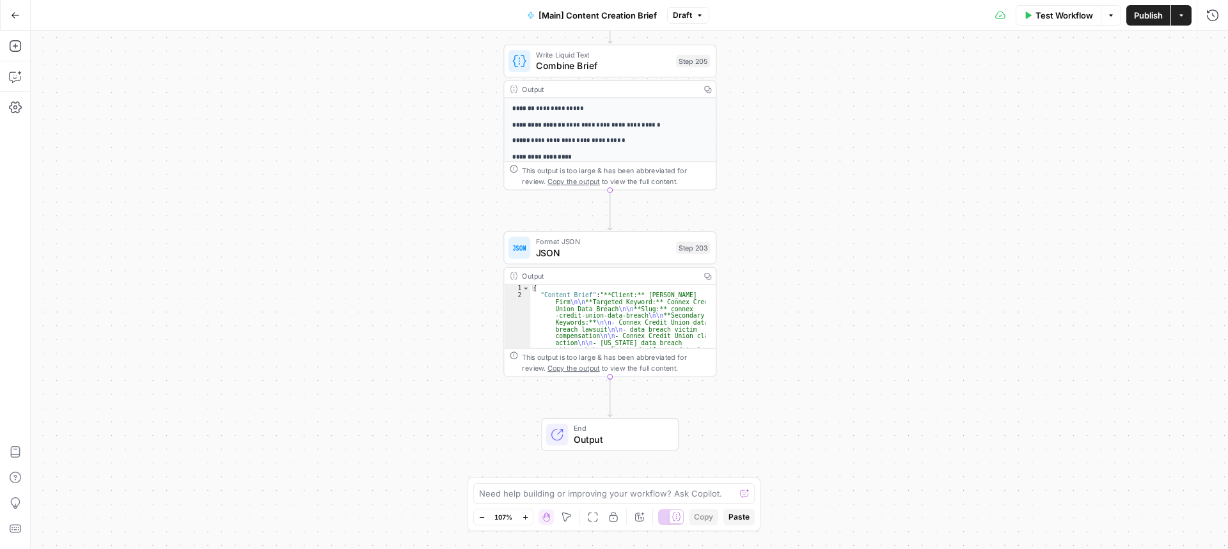
drag, startPoint x: 419, startPoint y: 136, endPoint x: 430, endPoint y: 295, distance: 159.6
click at [425, 297] on div "true false true false Workflow Set Inputs Inputs Condition If city is provided …" at bounding box center [629, 290] width 1197 height 519
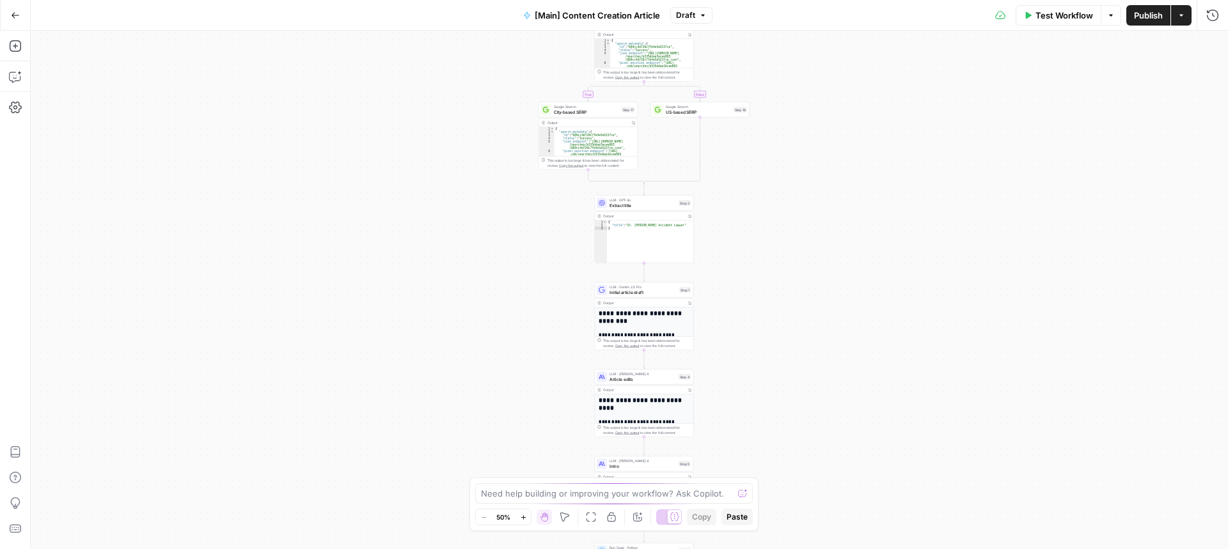
drag, startPoint x: 485, startPoint y: 81, endPoint x: 500, endPoint y: 329, distance: 247.9
click at [500, 329] on div "true false Workflow Set Inputs Inputs Condition If city is provided Step 16 Out…" at bounding box center [629, 290] width 1197 height 519
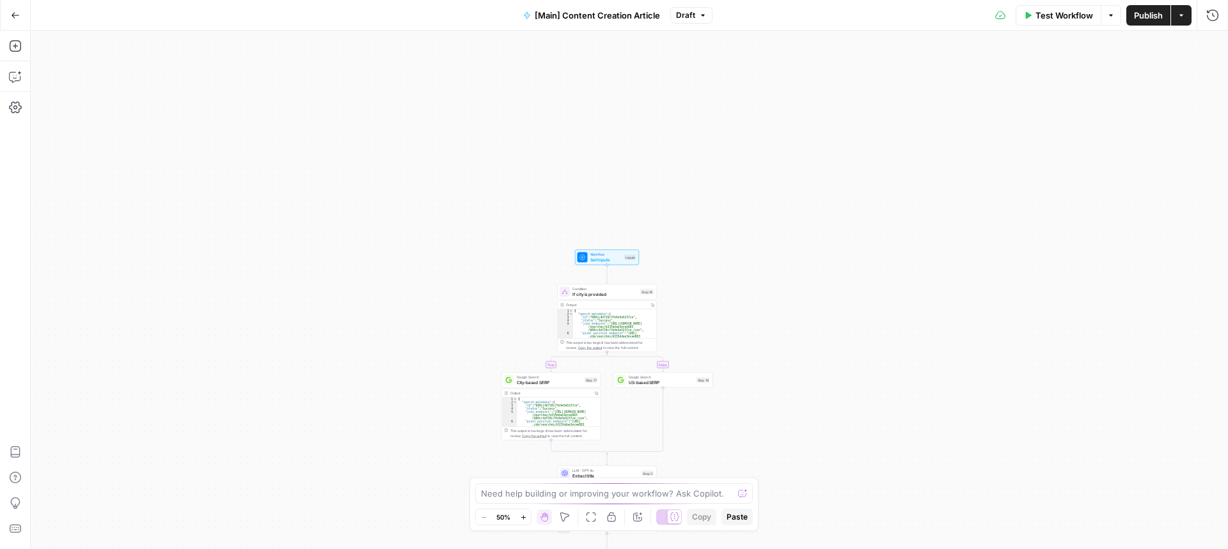
drag, startPoint x: 499, startPoint y: 180, endPoint x: 453, endPoint y: 386, distance: 210.4
click at [458, 404] on div "true false Workflow Set Inputs Inputs Condition If city is provided Step 16 Out…" at bounding box center [629, 290] width 1197 height 519
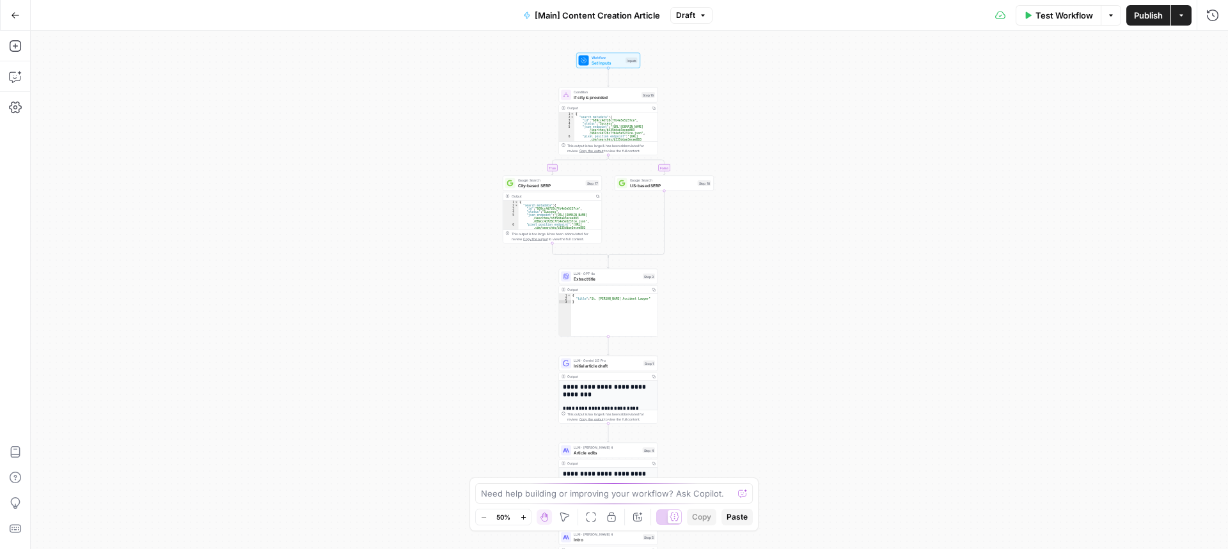
drag, startPoint x: 452, startPoint y: 219, endPoint x: 453, endPoint y: 117, distance: 101.7
click at [453, 117] on div "true false Workflow Set Inputs Inputs Condition If city is provided Step 16 Out…" at bounding box center [629, 290] width 1197 height 519
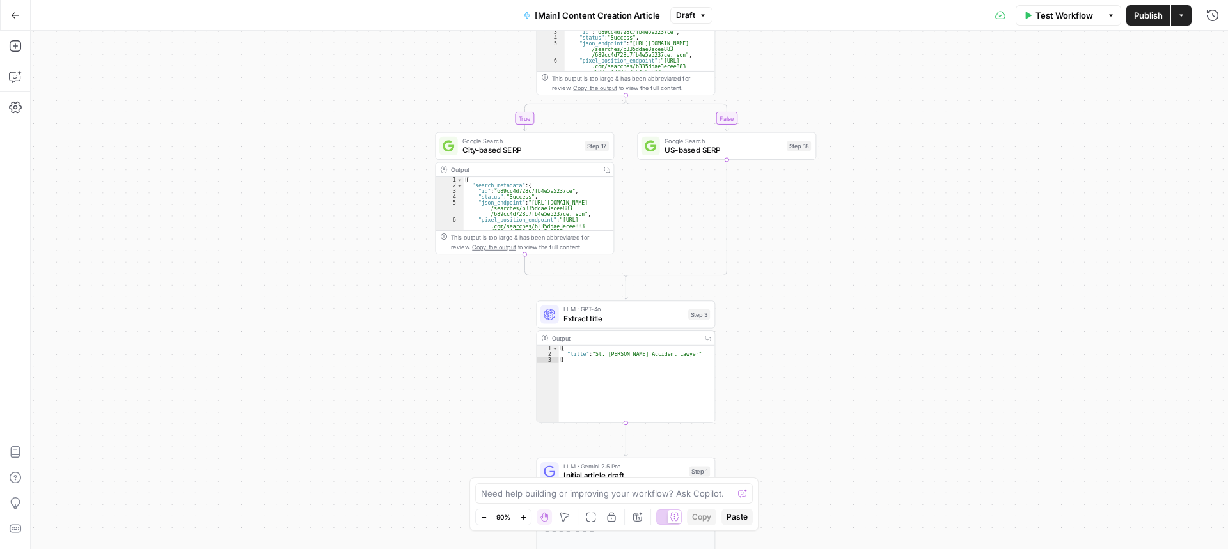
drag, startPoint x: 262, startPoint y: 80, endPoint x: 300, endPoint y: 125, distance: 59.0
click at [298, 125] on div "true false Workflow Set Inputs Inputs Condition If city is provided Step 16 Out…" at bounding box center [629, 290] width 1197 height 519
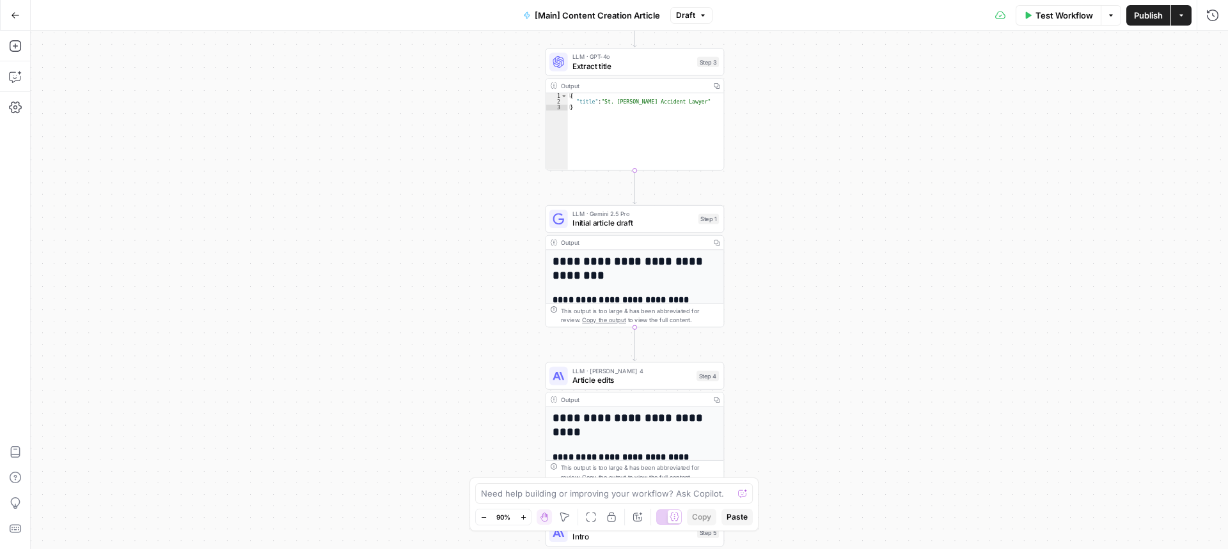
drag, startPoint x: 373, startPoint y: 356, endPoint x: 385, endPoint y: 90, distance: 266.9
click at [384, 84] on div "true false Workflow Set Inputs Inputs Condition If city is provided Step 16 Out…" at bounding box center [629, 290] width 1197 height 519
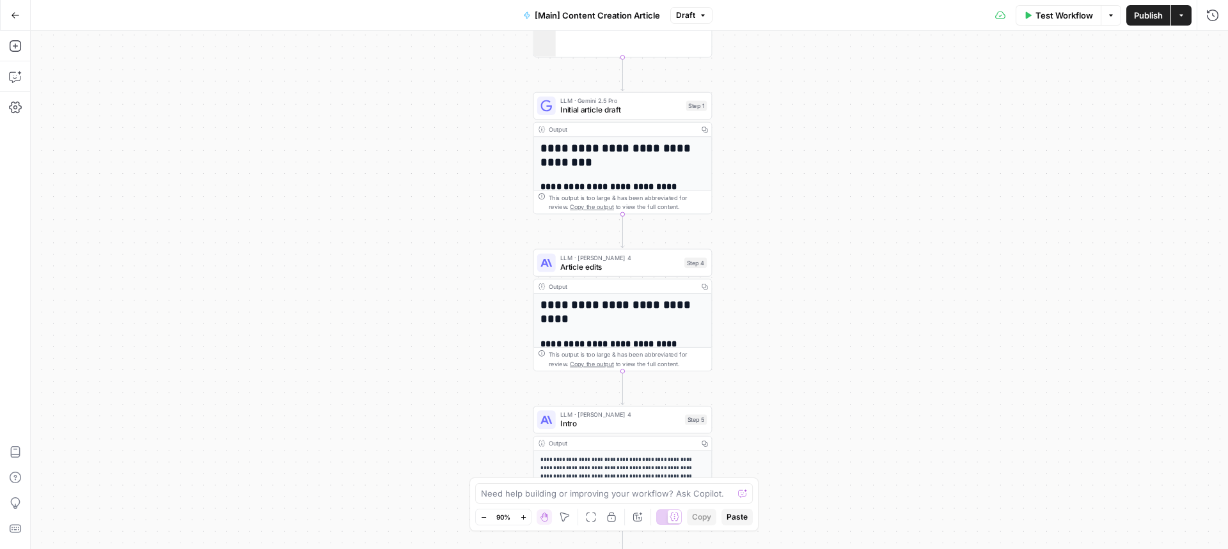
drag, startPoint x: 441, startPoint y: 309, endPoint x: 407, endPoint y: 123, distance: 189.0
click at [408, 123] on div "true false Workflow Set Inputs Inputs Condition If city is provided Step 16 Out…" at bounding box center [629, 290] width 1197 height 519
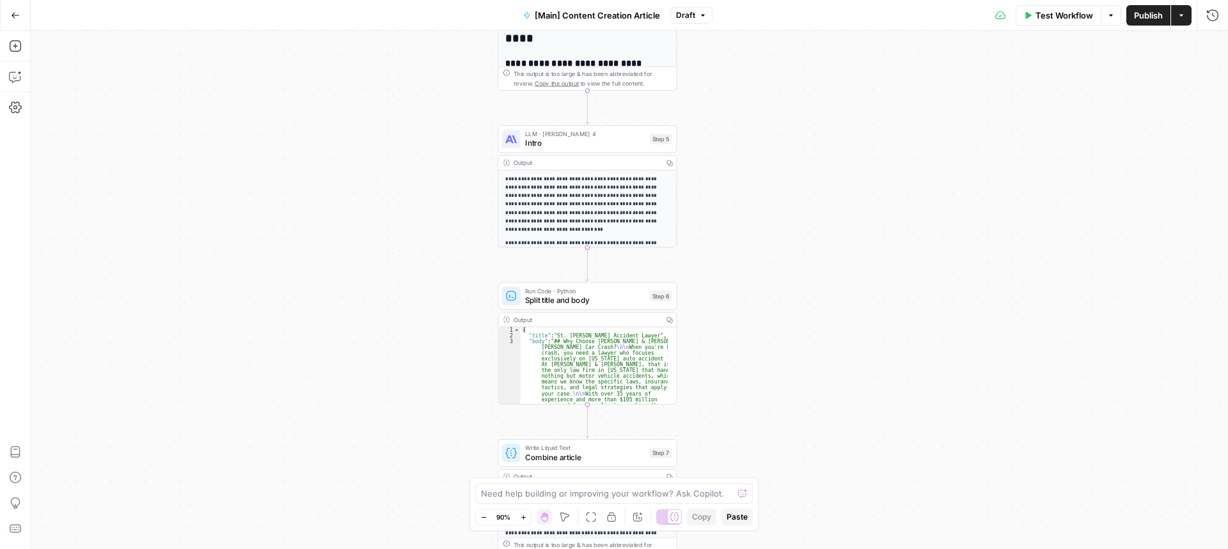
drag, startPoint x: 430, startPoint y: 241, endPoint x: 422, endPoint y: 139, distance: 102.6
click at [422, 139] on div "true false Workflow Set Inputs Inputs Condition If city is provided Step 16 Out…" at bounding box center [629, 290] width 1197 height 519
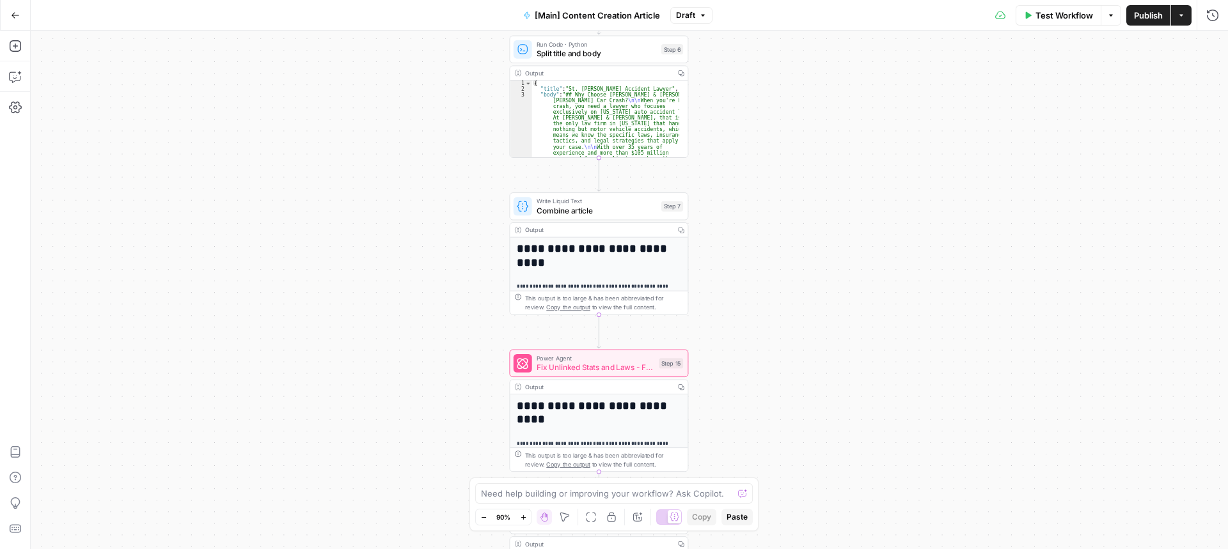
drag, startPoint x: 425, startPoint y: 278, endPoint x: 446, endPoint y: 191, distance: 90.0
click at [439, 136] on div "true false Workflow Set Inputs Inputs Condition If city is provided Step 16 Out…" at bounding box center [629, 290] width 1197 height 519
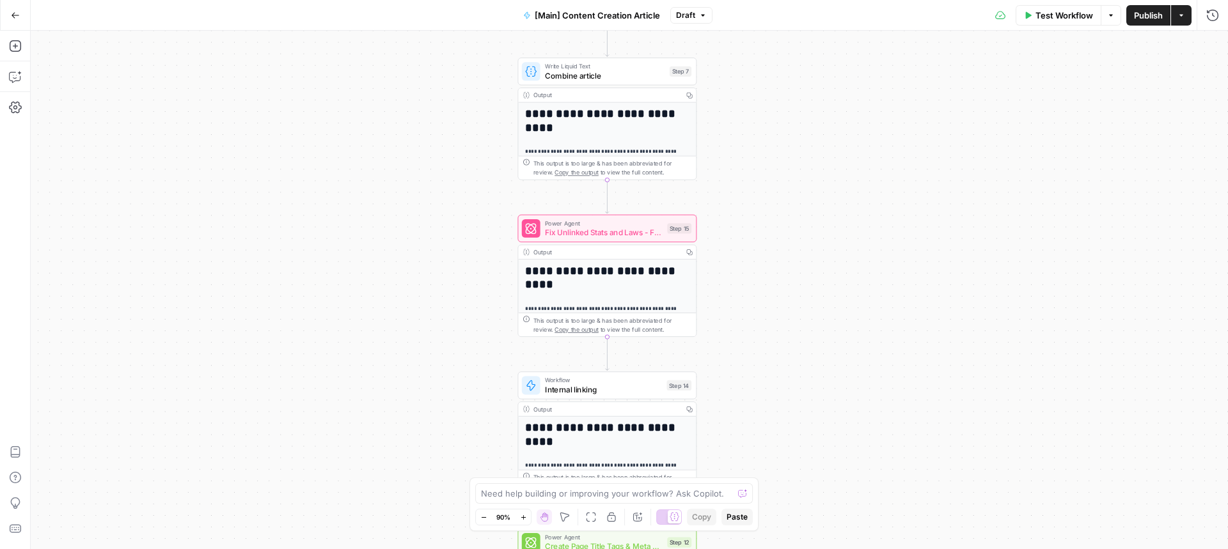
drag, startPoint x: 451, startPoint y: 282, endPoint x: 457, endPoint y: 108, distance: 174.0
click at [457, 108] on div "true false Workflow Set Inputs Inputs Condition If city is provided Step 16 Out…" at bounding box center [629, 290] width 1197 height 519
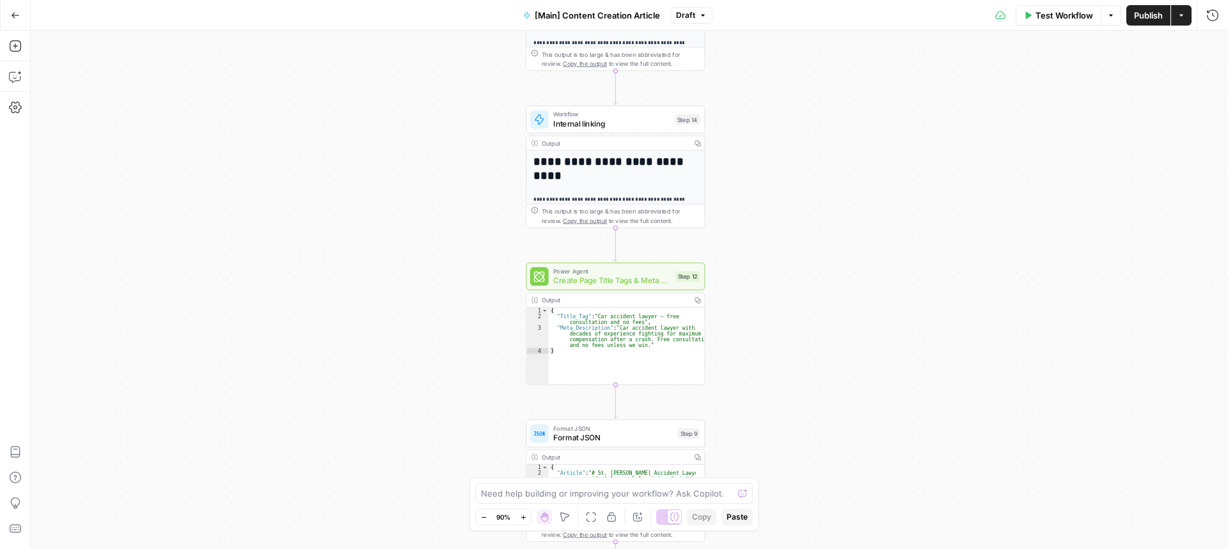
drag, startPoint x: 459, startPoint y: 299, endPoint x: 460, endPoint y: 91, distance: 207.2
click at [460, 91] on div "true false Workflow Set Inputs Inputs Condition If city is provided Step 16 Out…" at bounding box center [629, 290] width 1197 height 519
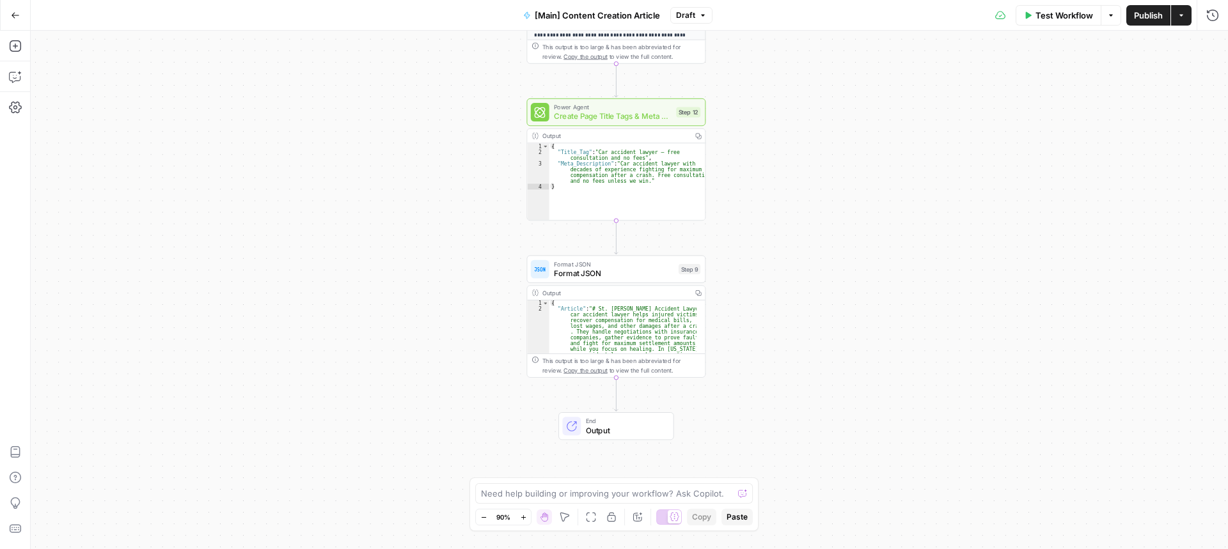
drag, startPoint x: 470, startPoint y: 301, endPoint x: 470, endPoint y: 148, distance: 152.8
click at [470, 148] on div "true false Workflow Set Inputs Inputs Condition If city is provided Step 16 Out…" at bounding box center [629, 290] width 1197 height 519
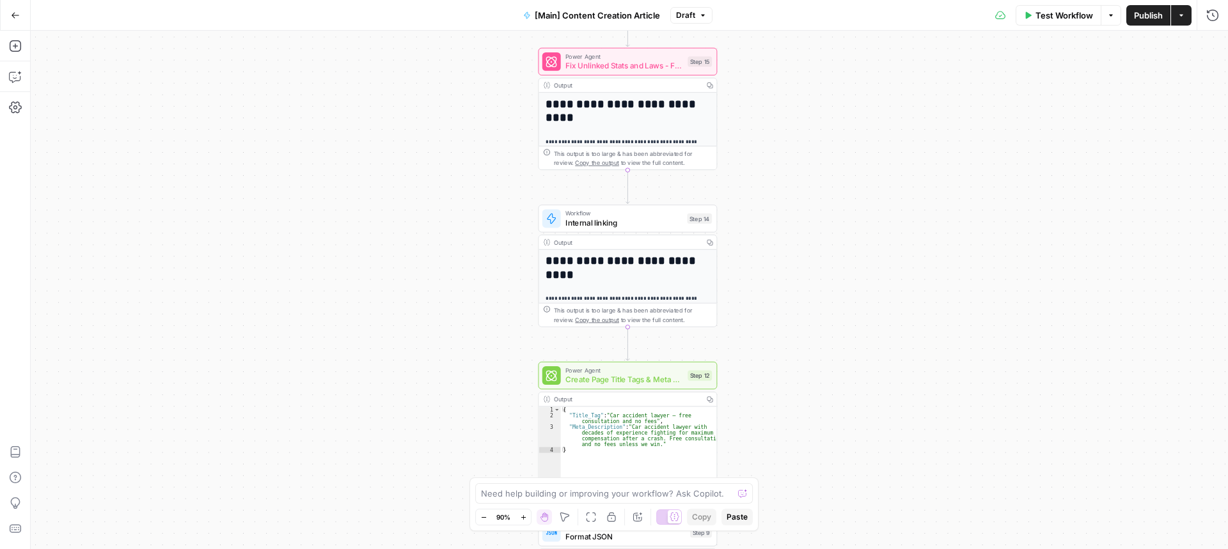
drag, startPoint x: 463, startPoint y: 148, endPoint x: 489, endPoint y: 579, distance: 432.4
click at [489, 549] on html "Rocket Pilots New Home Browse Your Data Usage Settings Recent Grids [PERSON_NAM…" at bounding box center [614, 274] width 1228 height 549
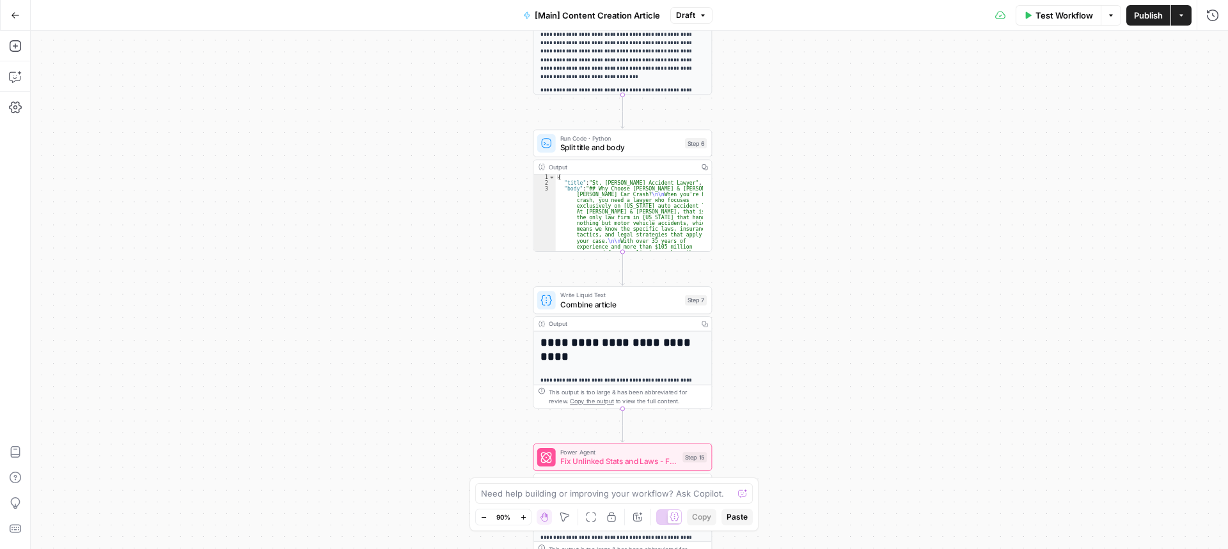
drag, startPoint x: 475, startPoint y: 299, endPoint x: 444, endPoint y: 566, distance: 269.0
click at [444, 549] on html "Rocket Pilots New Home Browse Your Data Usage Settings Recent Grids [PERSON_NAM…" at bounding box center [614, 274] width 1228 height 549
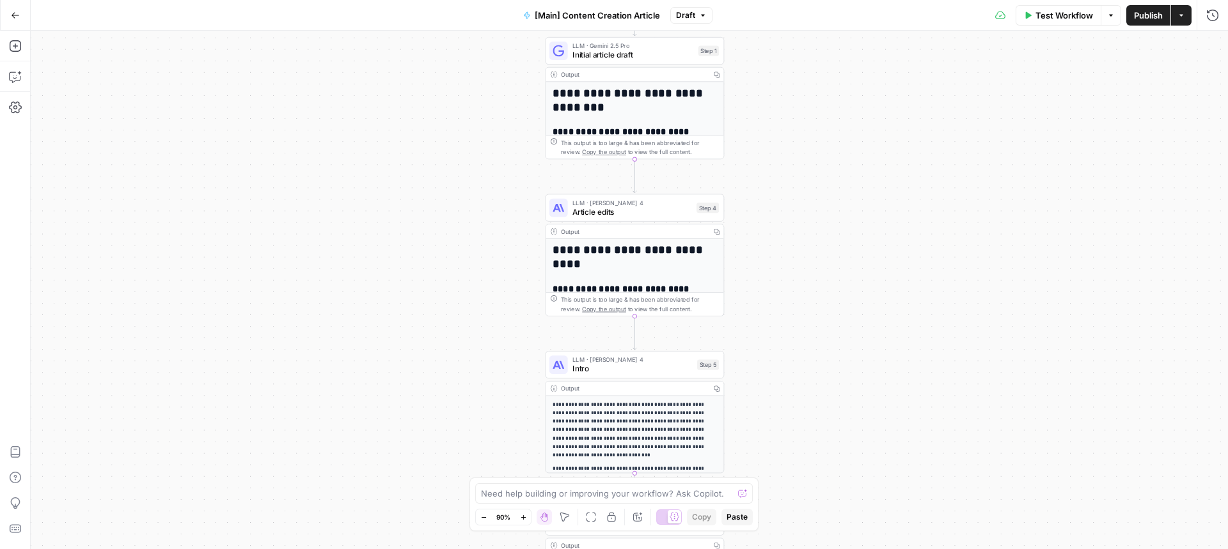
drag, startPoint x: 435, startPoint y: 421, endPoint x: 440, endPoint y: 556, distance: 135.0
click at [440, 549] on html "Rocket Pilots New Home Browse Your Data Usage Settings Recent Grids [PERSON_NAM…" at bounding box center [614, 274] width 1228 height 549
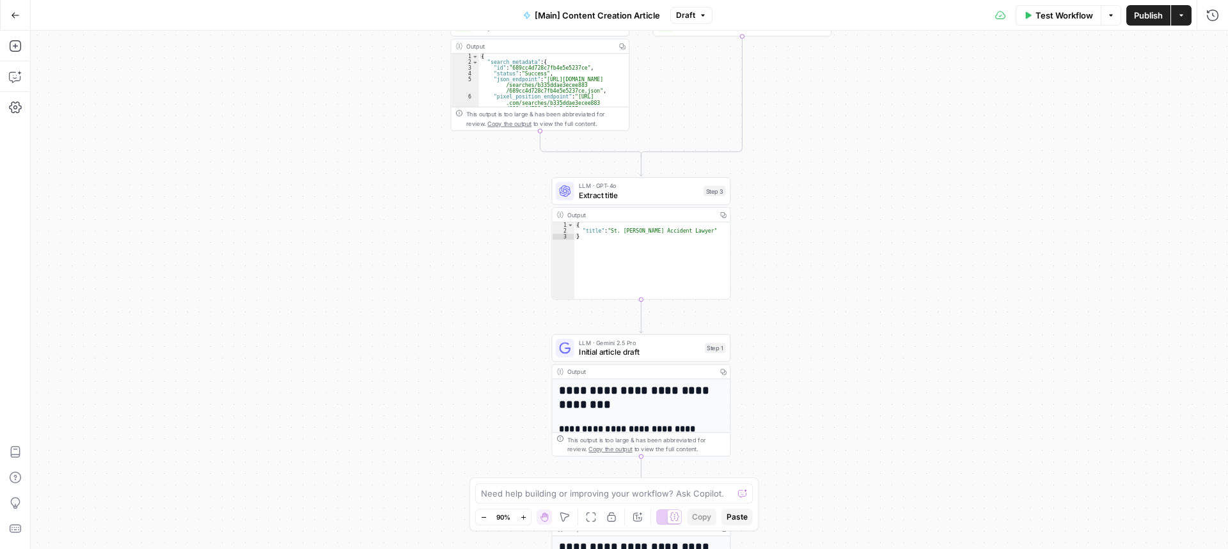
drag, startPoint x: 443, startPoint y: 164, endPoint x: 446, endPoint y: 423, distance: 259.0
click at [446, 423] on div "true false Workflow Set Inputs Inputs Condition If city is provided Step 16 Out…" at bounding box center [629, 290] width 1197 height 519
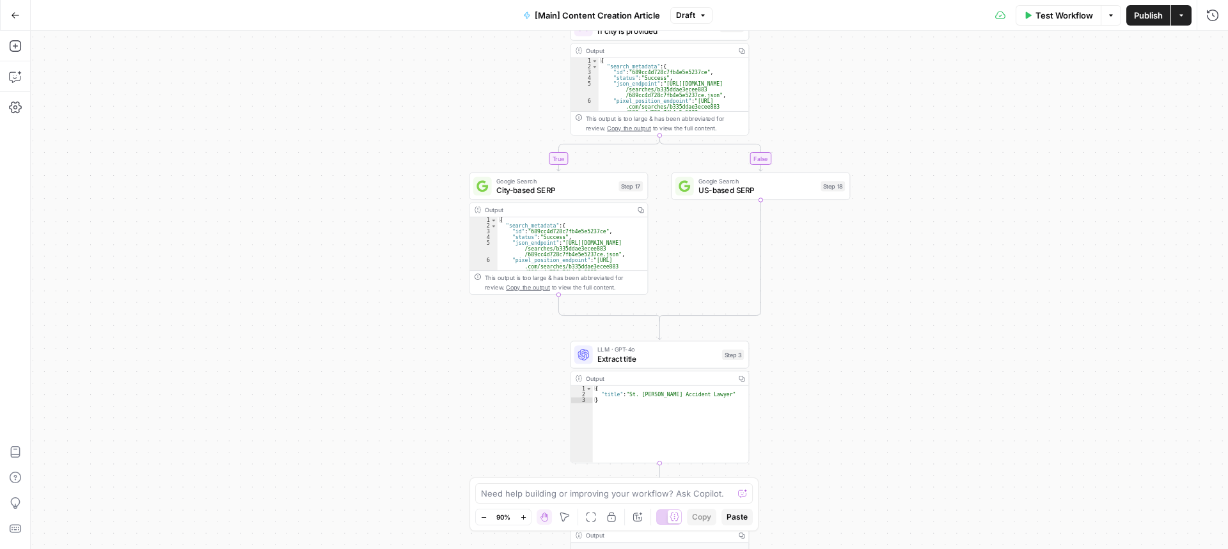
drag, startPoint x: 438, startPoint y: 203, endPoint x: 474, endPoint y: 453, distance: 253.2
click at [474, 453] on div "true false Workflow Set Inputs Inputs Condition If city is provided Step 16 Out…" at bounding box center [629, 290] width 1197 height 519
